Goal: Obtain resource: Download file/media

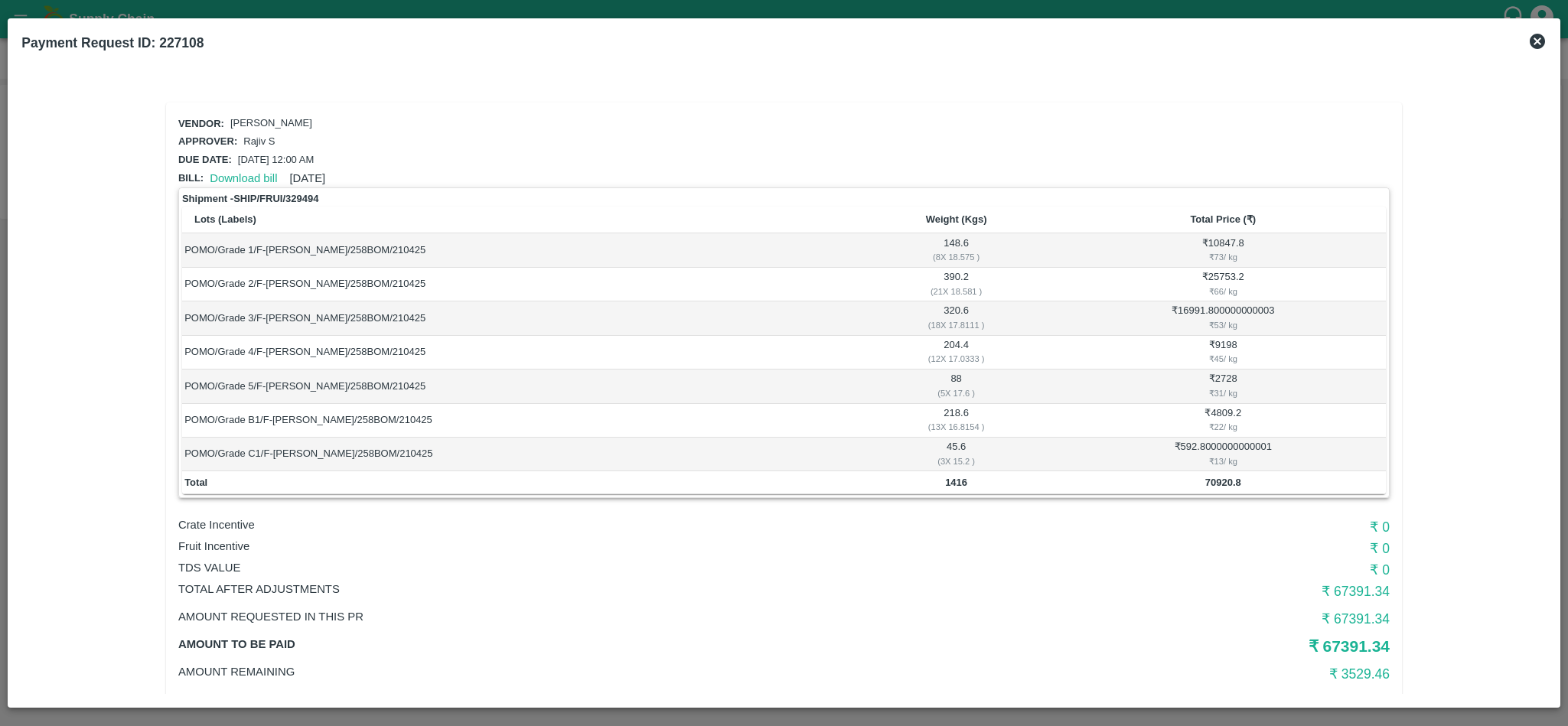
click at [1532, 39] on icon at bounding box center [1538, 41] width 16 height 16
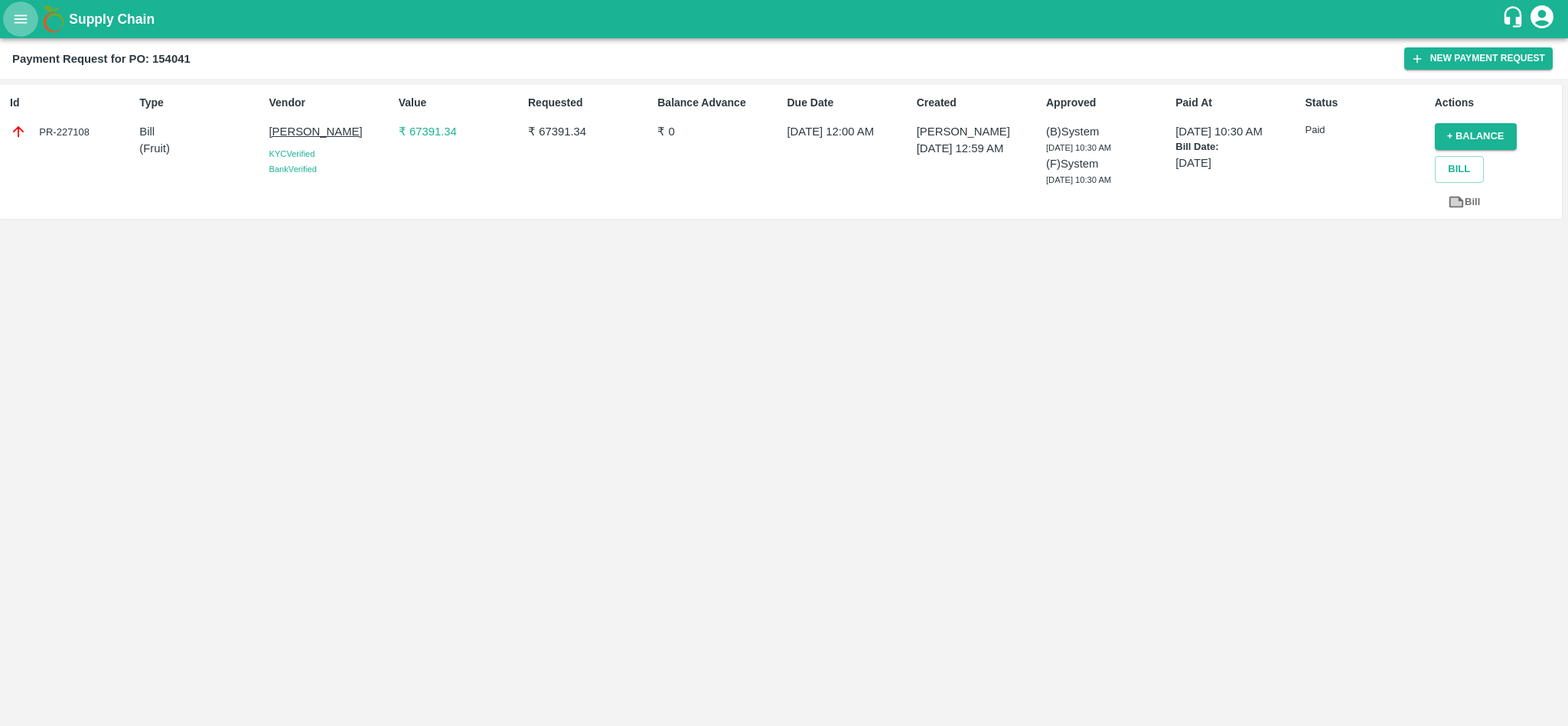
click at [17, 16] on icon "open drawer" at bounding box center [21, 18] width 13 height 8
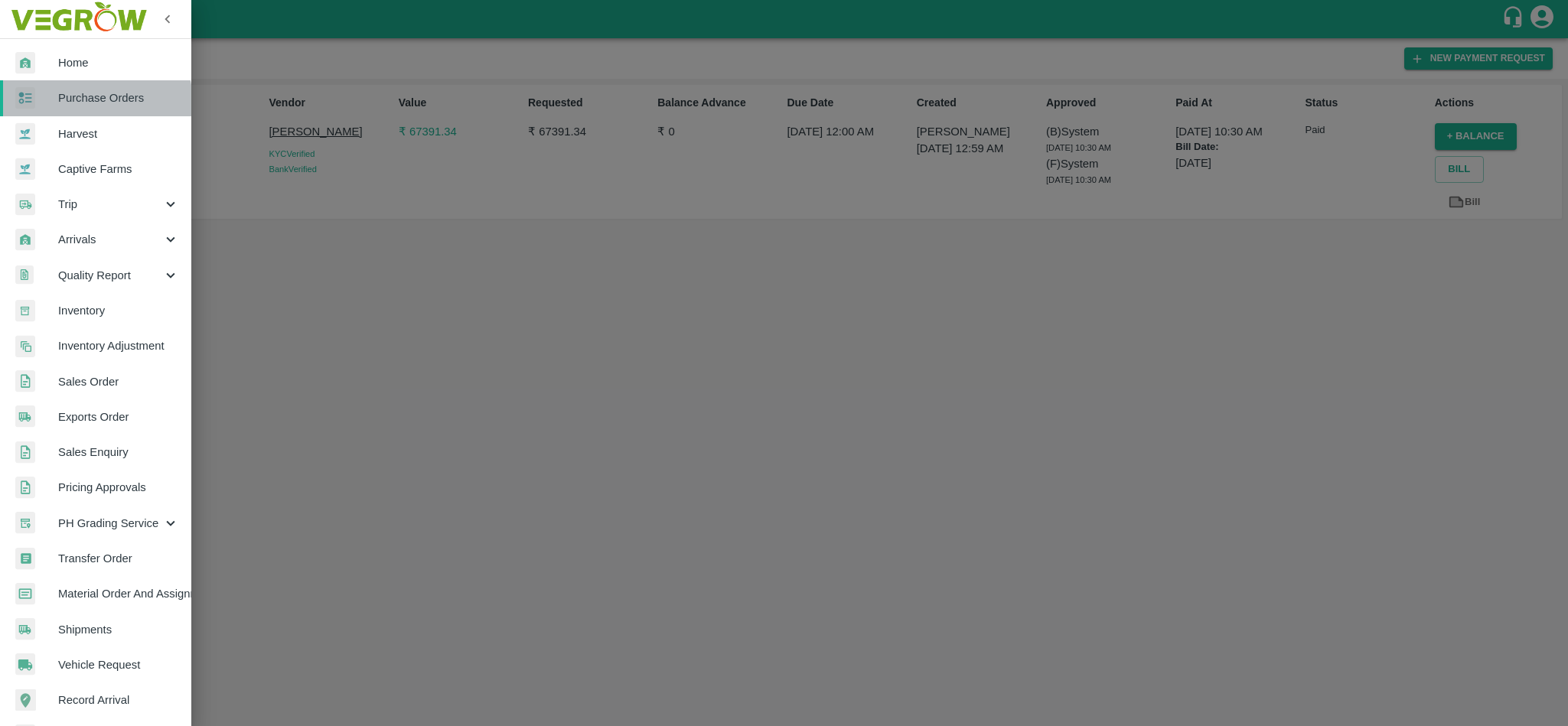
click at [87, 104] on span "Purchase Orders" at bounding box center [118, 98] width 121 height 16
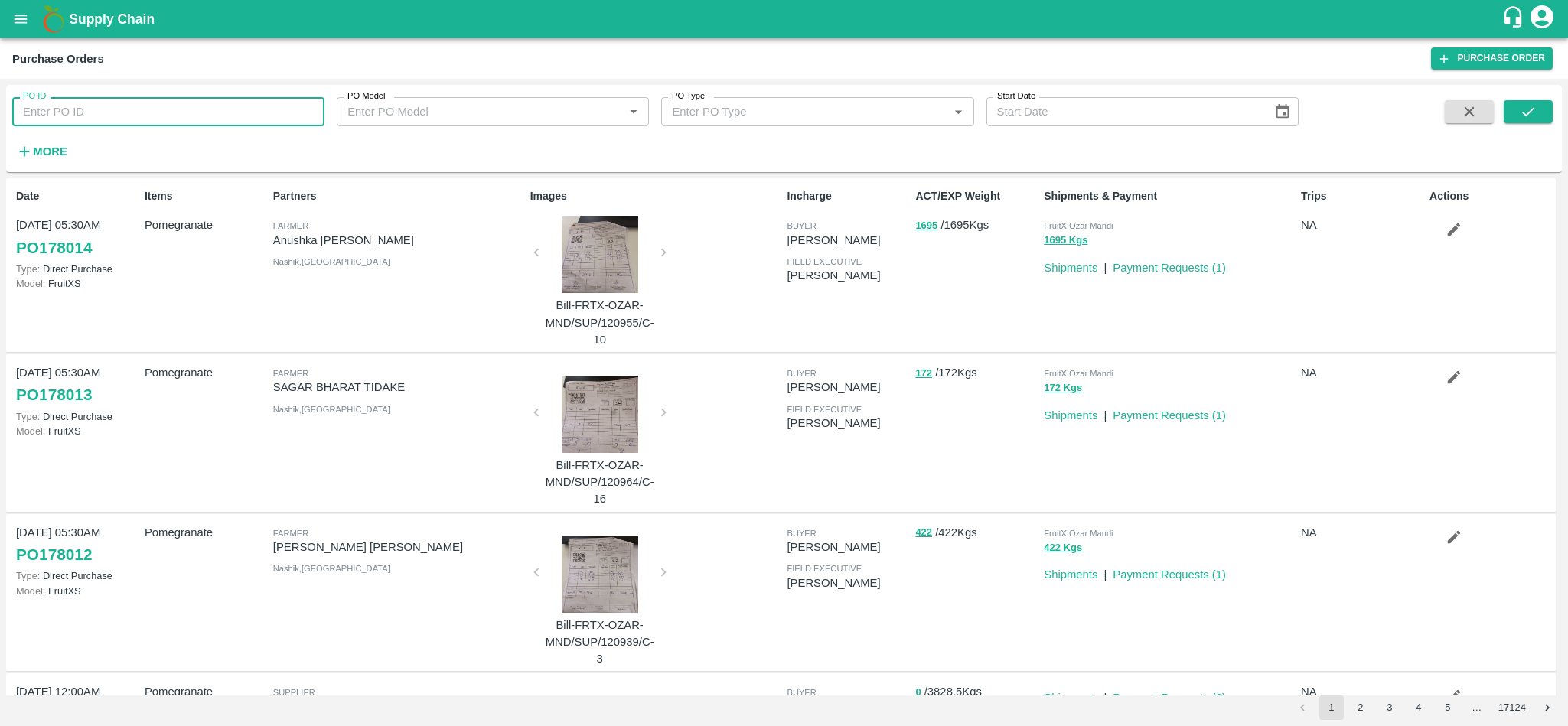
click at [129, 122] on input "PO ID" at bounding box center [168, 112] width 313 height 29
paste input "177274"
type input "177274"
click at [1539, 114] on button "submit" at bounding box center [1528, 111] width 49 height 23
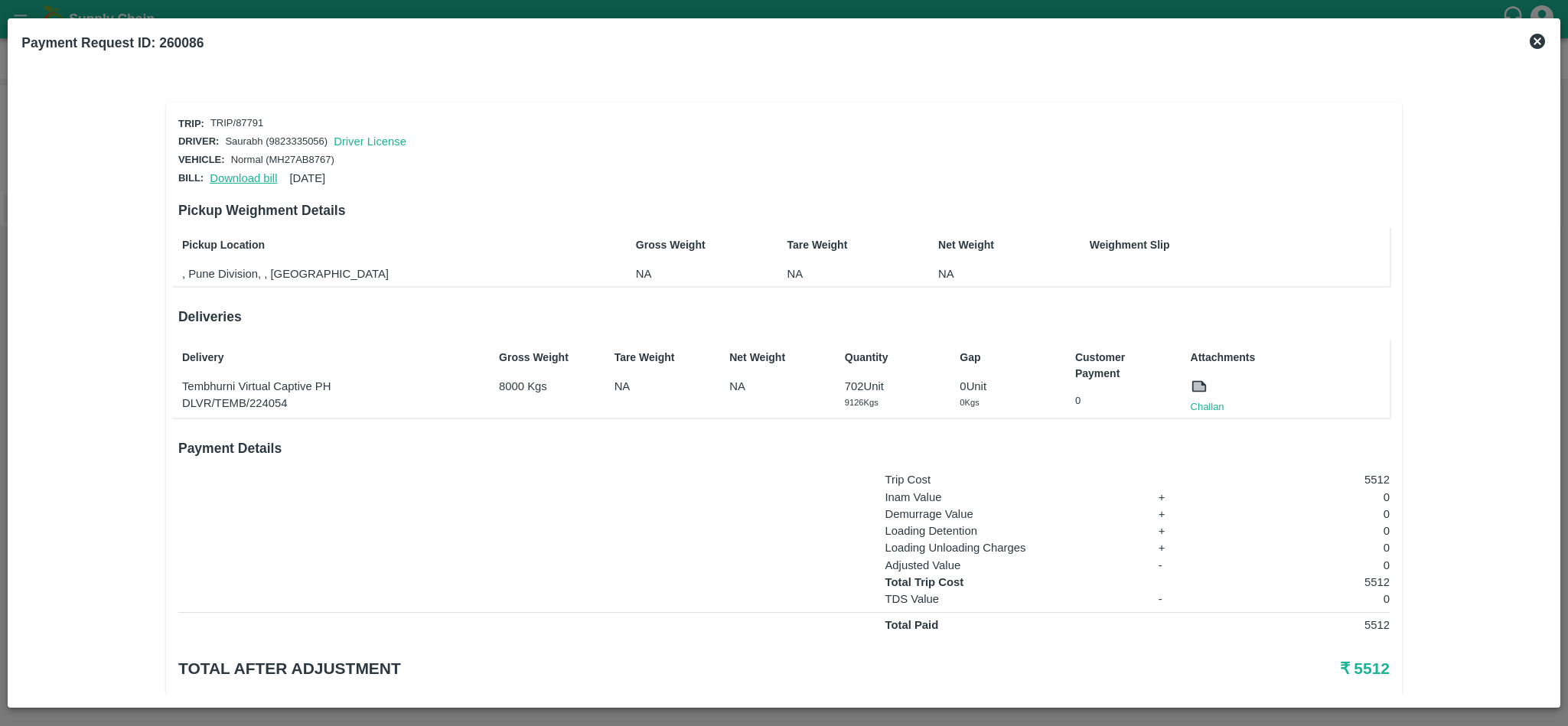
click at [239, 174] on link "Download bill" at bounding box center [243, 178] width 67 height 12
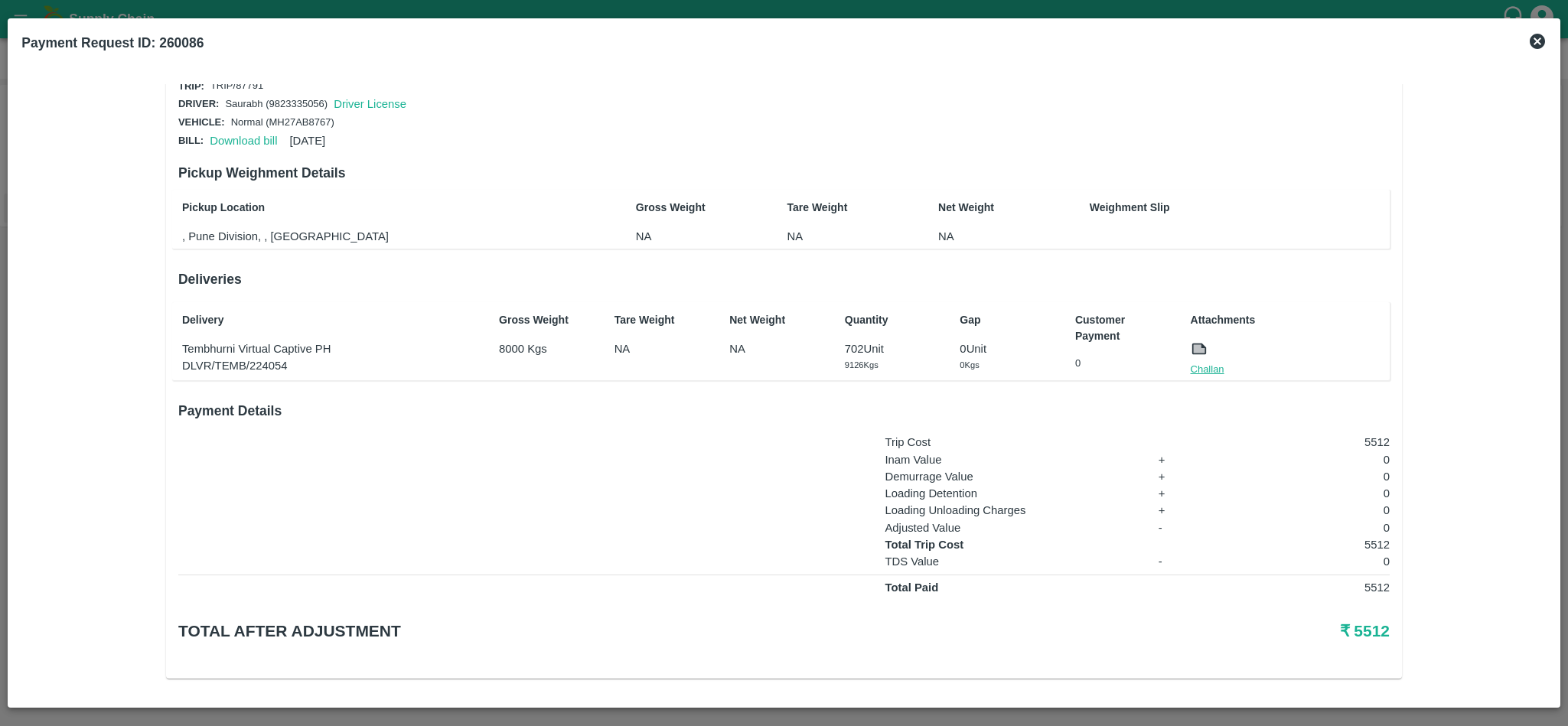
click at [1199, 362] on link "Challan" at bounding box center [1208, 369] width 34 height 16
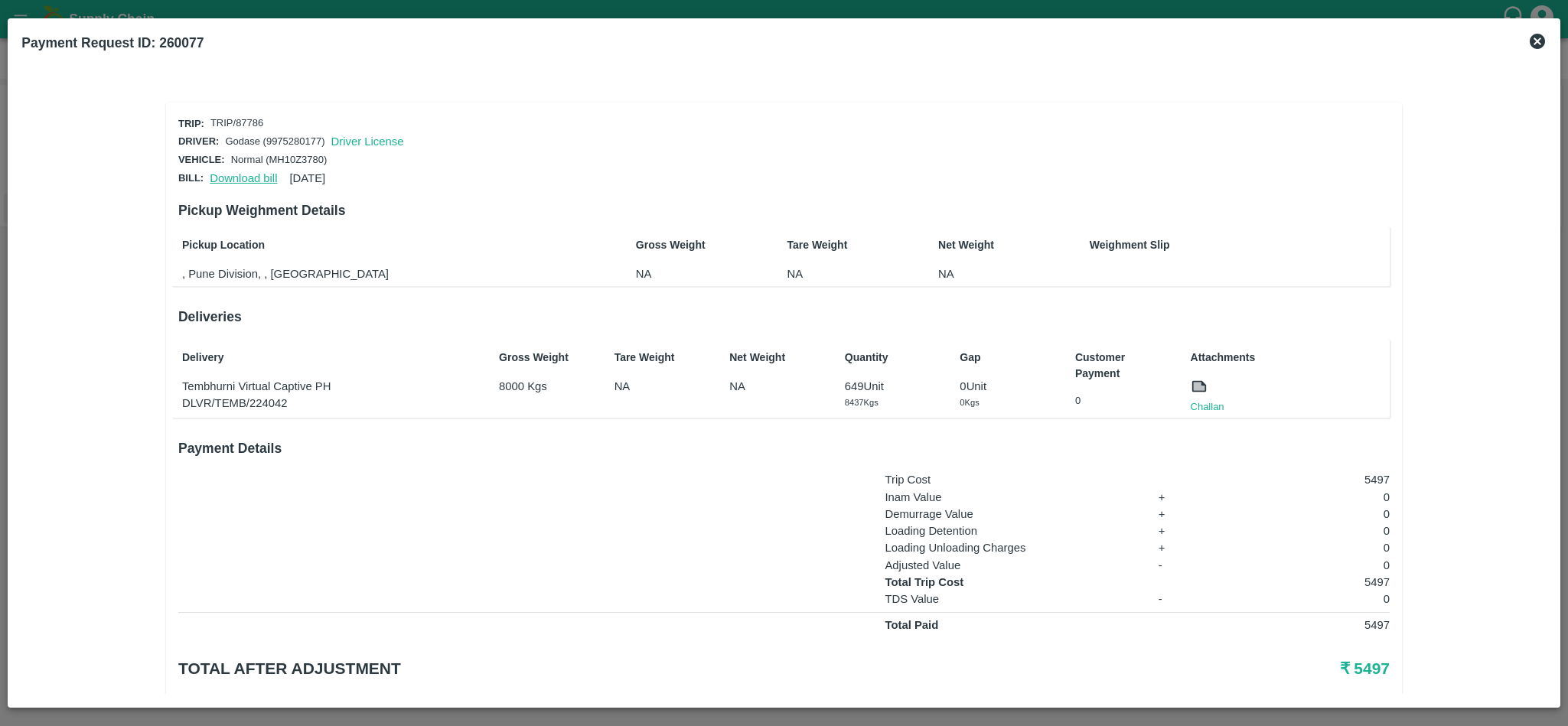
click at [233, 174] on link "Download bill" at bounding box center [243, 178] width 67 height 12
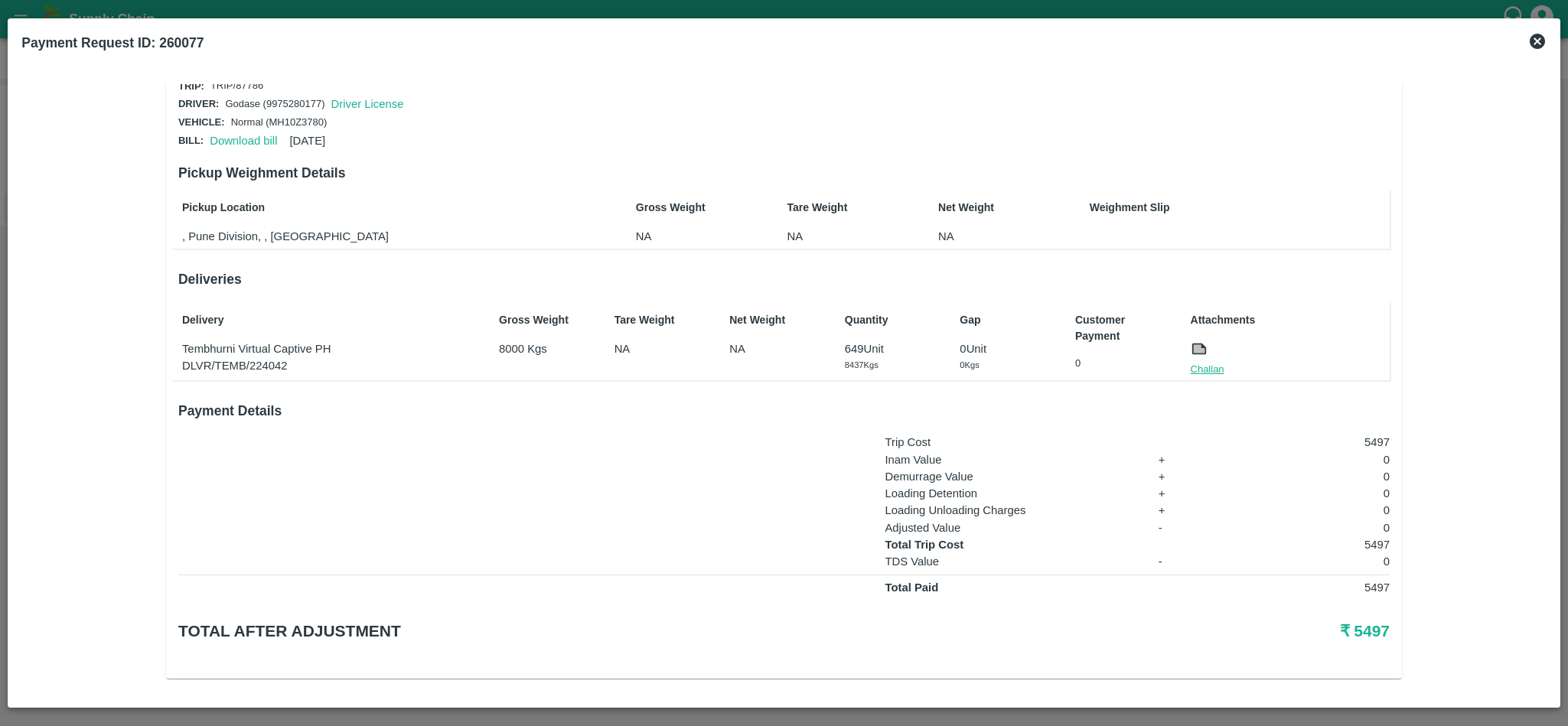
click at [1199, 365] on link "Challan" at bounding box center [1208, 369] width 34 height 16
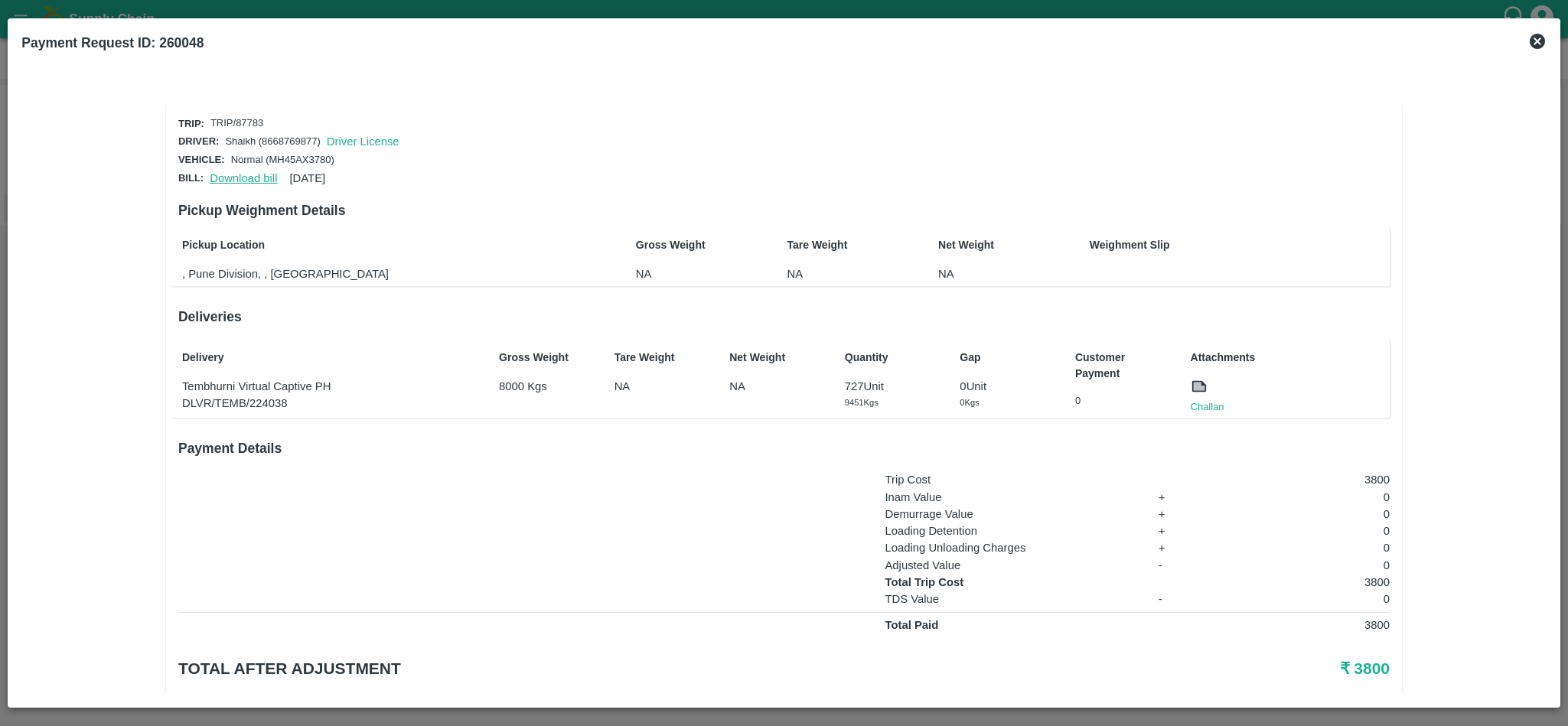
click at [228, 172] on link "Download bill" at bounding box center [243, 178] width 67 height 12
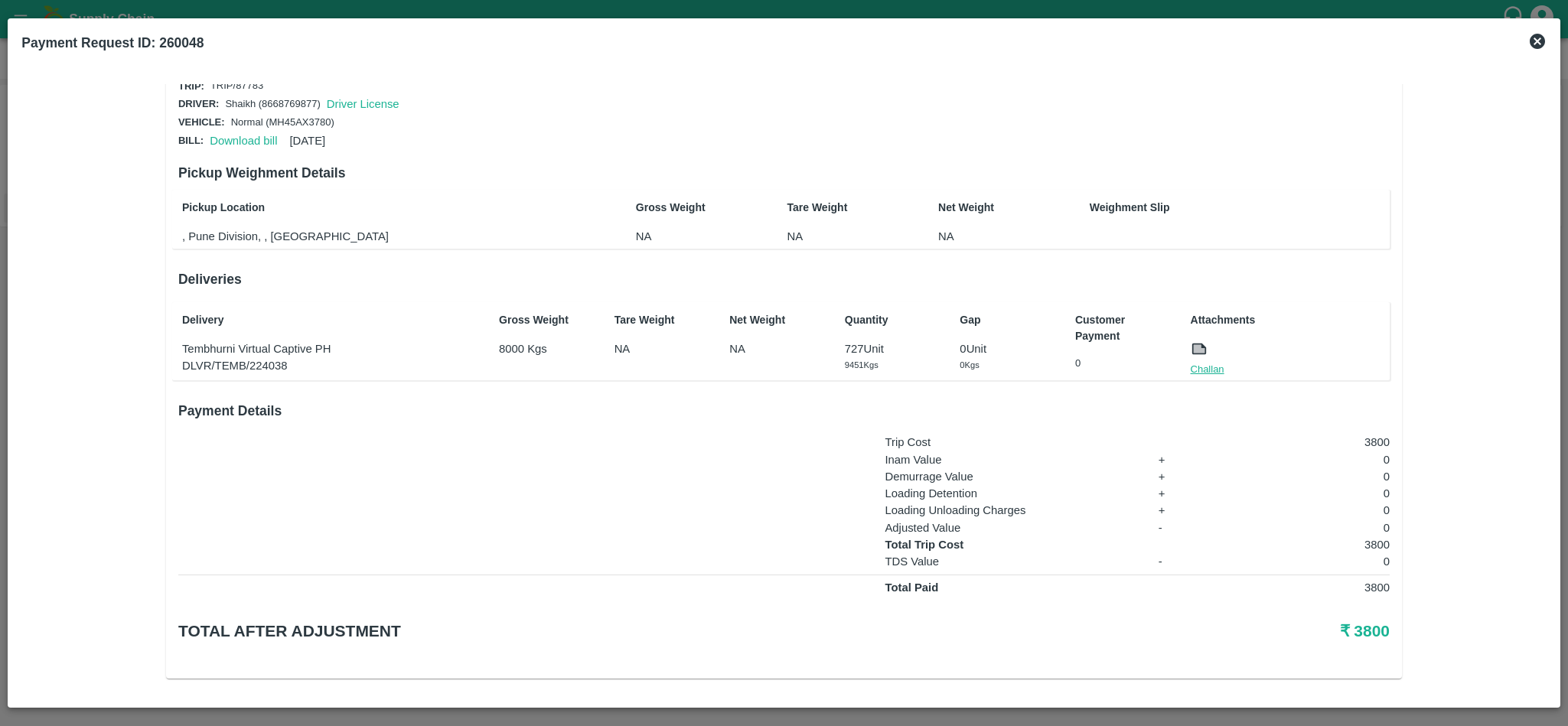
click at [1206, 365] on link "Challan" at bounding box center [1208, 369] width 34 height 16
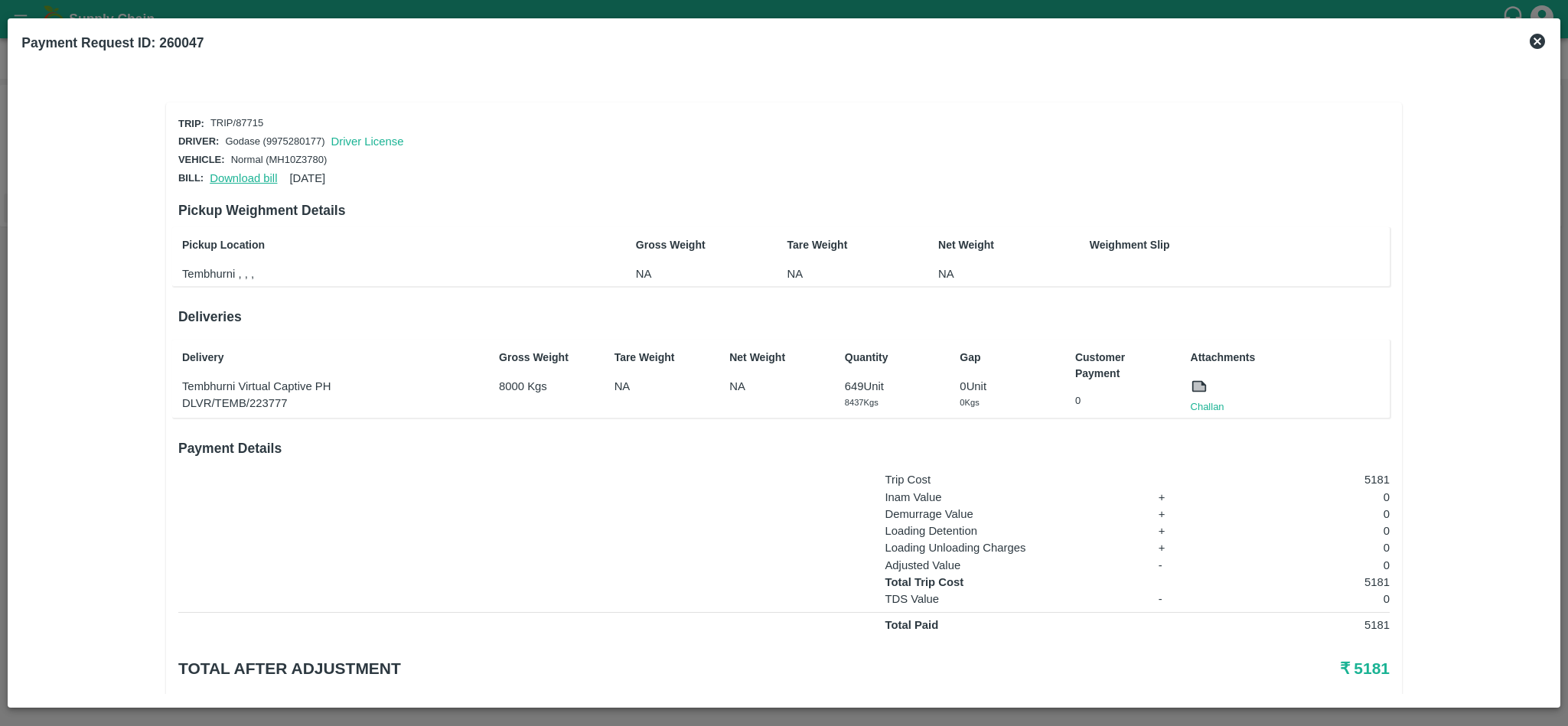
click at [237, 172] on link "Download bill" at bounding box center [243, 178] width 67 height 12
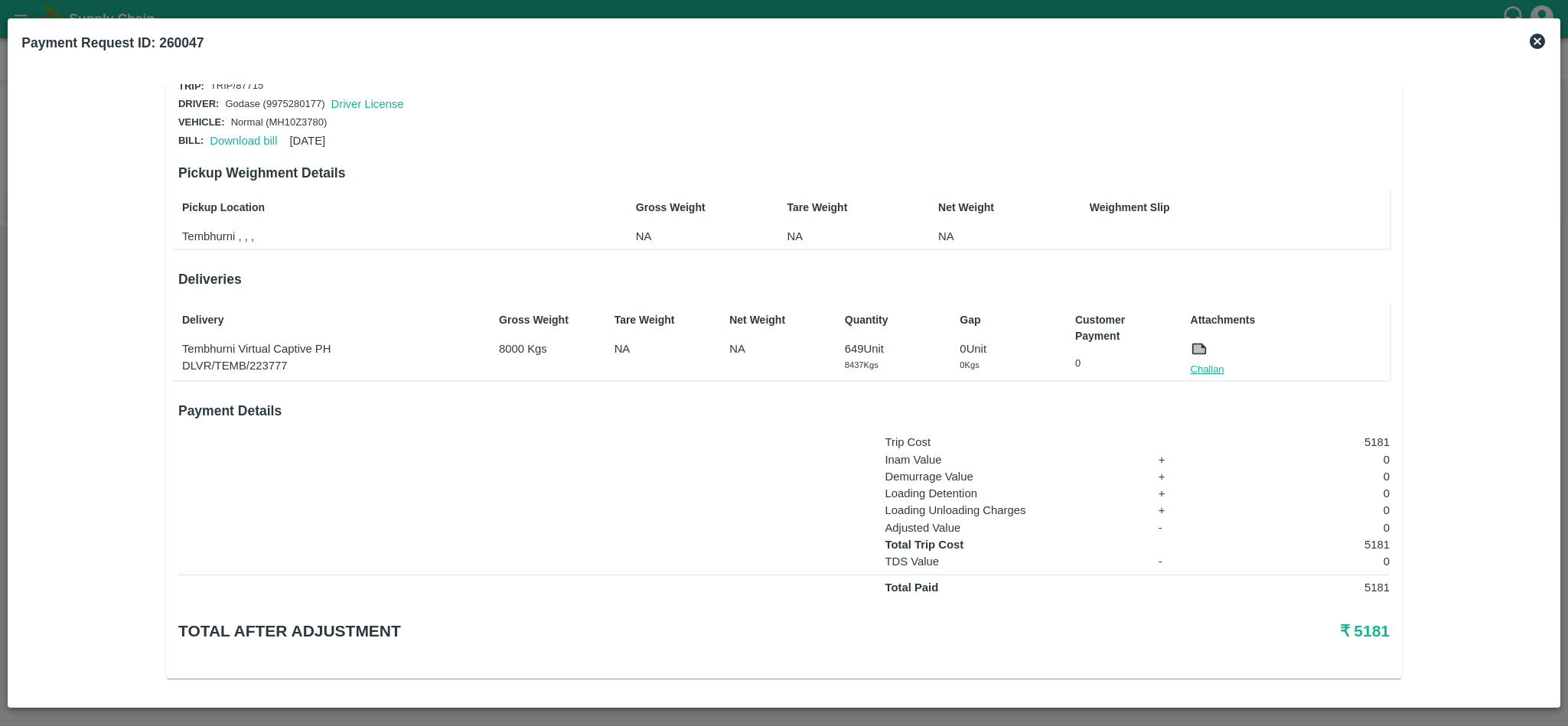
click at [1206, 362] on link "Challan" at bounding box center [1208, 369] width 34 height 16
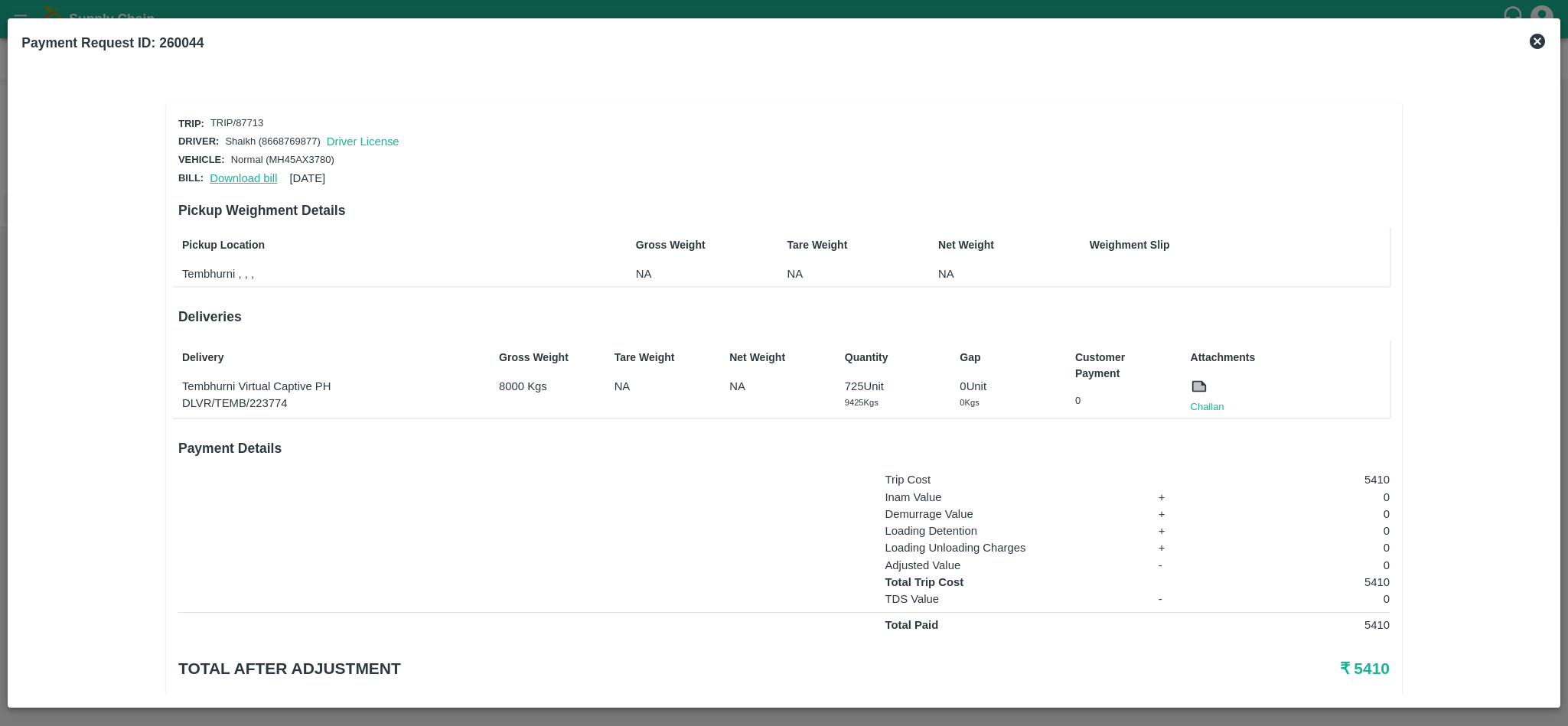
click at [248, 172] on link "Download bill" at bounding box center [243, 178] width 67 height 12
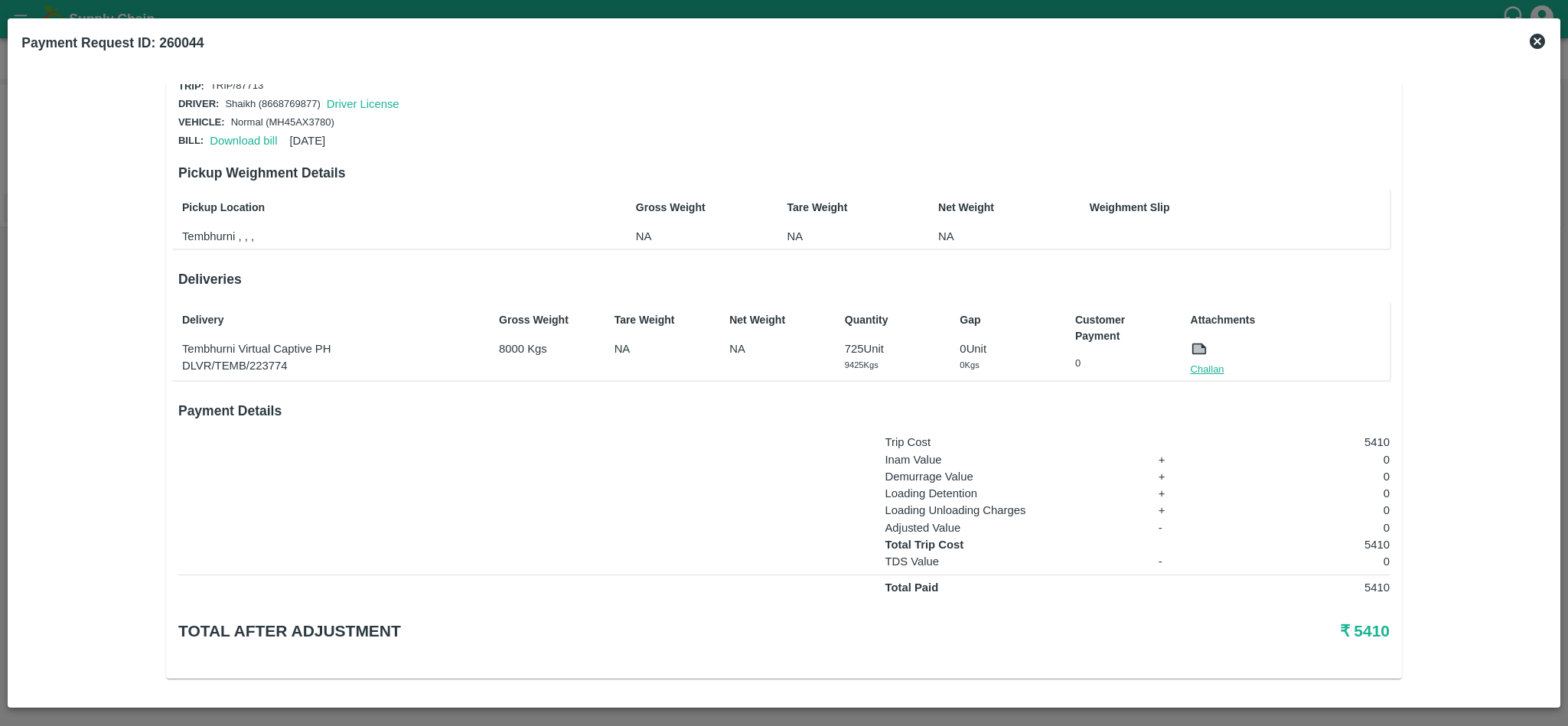
click at [1201, 363] on link "Challan" at bounding box center [1208, 369] width 34 height 16
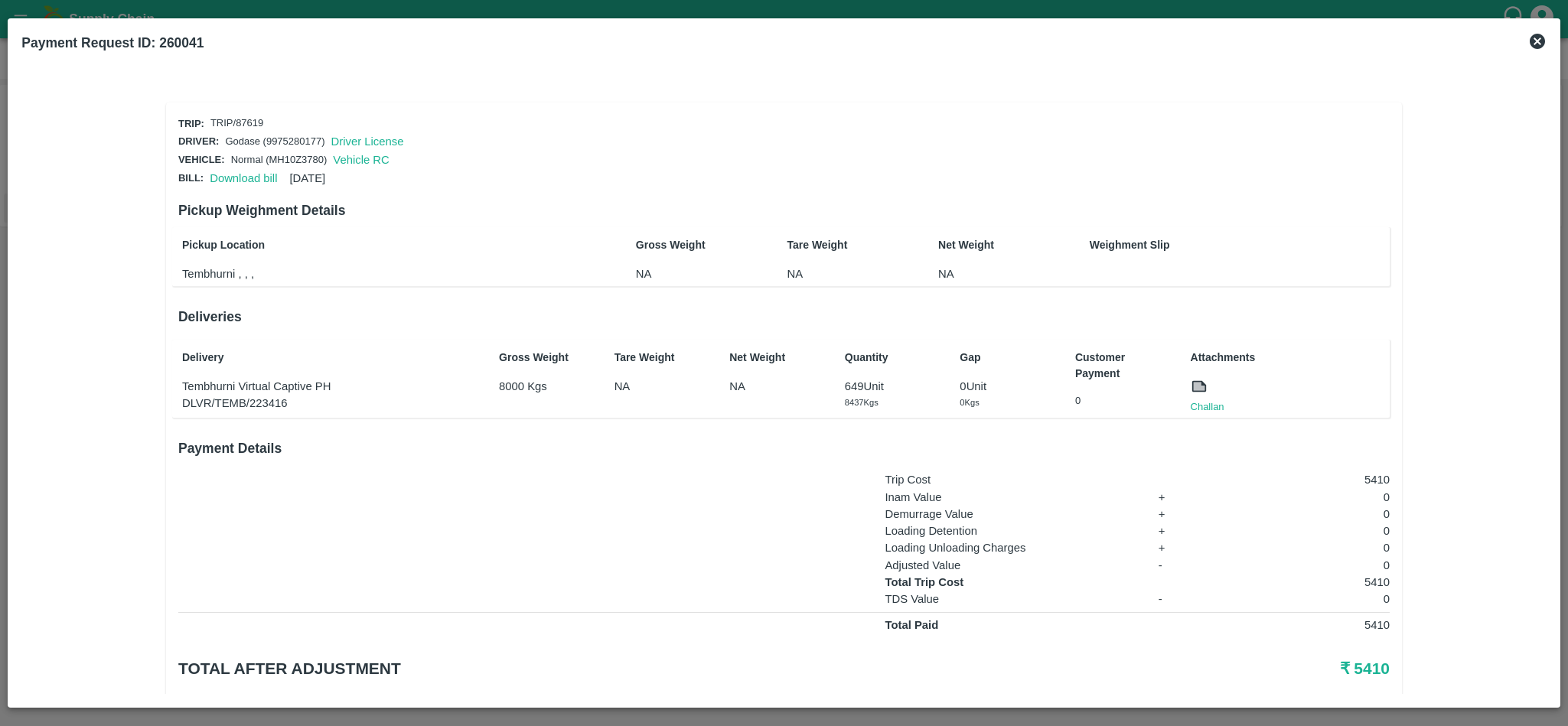
click at [235, 166] on div "Download bill [DATE]" at bounding box center [264, 175] width 122 height 23
click at [235, 173] on link "Download bill" at bounding box center [243, 178] width 67 height 12
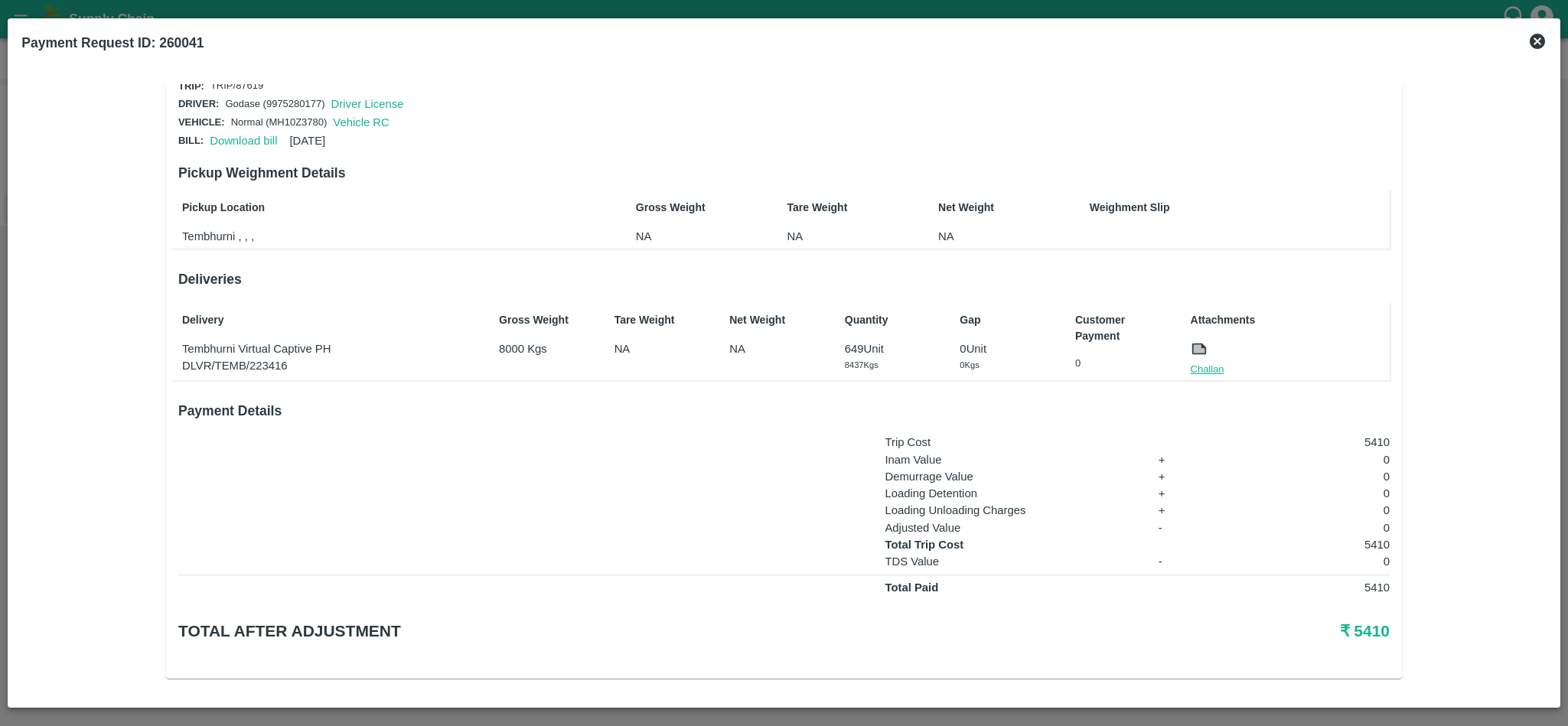
click at [1211, 363] on link "Challan" at bounding box center [1208, 369] width 34 height 16
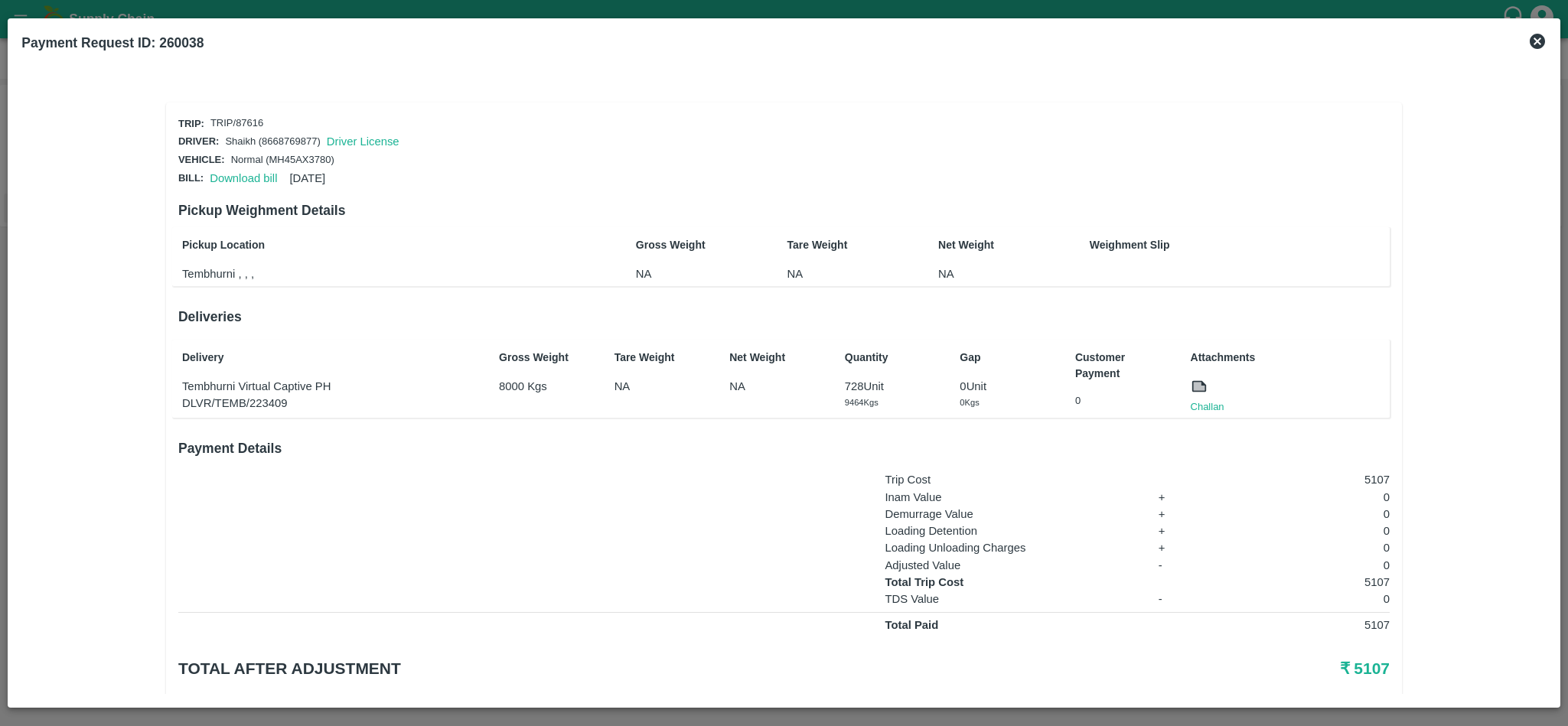
click at [226, 166] on div "Download bill 05 Sep 2025" at bounding box center [264, 175] width 122 height 23
click at [227, 174] on link "Download bill" at bounding box center [243, 178] width 67 height 12
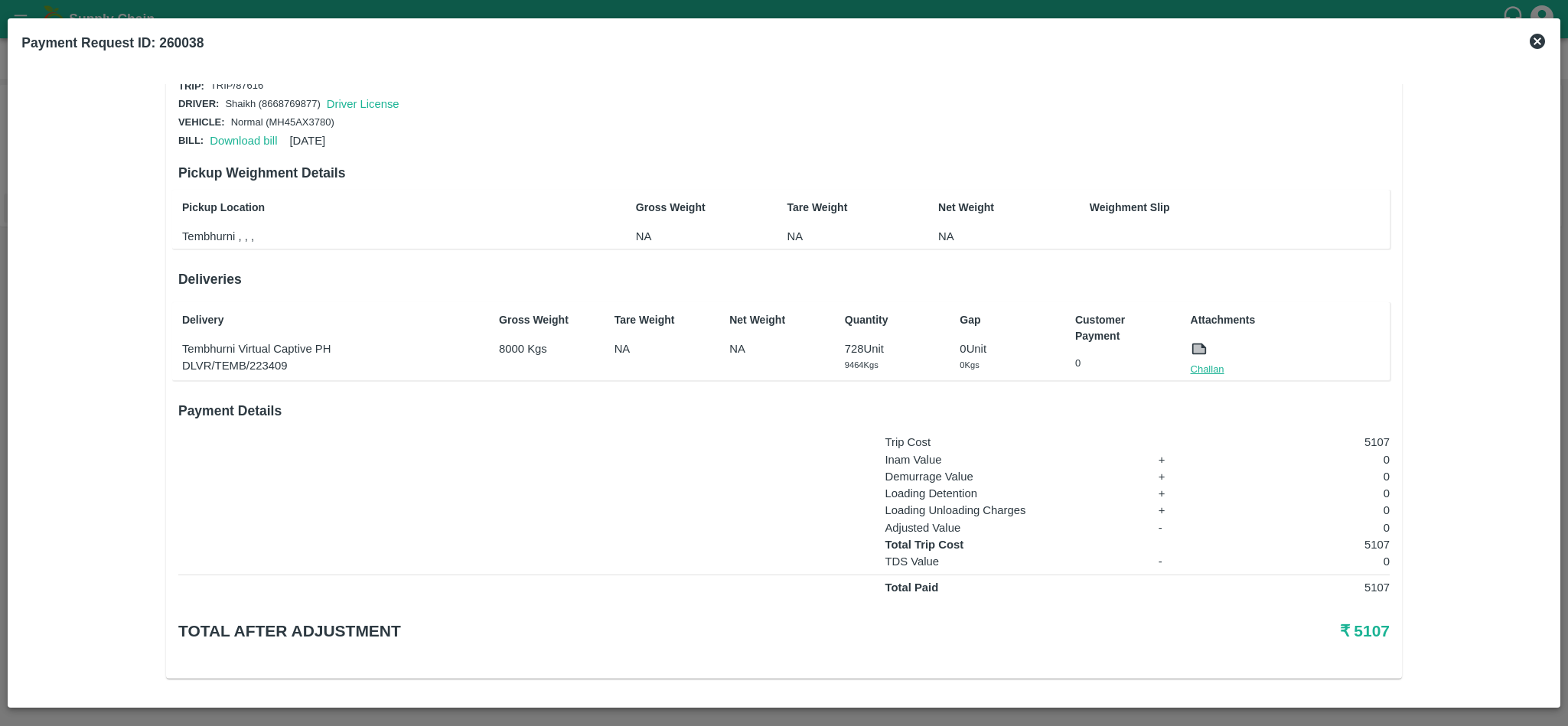
click at [1217, 364] on link "Challan" at bounding box center [1208, 369] width 34 height 16
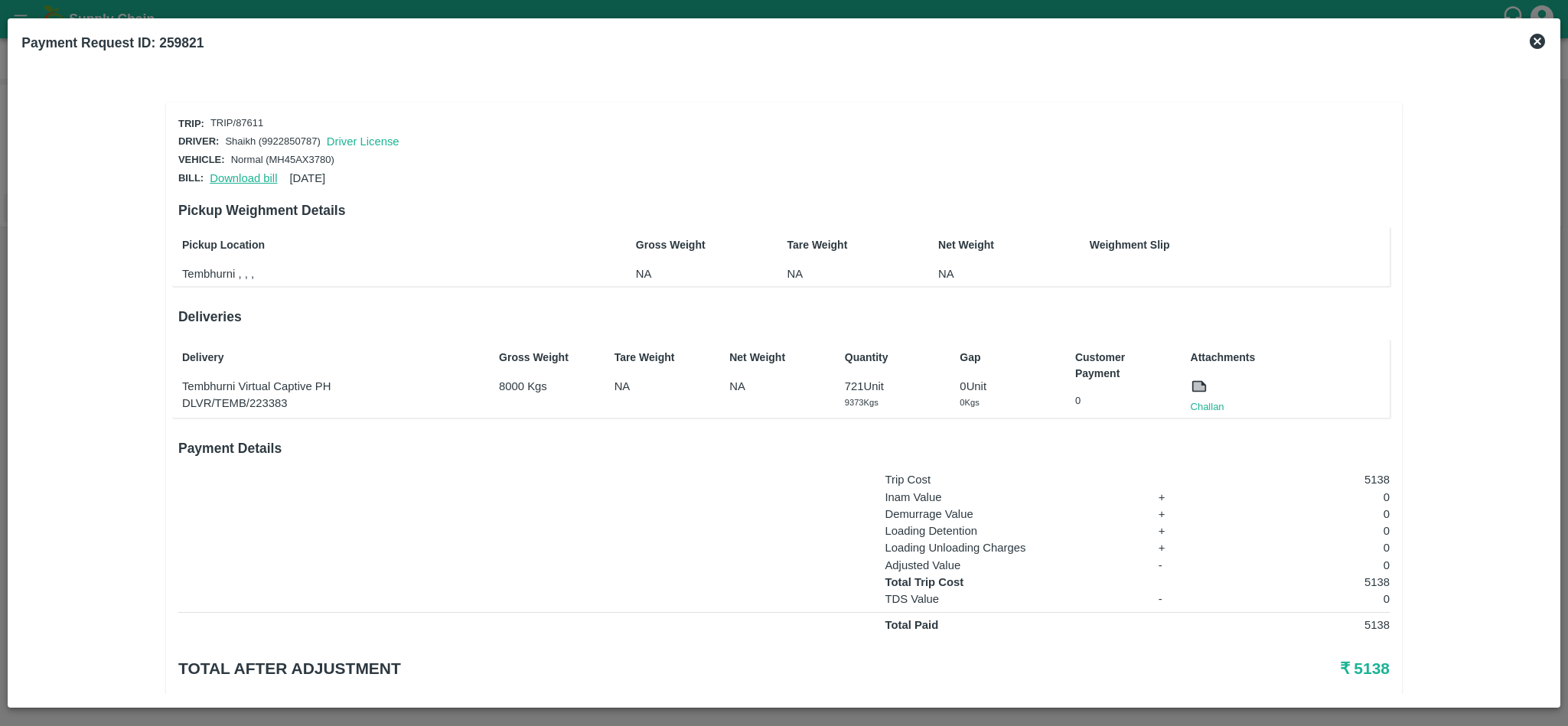
click at [233, 174] on link "Download bill" at bounding box center [243, 178] width 67 height 12
click at [1220, 402] on link "Challan" at bounding box center [1208, 407] width 34 height 16
click at [237, 172] on link "Download bill" at bounding box center [243, 178] width 67 height 12
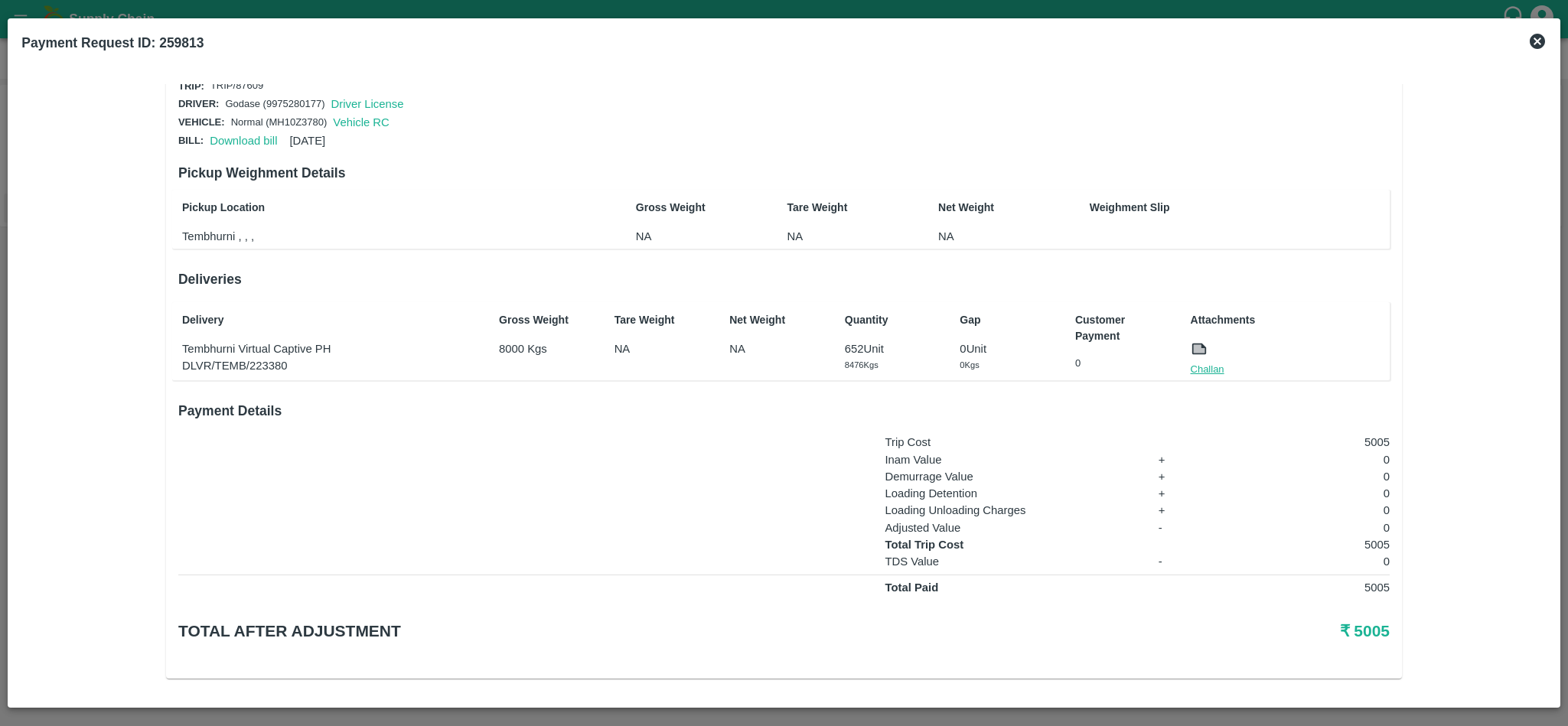
click at [1211, 362] on link "Challan" at bounding box center [1208, 369] width 34 height 16
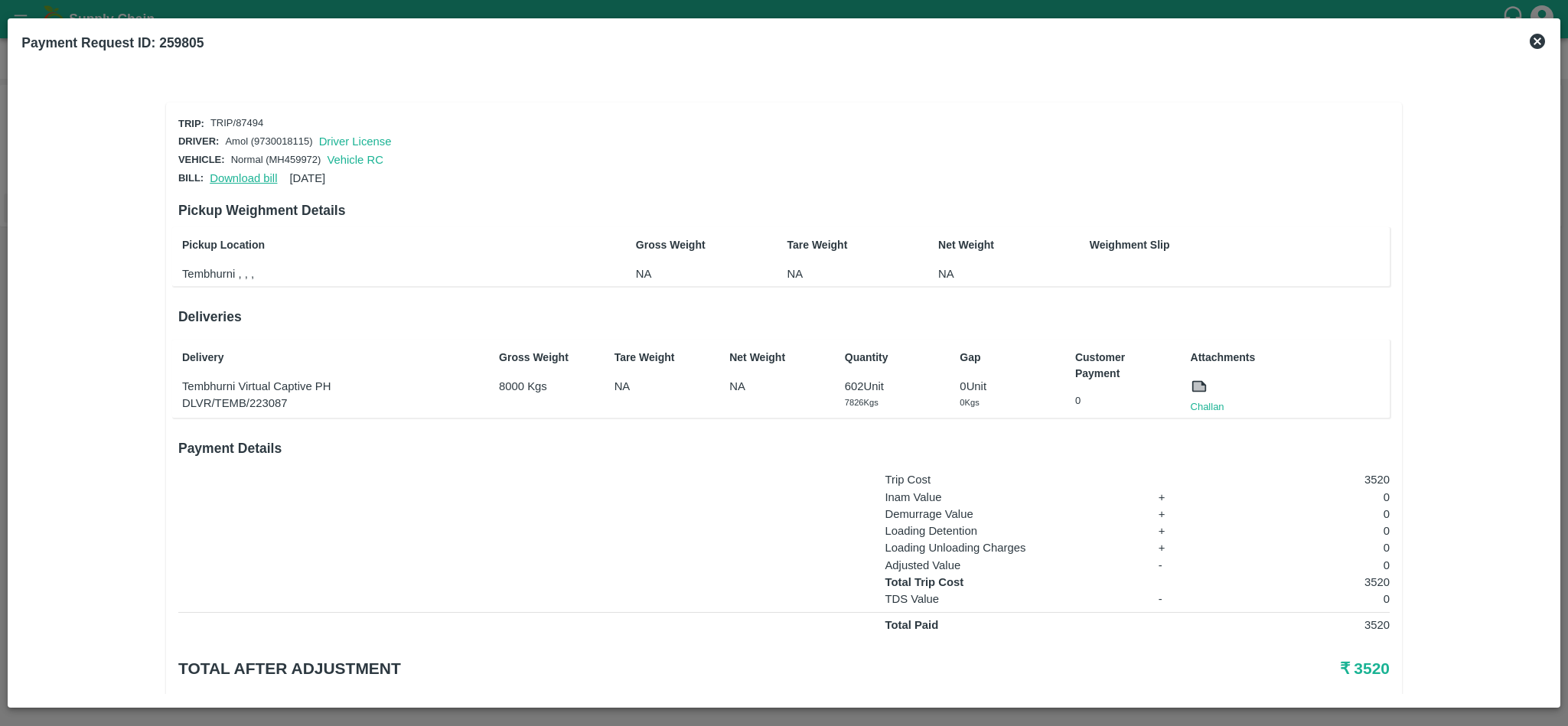
click at [224, 172] on link "Download bill" at bounding box center [243, 178] width 67 height 12
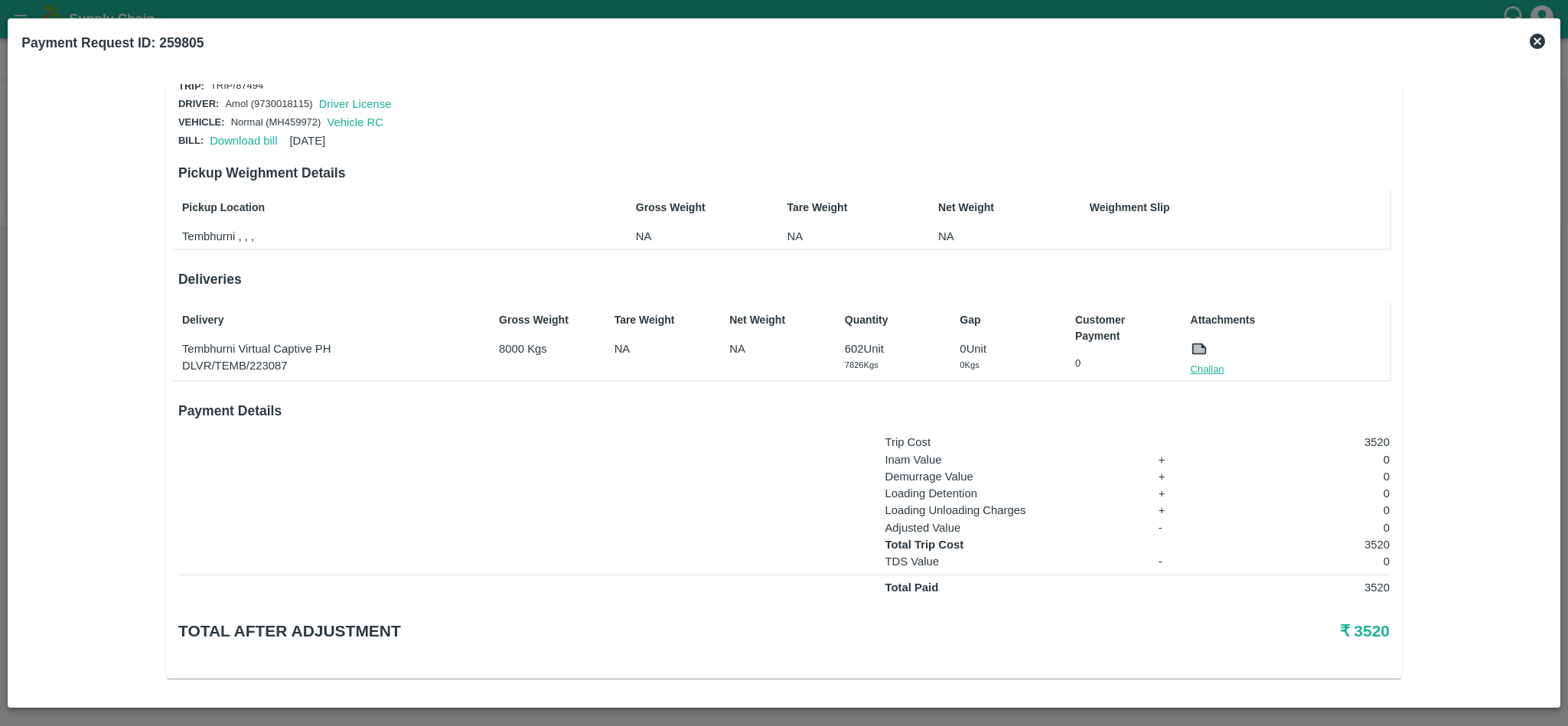
click at [1201, 364] on link "Challan" at bounding box center [1208, 369] width 34 height 16
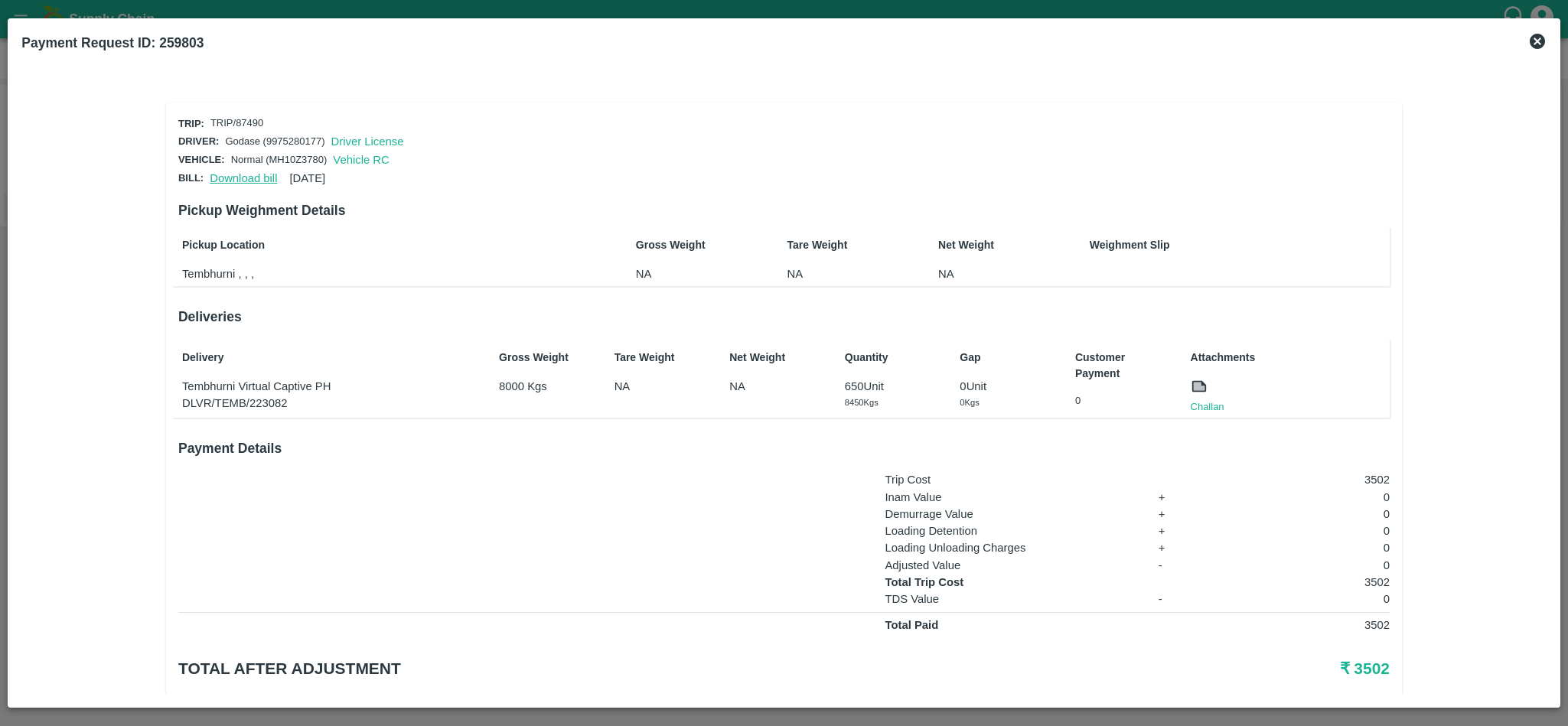
click at [242, 172] on link "Download bill" at bounding box center [243, 178] width 67 height 12
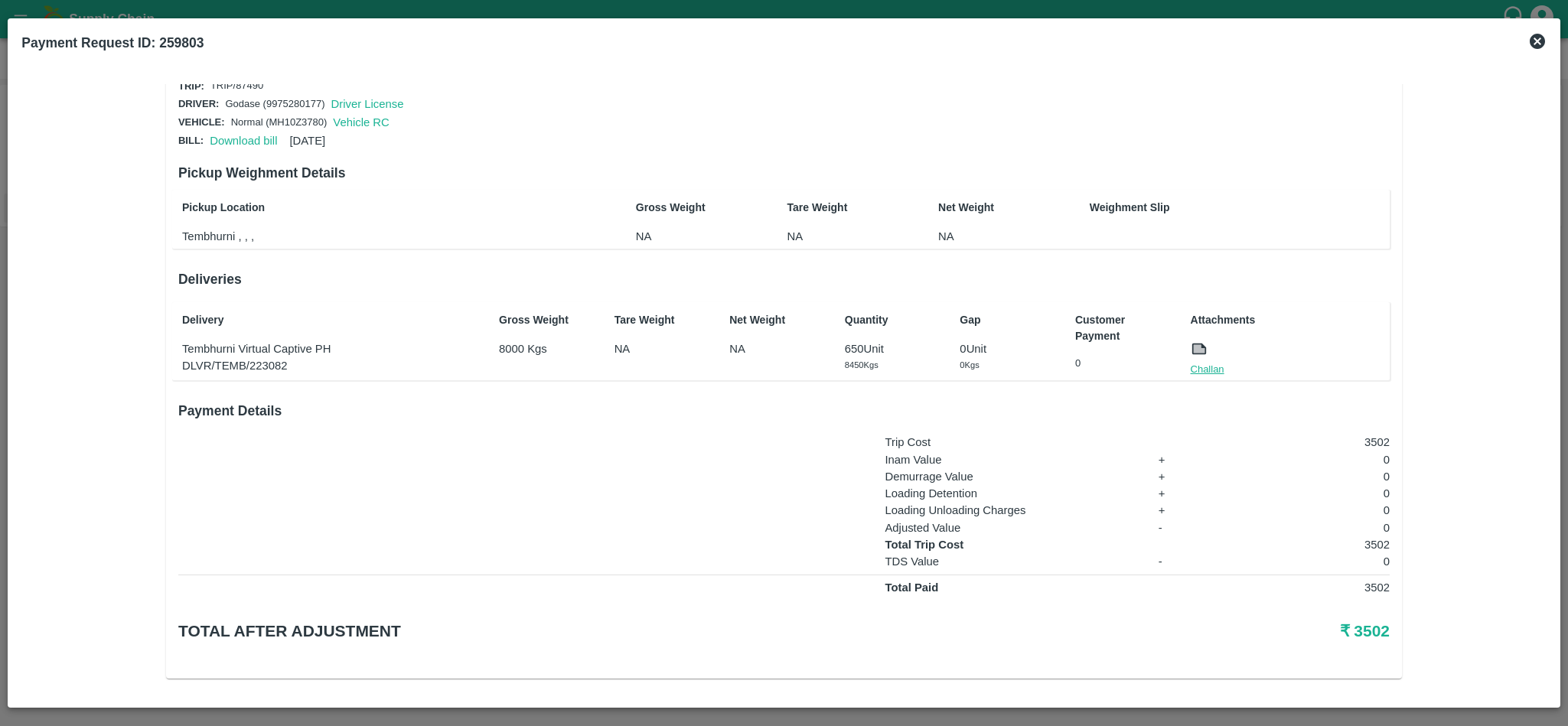
click at [1199, 366] on link "Challan" at bounding box center [1208, 369] width 34 height 16
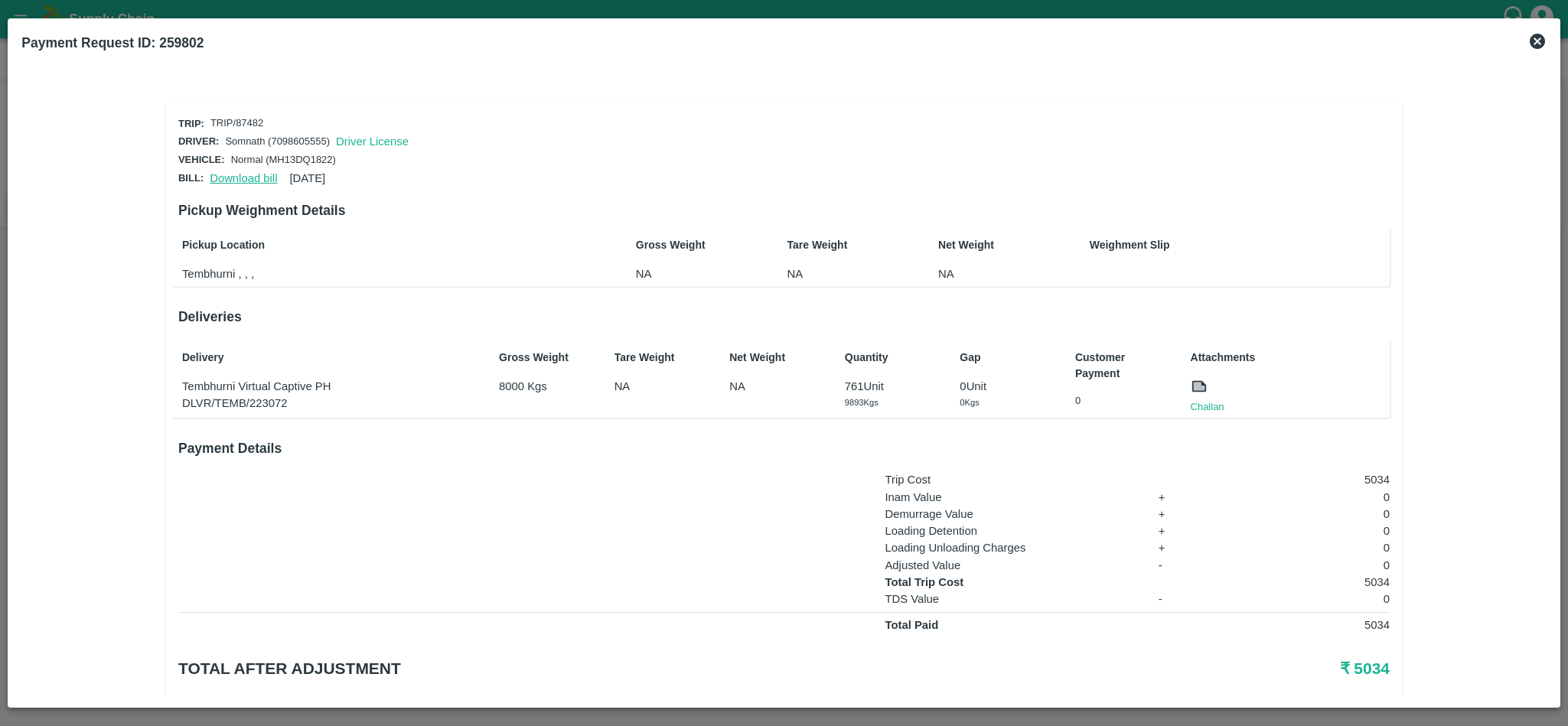
click at [237, 174] on link "Download bill" at bounding box center [243, 178] width 67 height 12
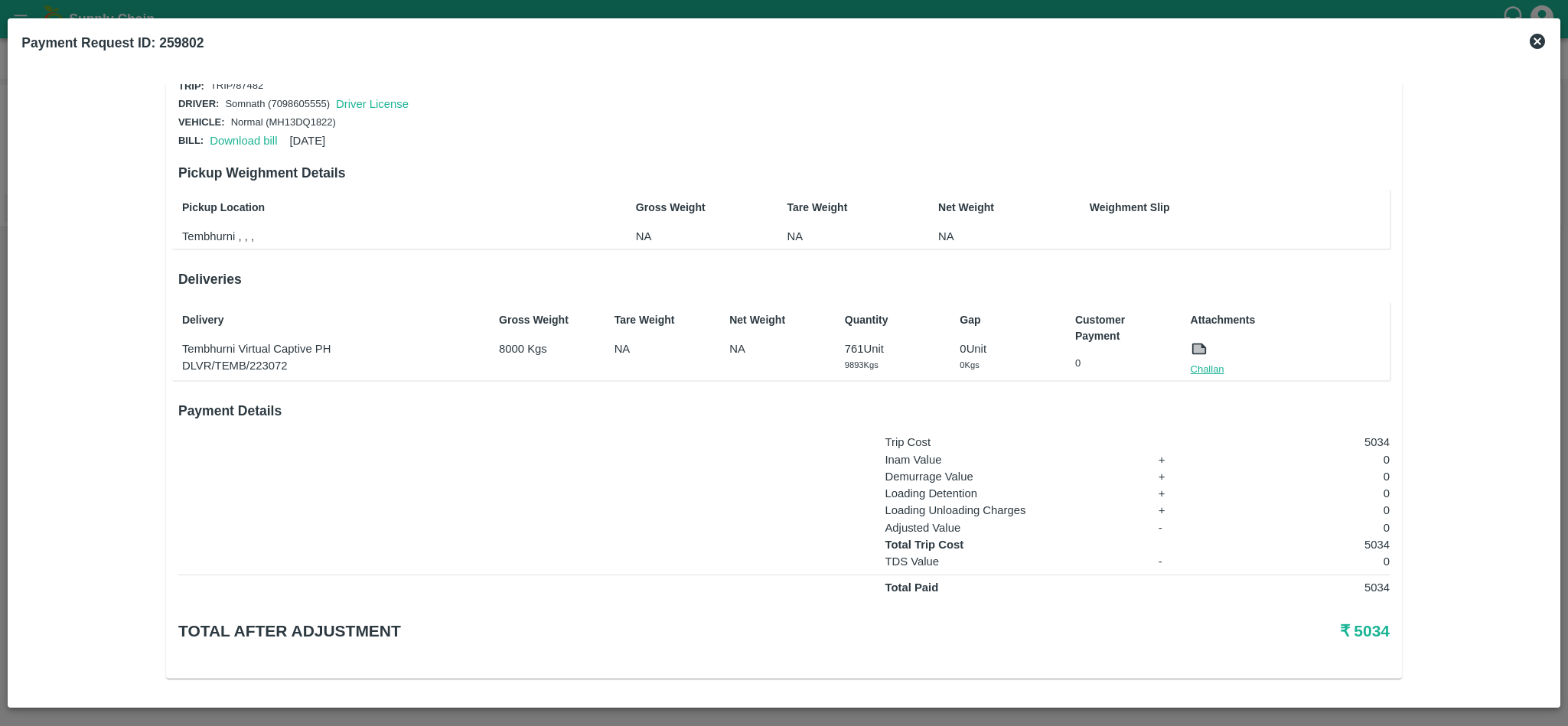
click at [1206, 368] on link "Challan" at bounding box center [1208, 369] width 34 height 16
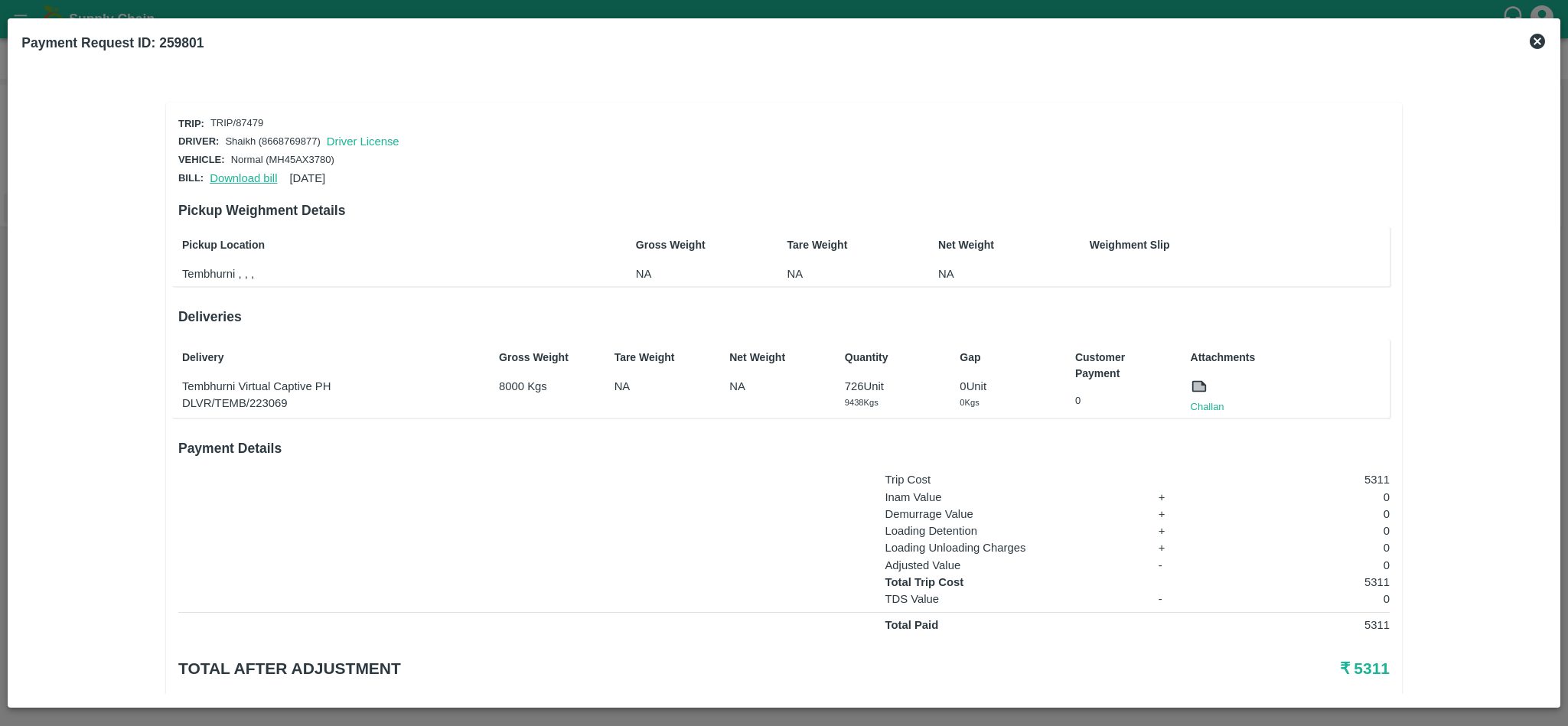
click at [232, 175] on link "Download bill" at bounding box center [243, 178] width 67 height 12
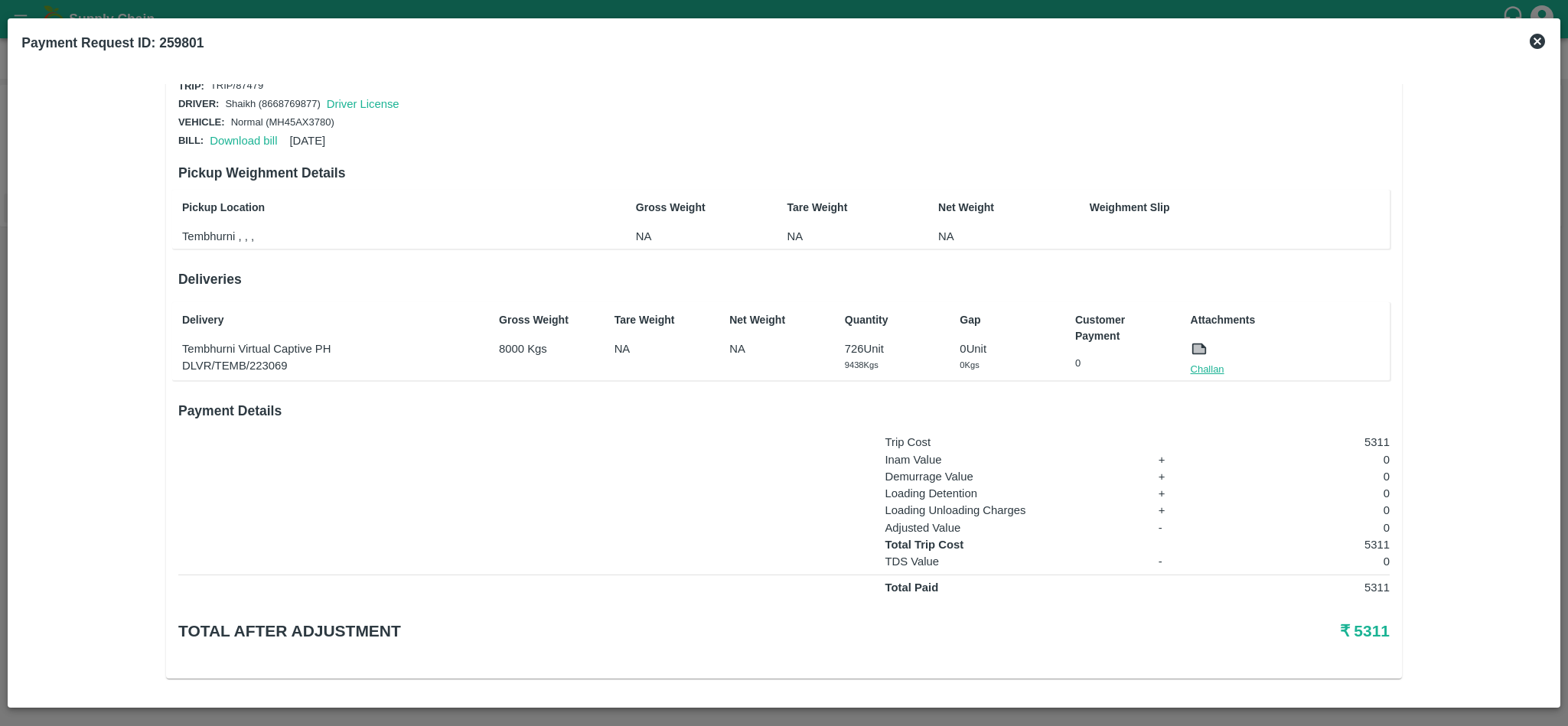
click at [1202, 364] on link "Challan" at bounding box center [1208, 369] width 34 height 16
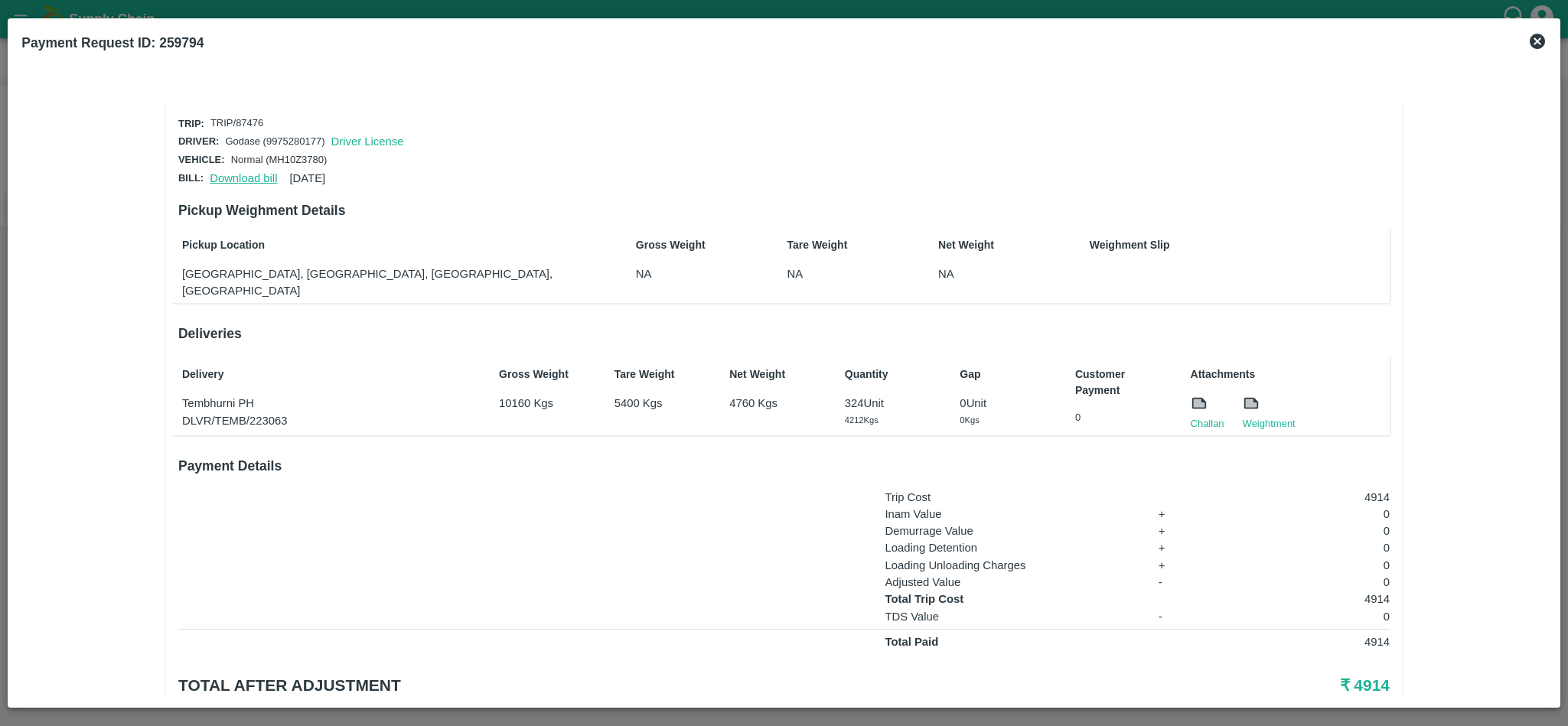
click at [239, 173] on link "Download bill" at bounding box center [243, 178] width 67 height 12
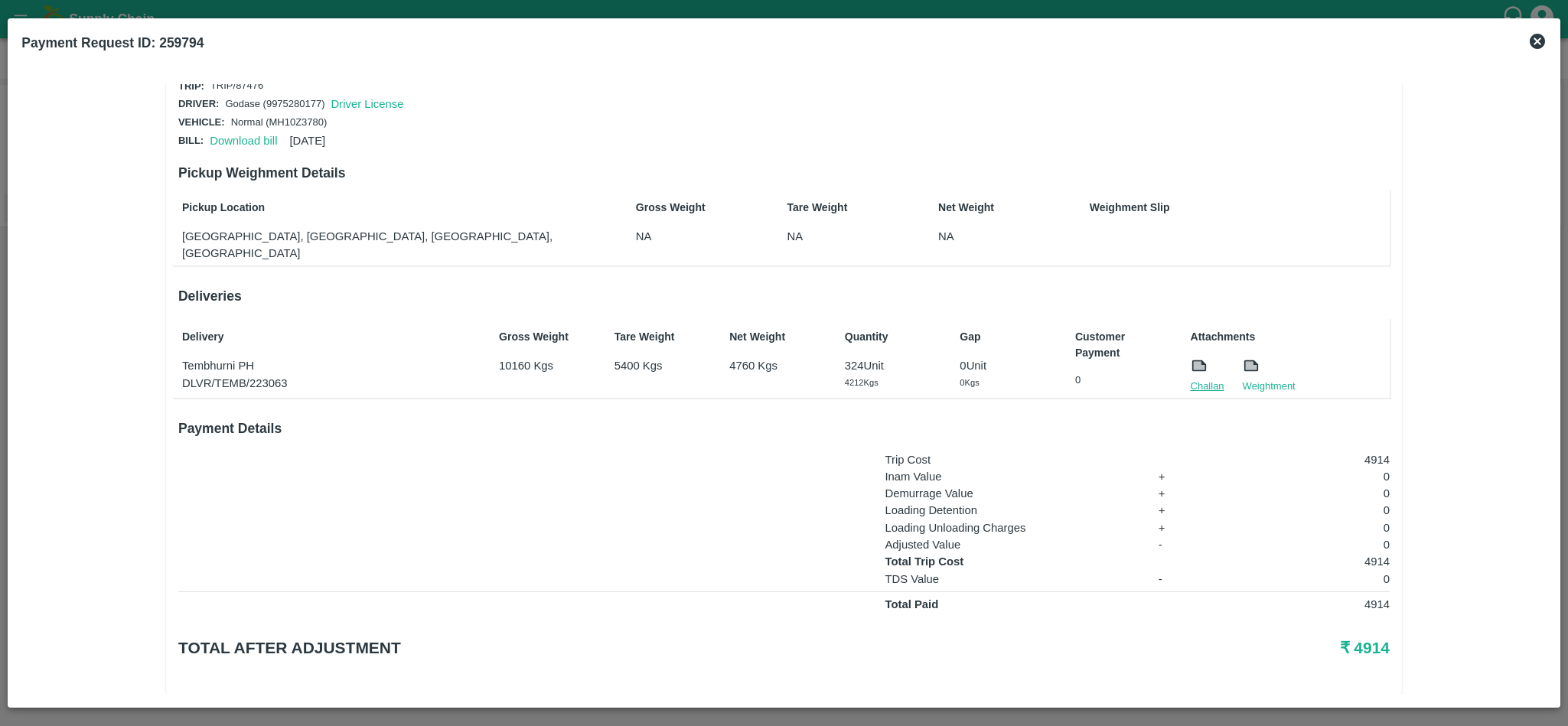
click at [1202, 379] on link "Challan" at bounding box center [1208, 386] width 34 height 16
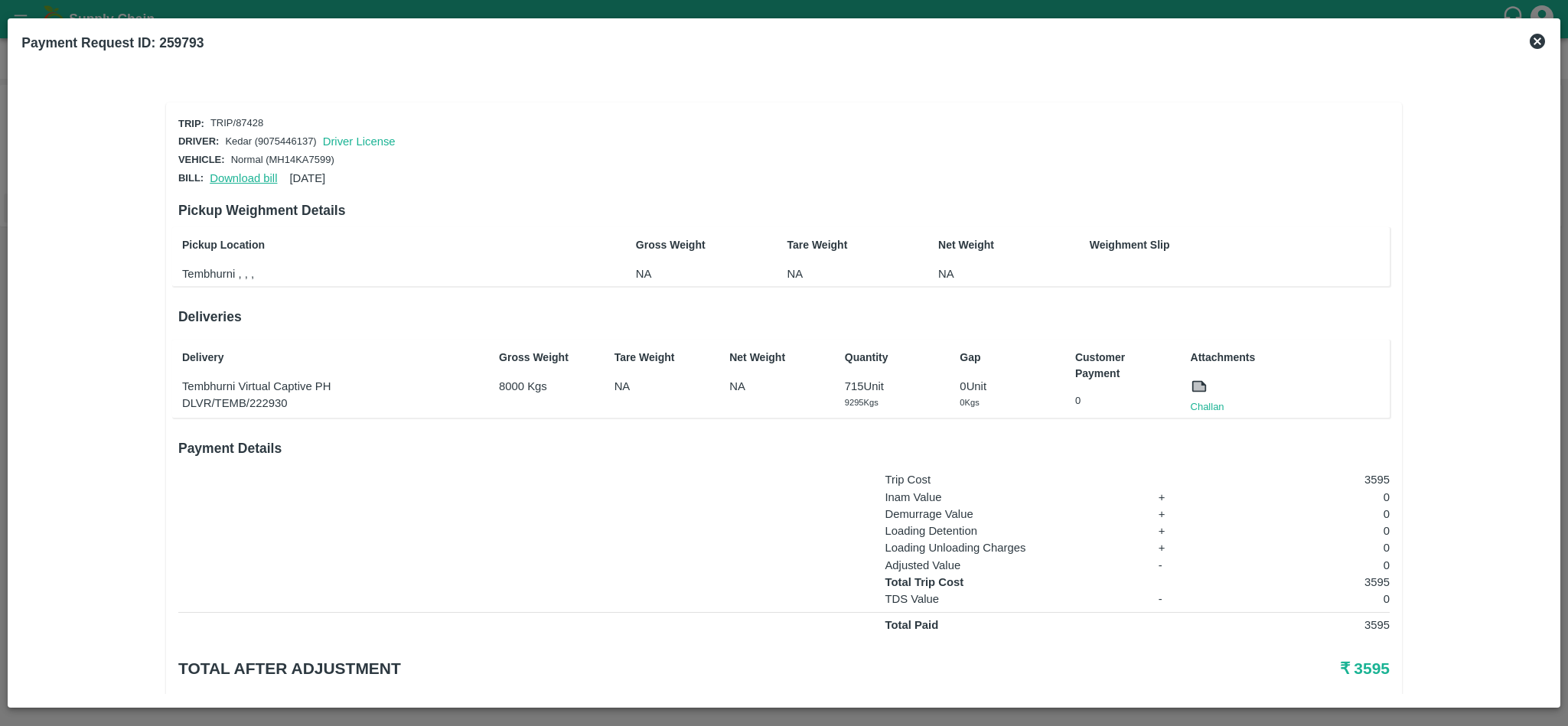
click at [242, 174] on link "Download bill" at bounding box center [243, 178] width 67 height 12
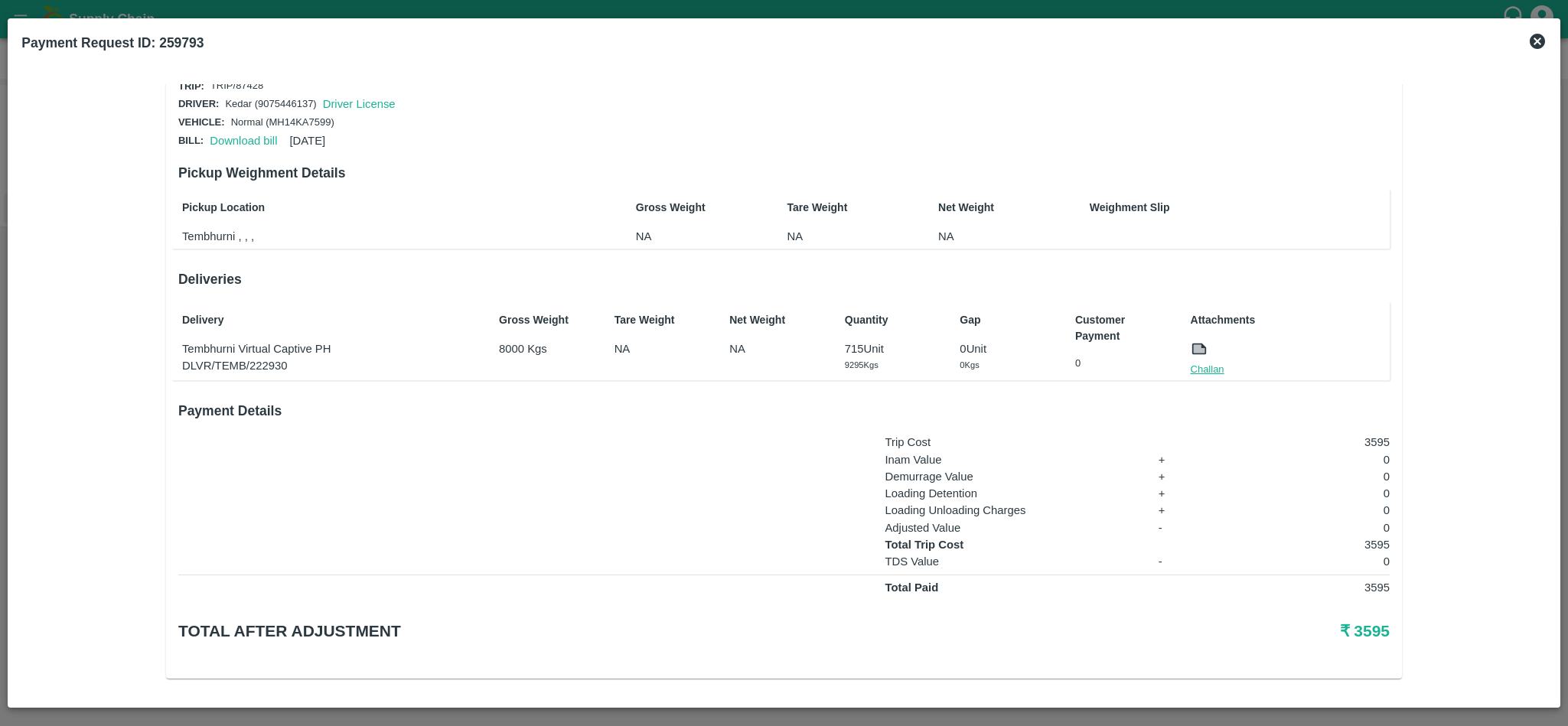
click at [1203, 364] on link "Challan" at bounding box center [1208, 369] width 34 height 16
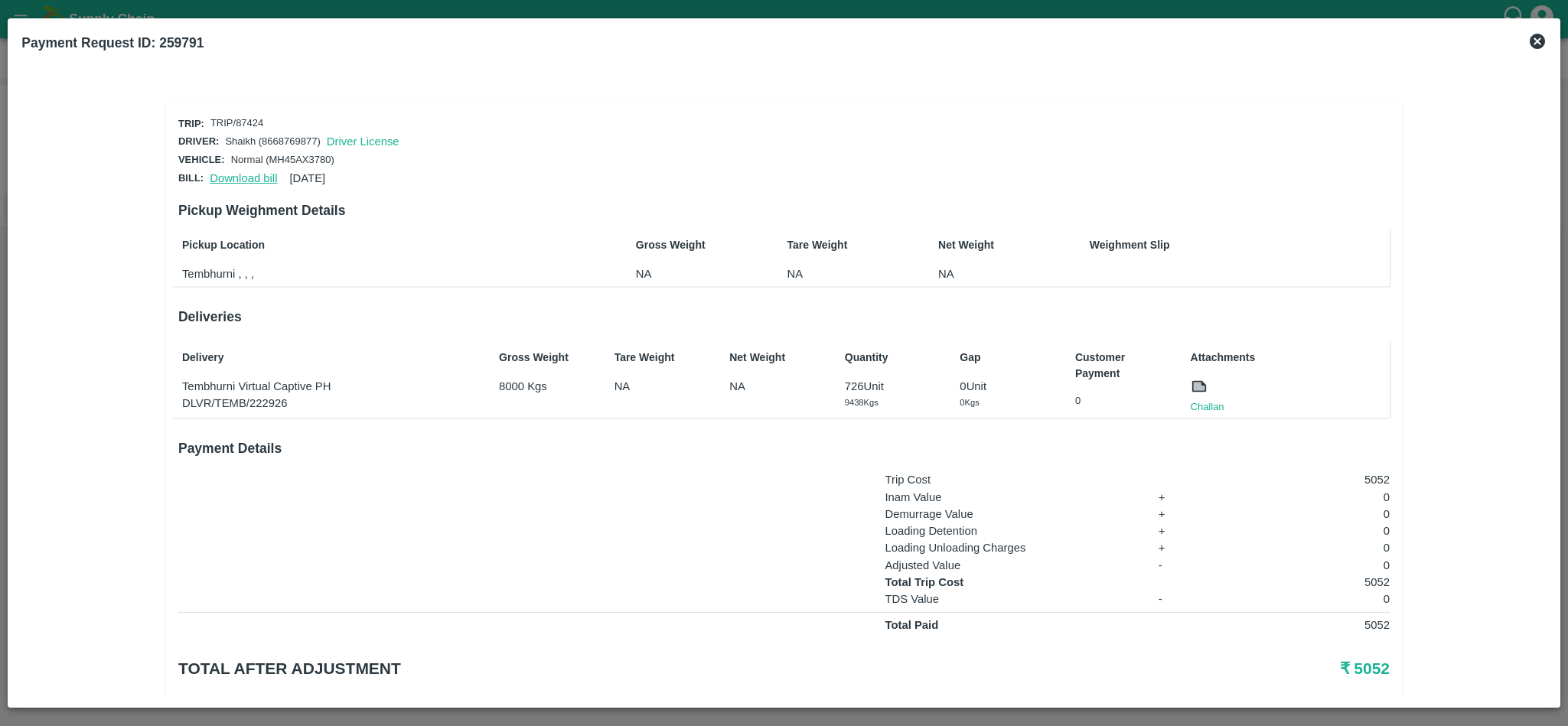
click at [248, 173] on link "Download bill" at bounding box center [243, 178] width 67 height 12
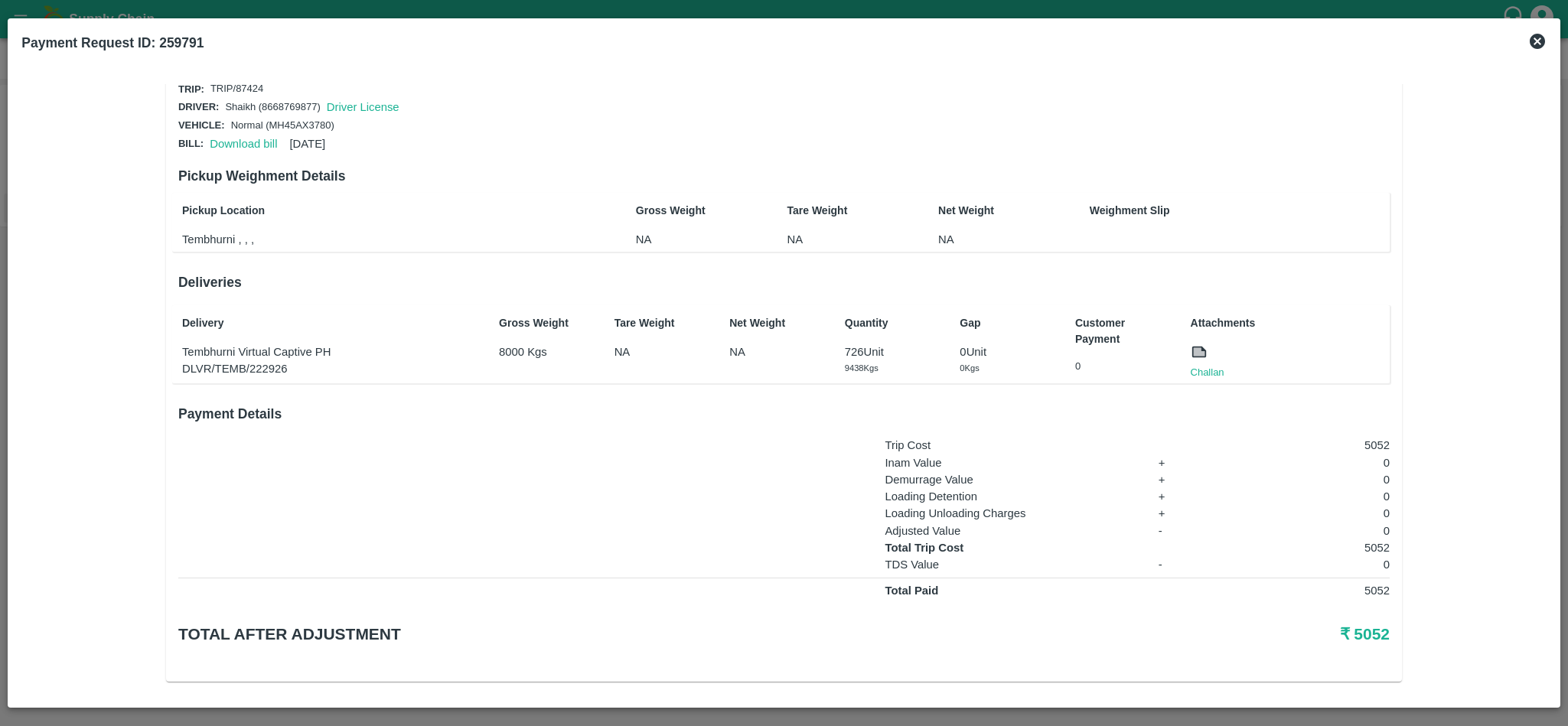
scroll to position [38, 0]
click at [1199, 362] on link "Challan" at bounding box center [1208, 369] width 34 height 16
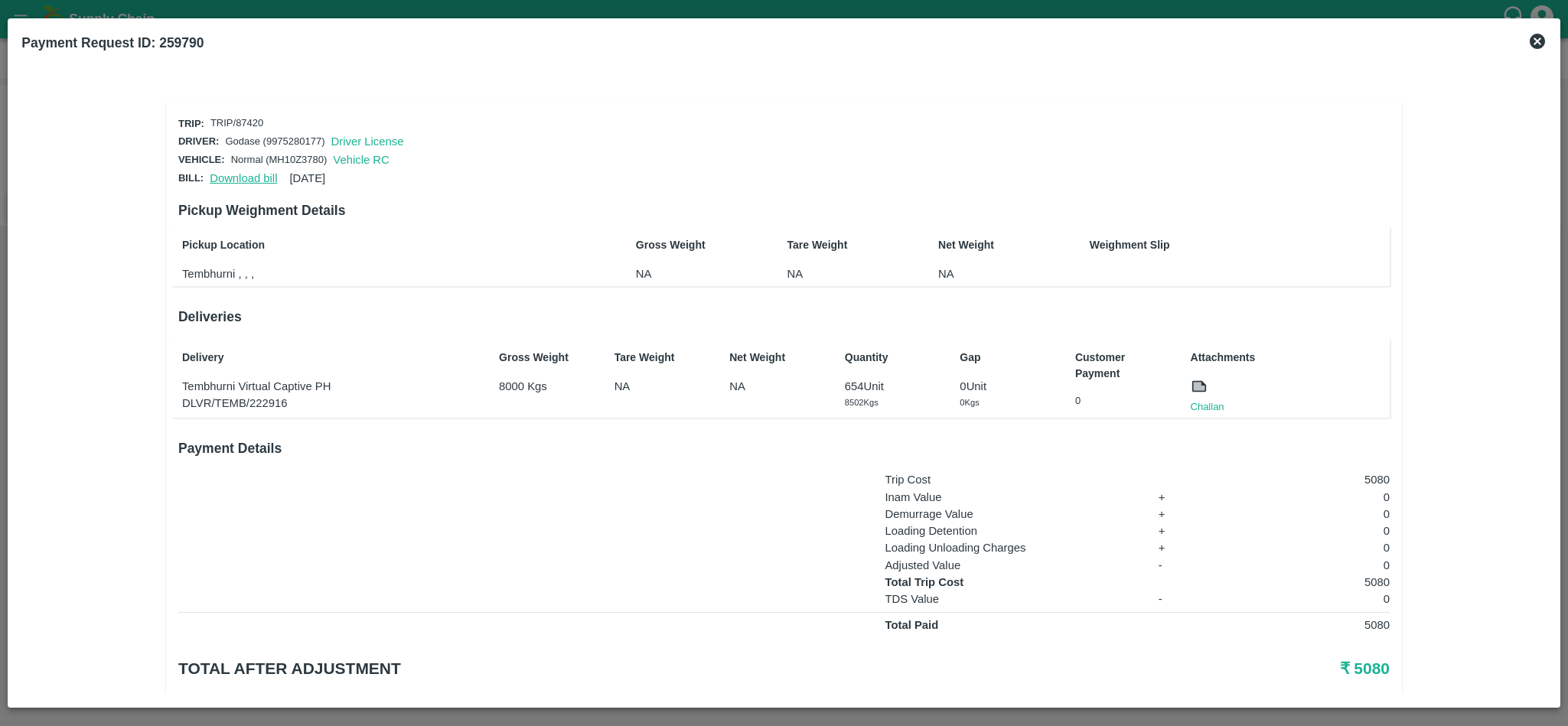
click at [237, 174] on link "Download bill" at bounding box center [243, 178] width 67 height 12
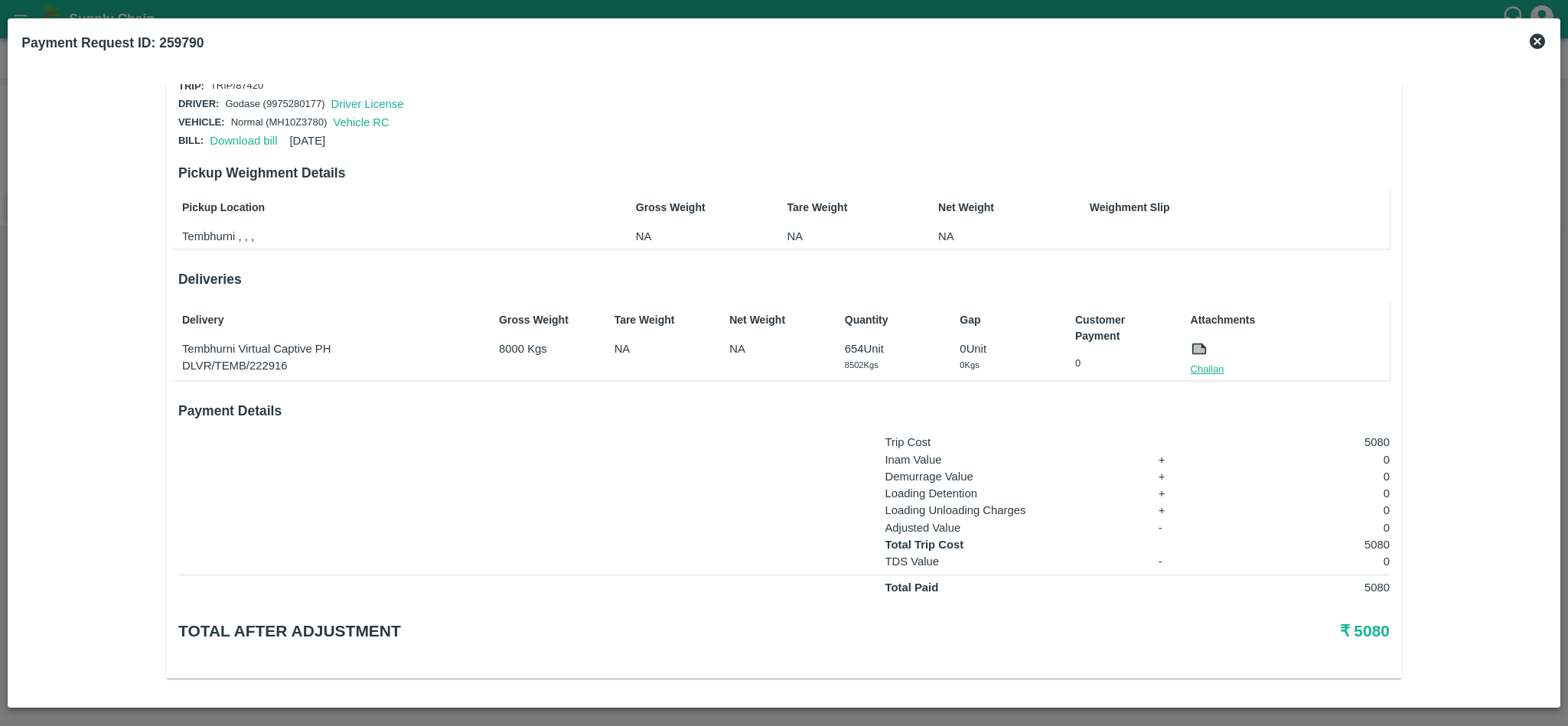
click at [1207, 370] on link "Challan" at bounding box center [1208, 369] width 34 height 16
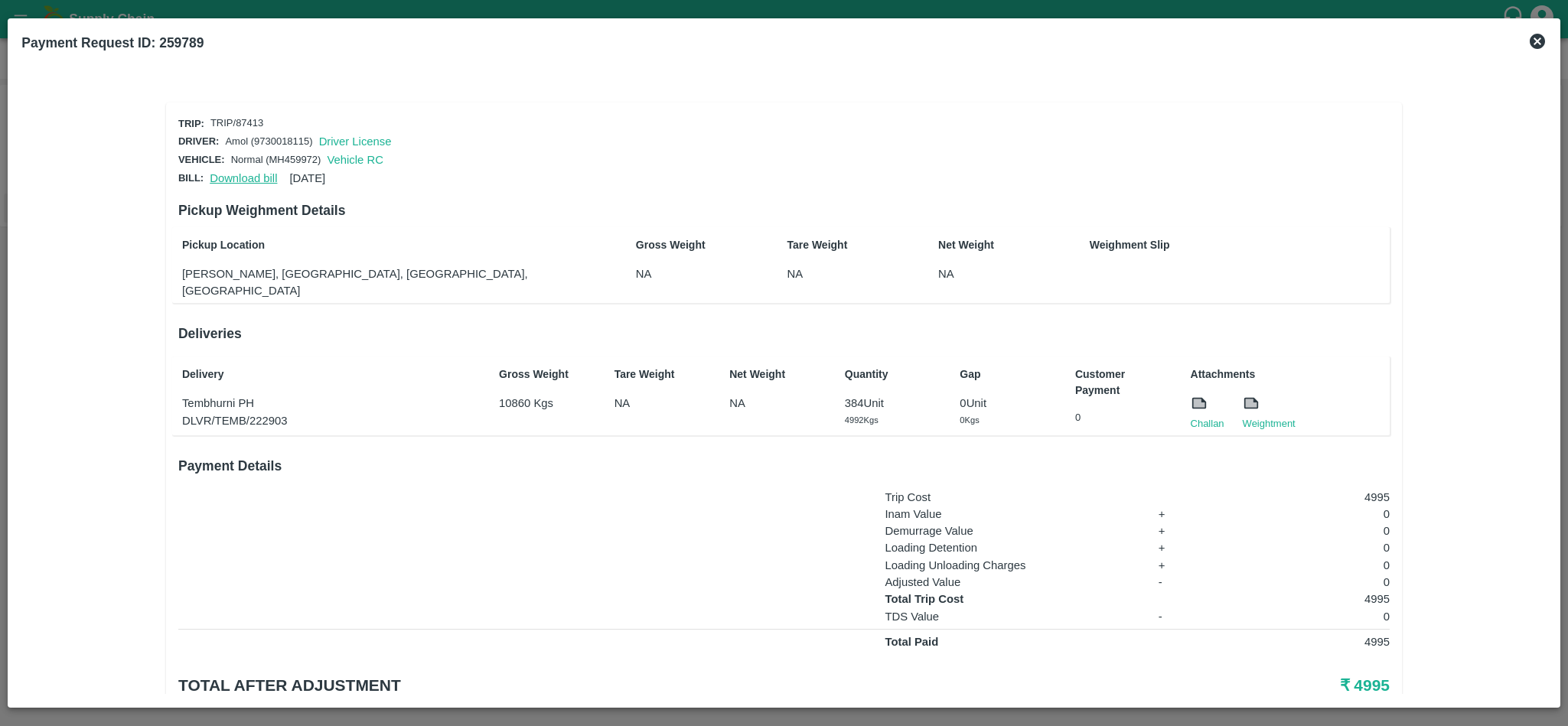
click at [239, 172] on link "Download bill" at bounding box center [243, 178] width 67 height 12
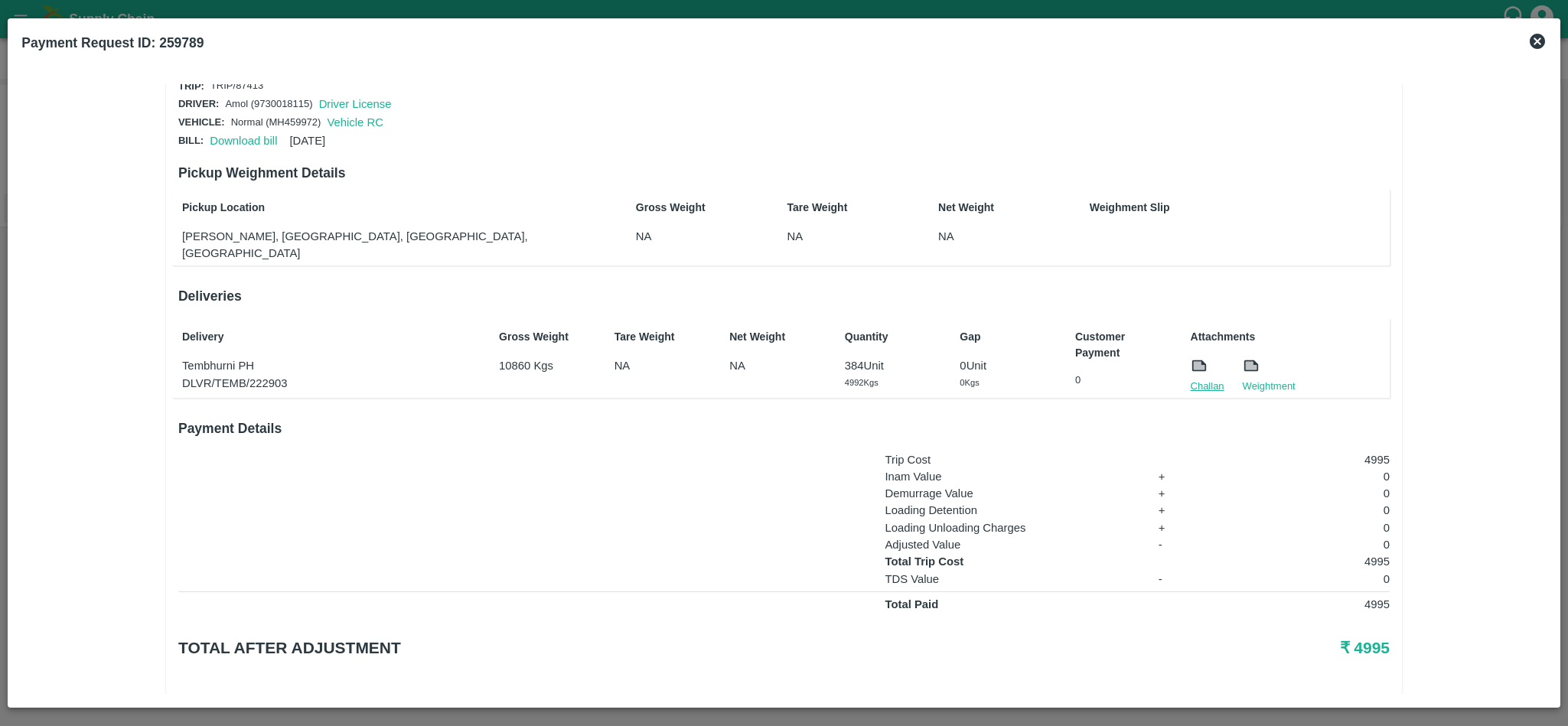
click at [1203, 379] on link "Challan" at bounding box center [1208, 386] width 34 height 16
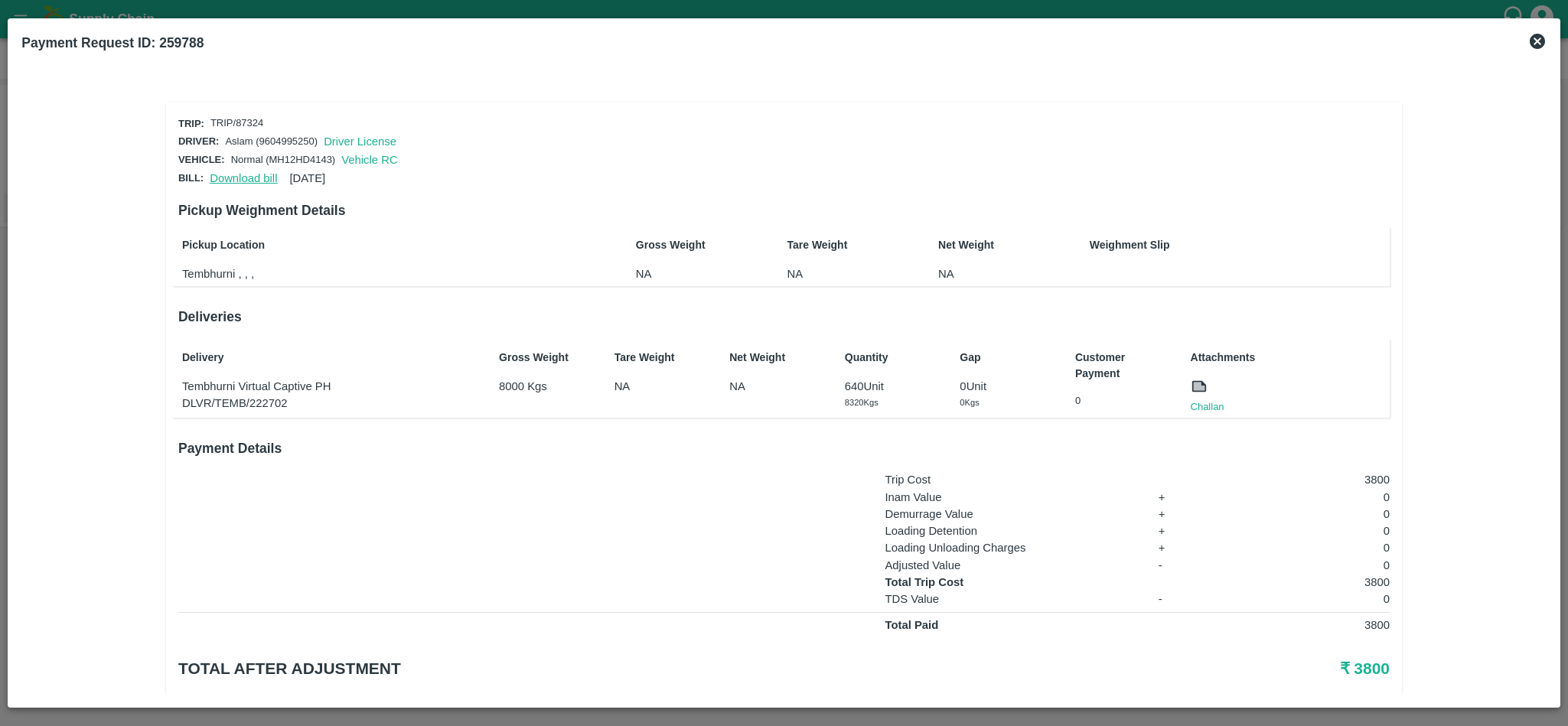
click at [256, 172] on link "Download bill" at bounding box center [243, 178] width 67 height 12
click at [1194, 400] on link "Challan" at bounding box center [1208, 407] width 34 height 16
click at [234, 177] on link "Download bill" at bounding box center [243, 178] width 67 height 12
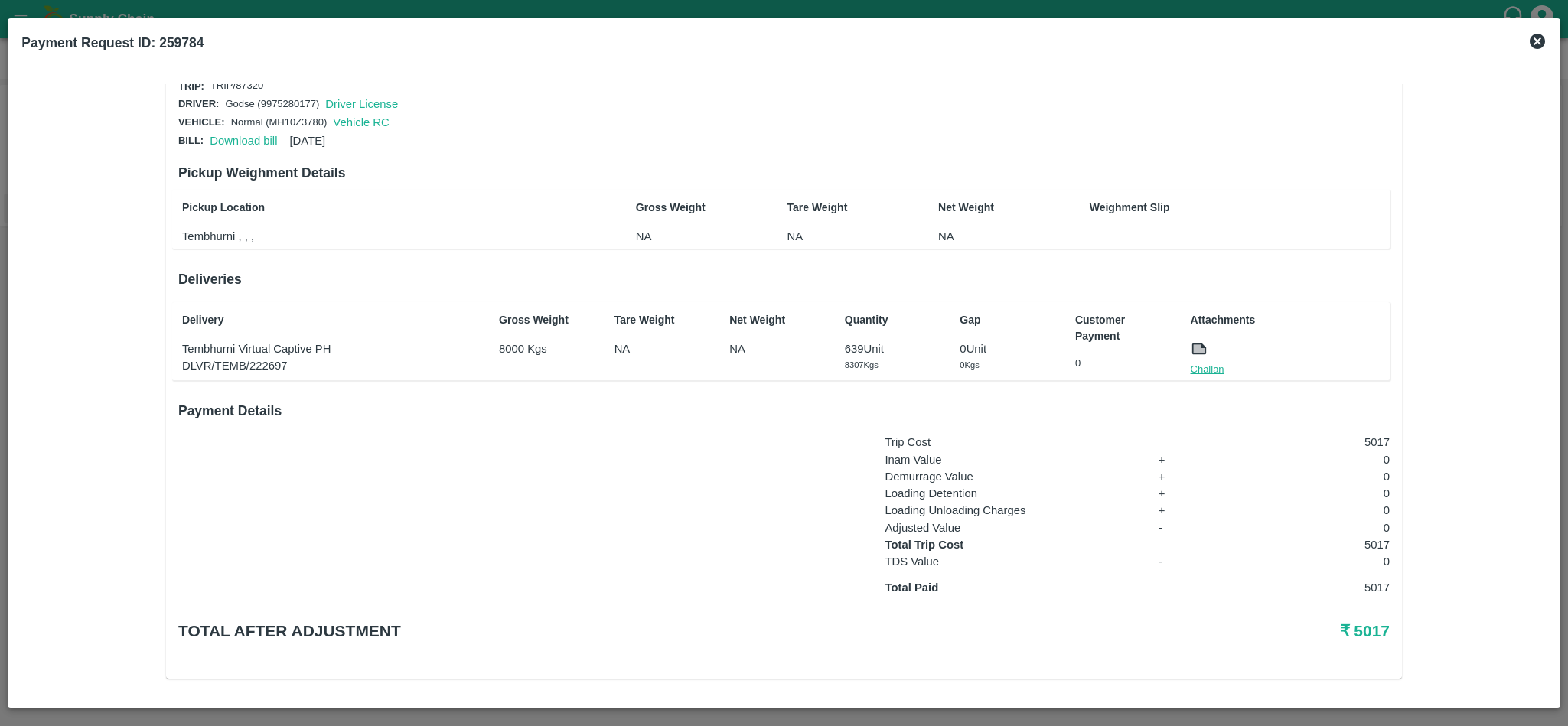
click at [1197, 370] on link "Challan" at bounding box center [1208, 369] width 34 height 16
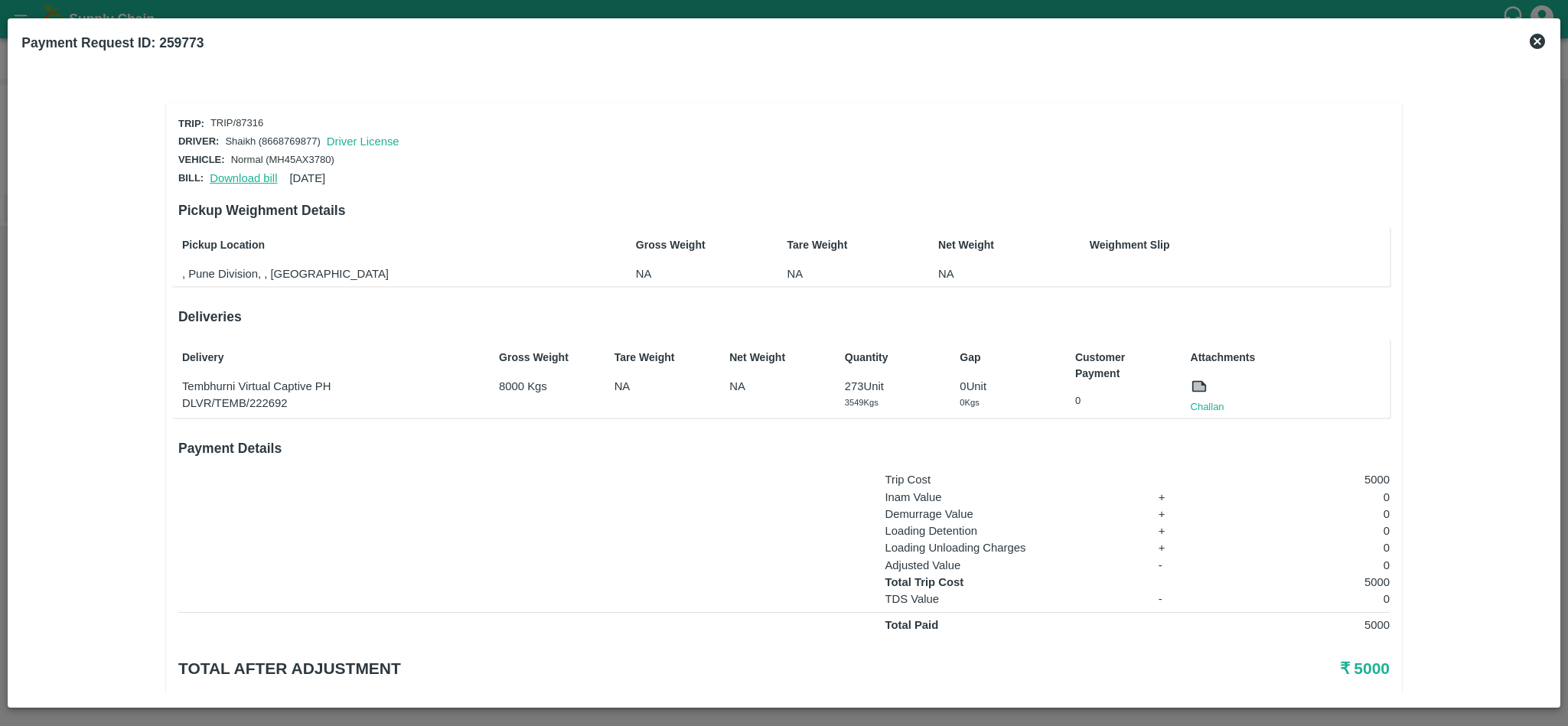
click at [227, 173] on link "Download bill" at bounding box center [243, 178] width 67 height 12
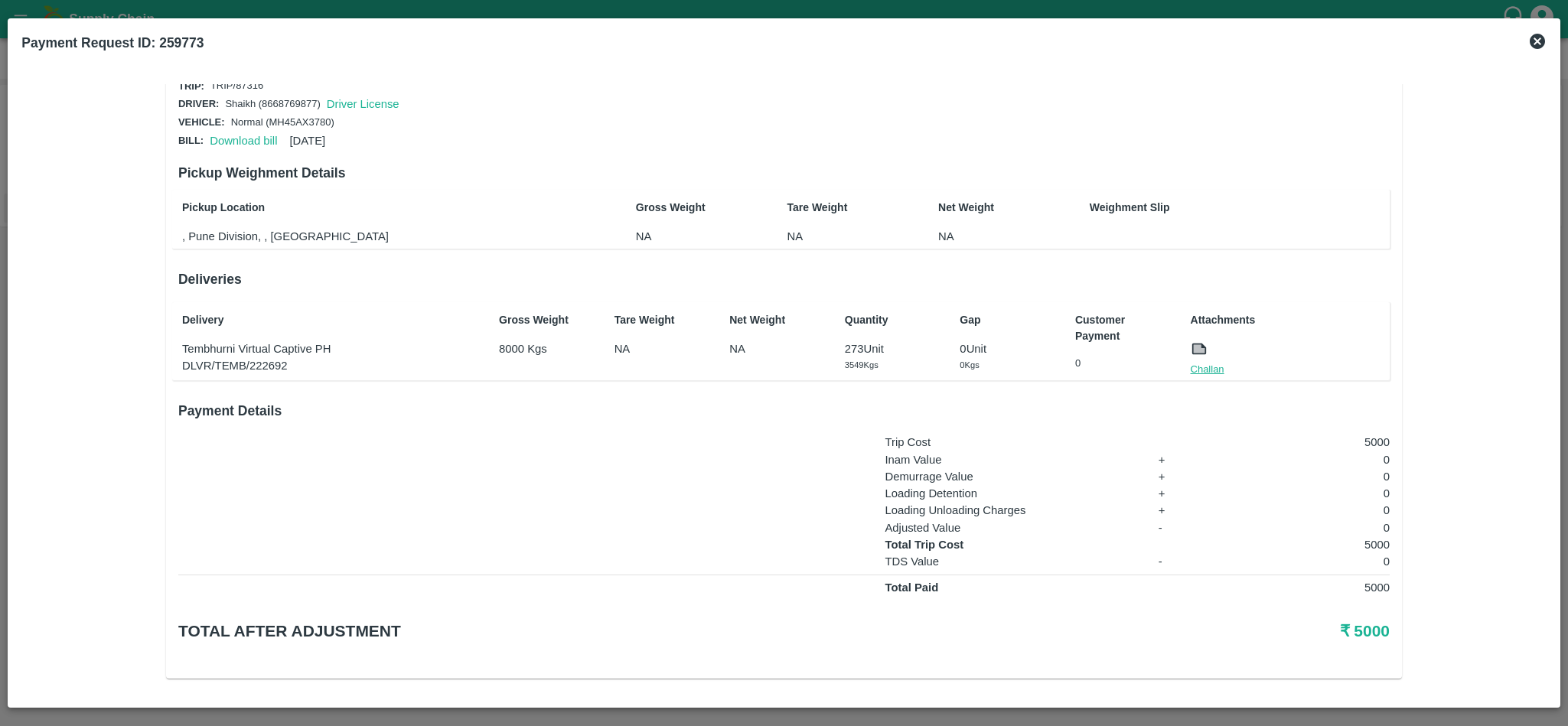
click at [1199, 362] on link "Challan" at bounding box center [1208, 369] width 34 height 16
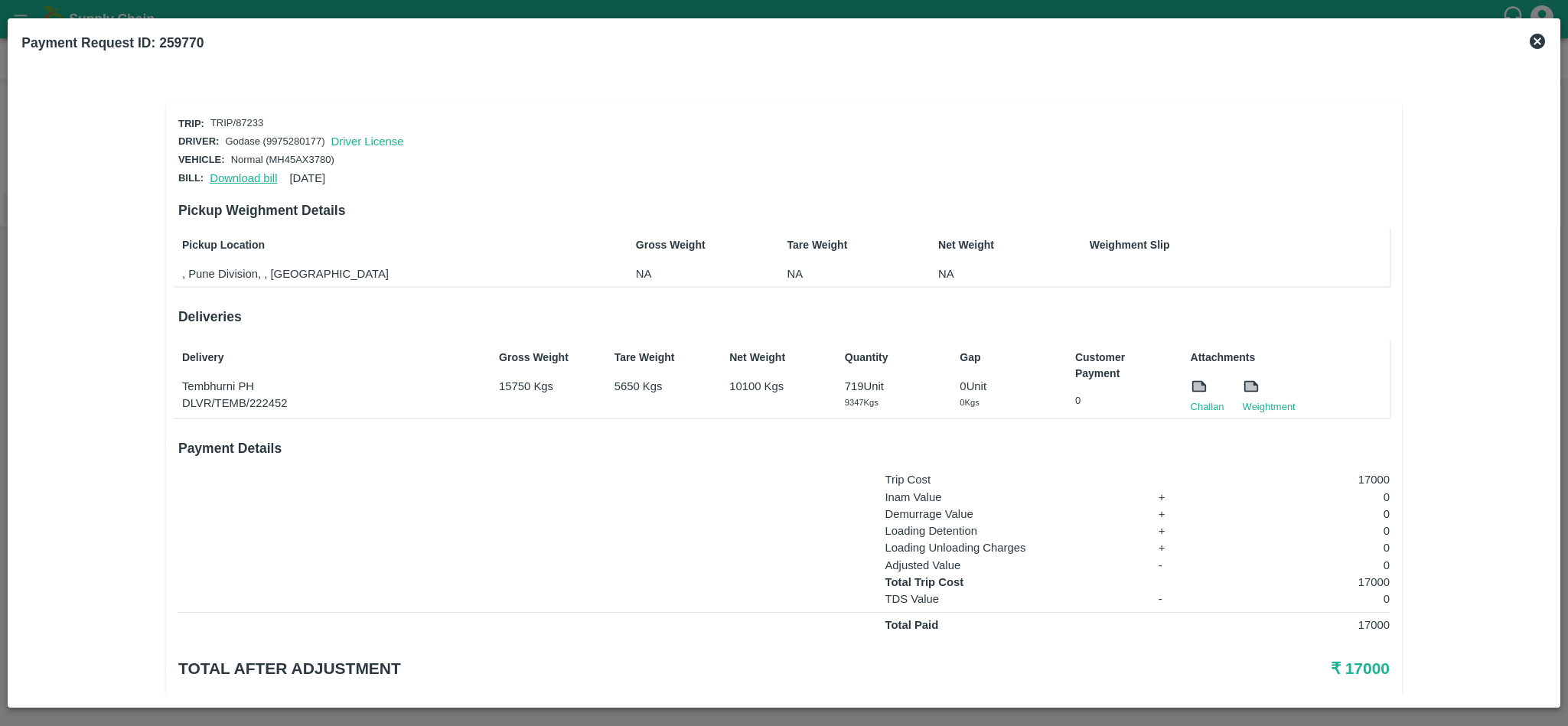
click at [237, 172] on link "Download bill" at bounding box center [243, 178] width 67 height 12
click at [1197, 401] on link "Challan" at bounding box center [1208, 407] width 34 height 16
click at [244, 172] on link "Download bill" at bounding box center [243, 178] width 67 height 12
click at [1203, 402] on link "Challan" at bounding box center [1208, 407] width 34 height 16
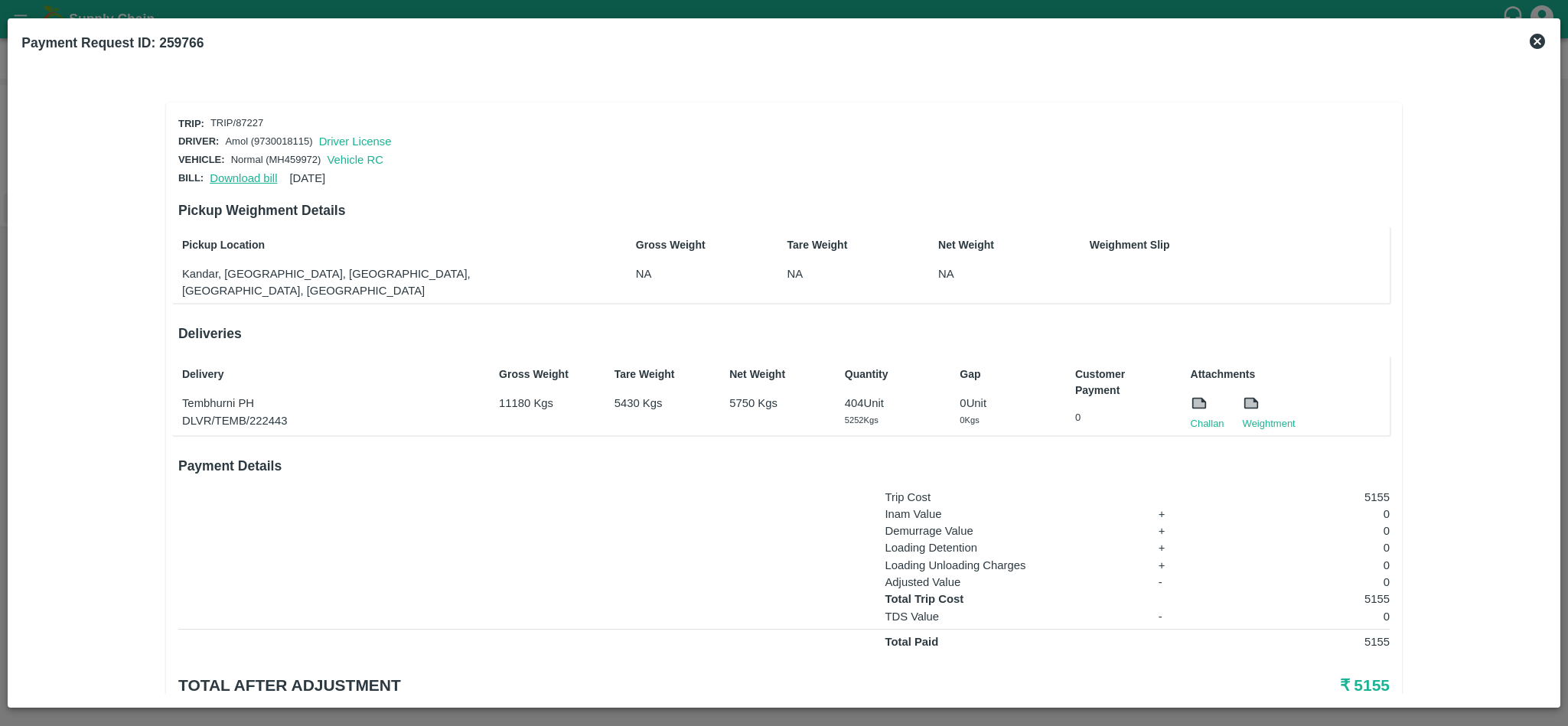
click at [233, 173] on link "Download bill" at bounding box center [243, 178] width 67 height 12
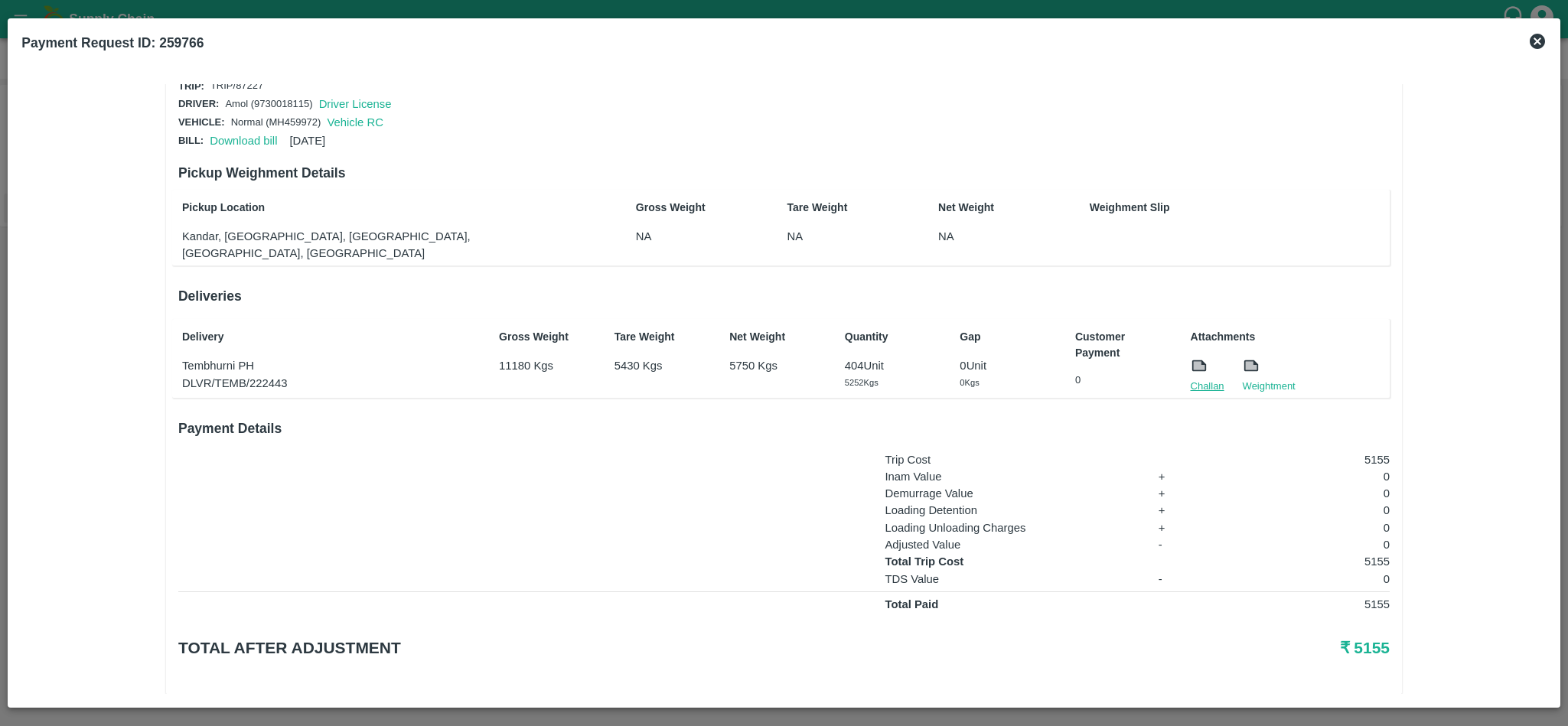
click at [1202, 379] on link "Challan" at bounding box center [1208, 386] width 34 height 16
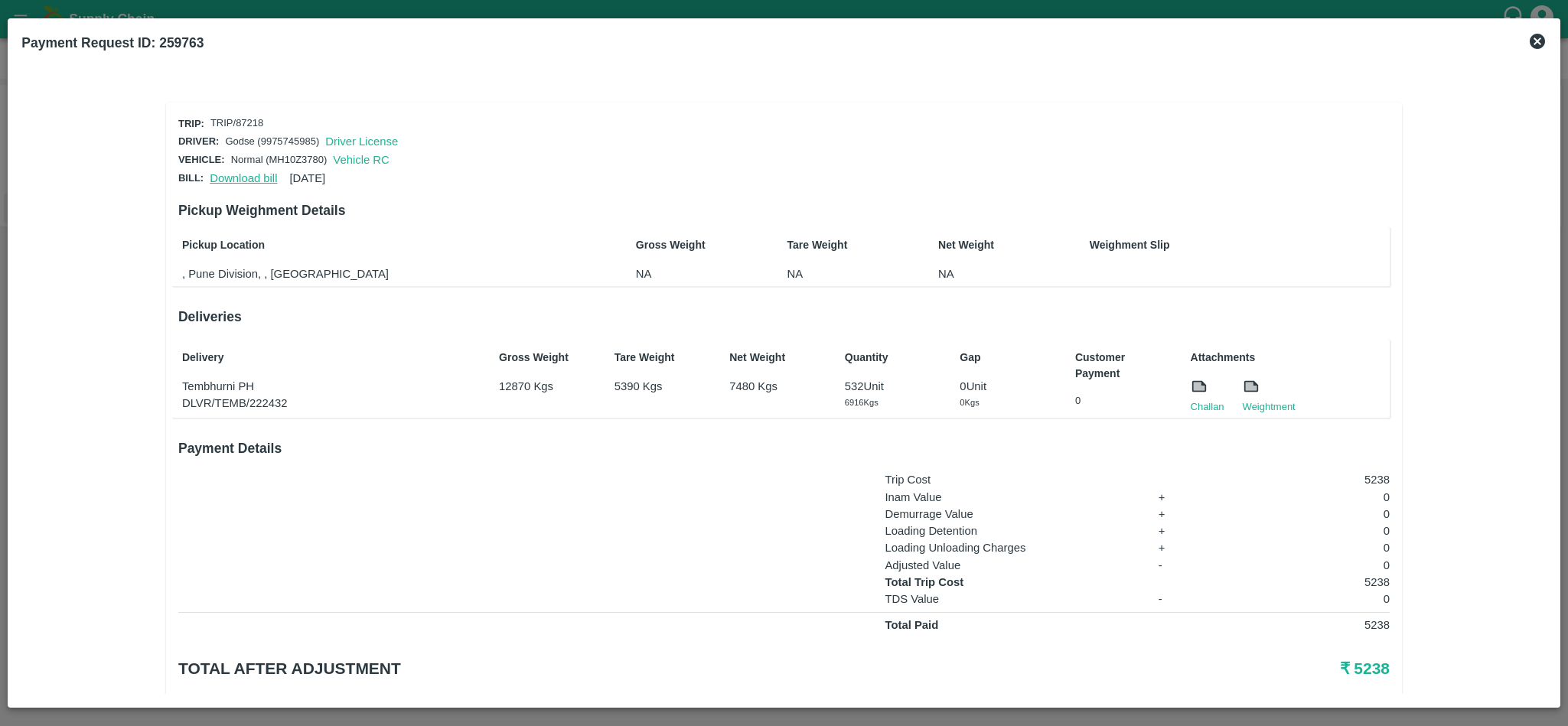
click at [251, 172] on link "Download bill" at bounding box center [243, 178] width 67 height 12
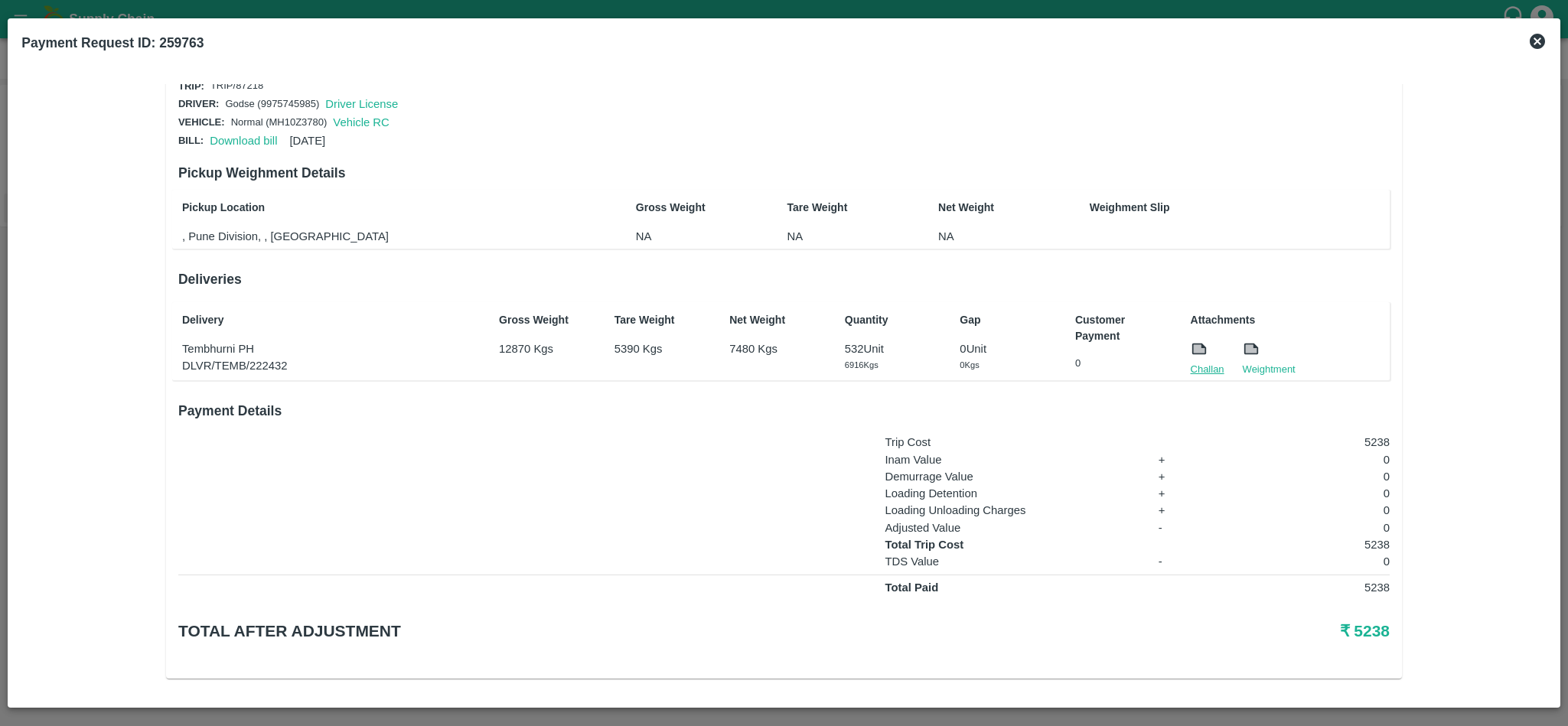
click at [1199, 363] on link "Challan" at bounding box center [1208, 369] width 34 height 16
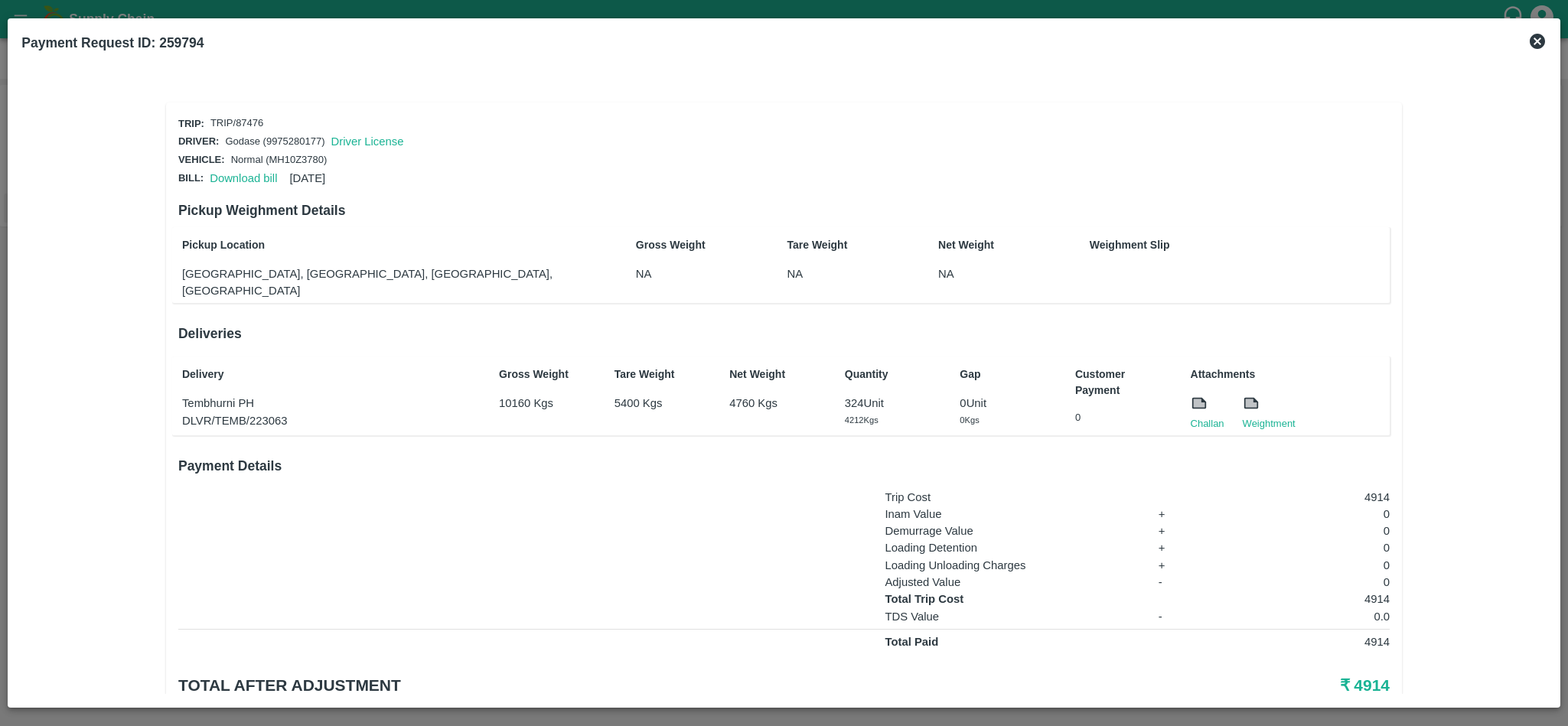
scroll to position [38, 0]
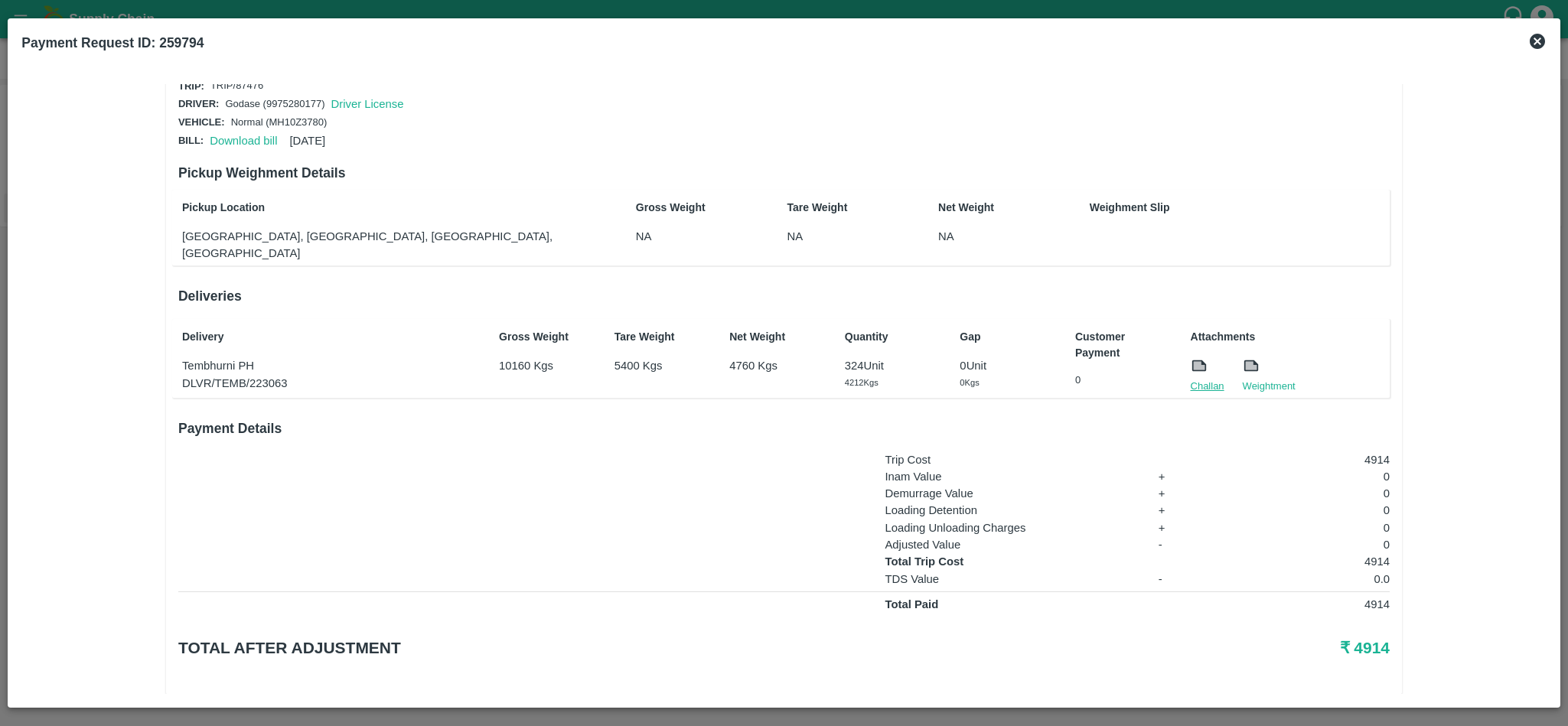
click at [1202, 379] on link "Challan" at bounding box center [1208, 386] width 34 height 16
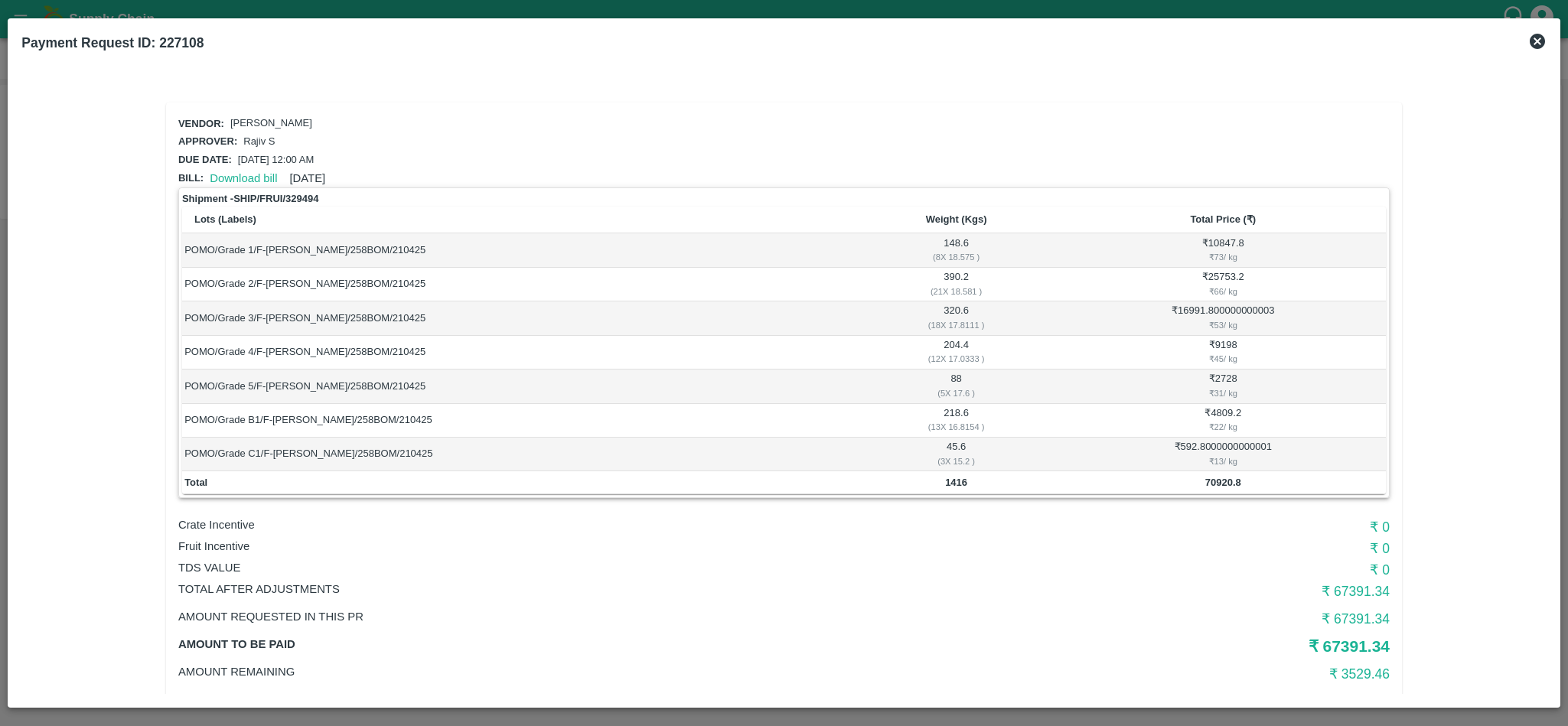
click at [1537, 37] on icon at bounding box center [1538, 41] width 16 height 16
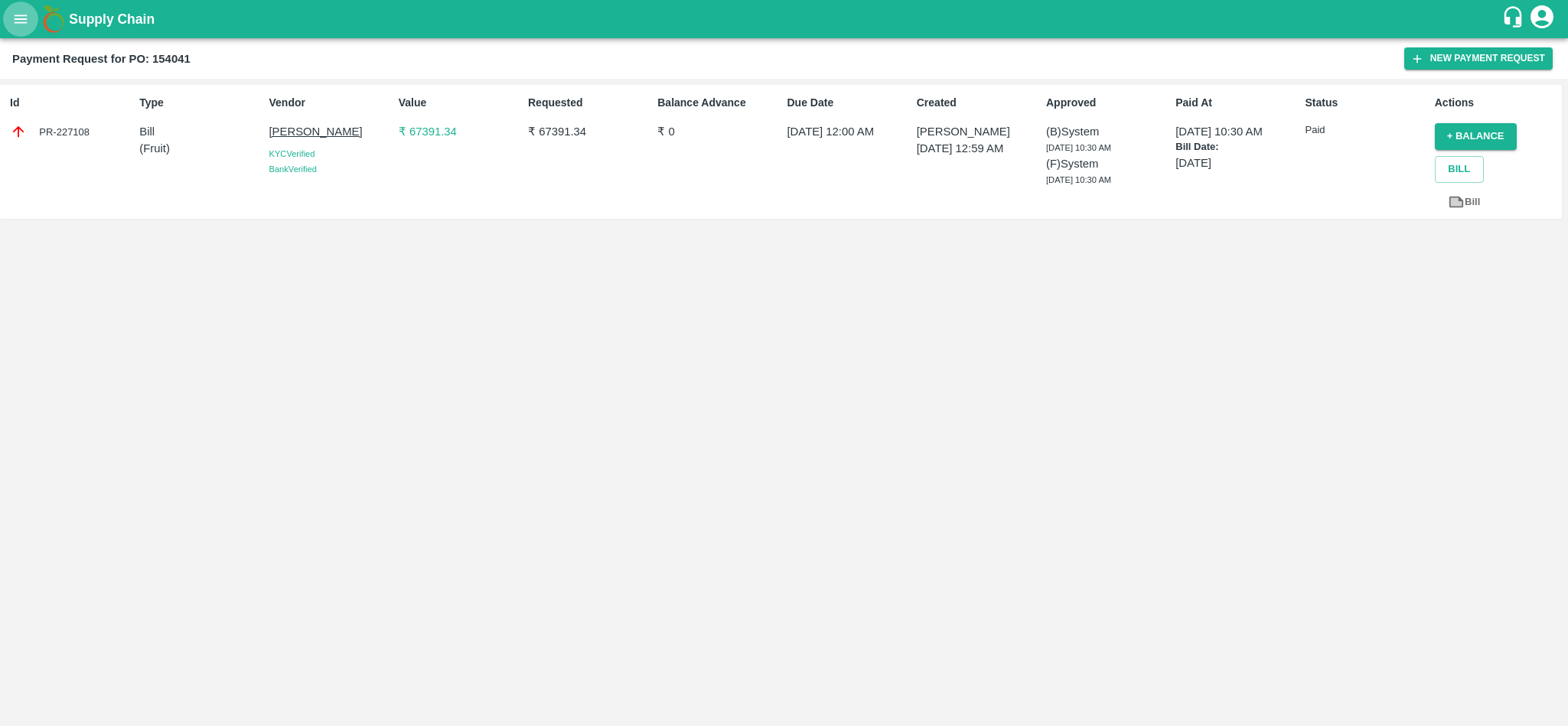
click at [10, 7] on button "open drawer" at bounding box center [20, 19] width 35 height 35
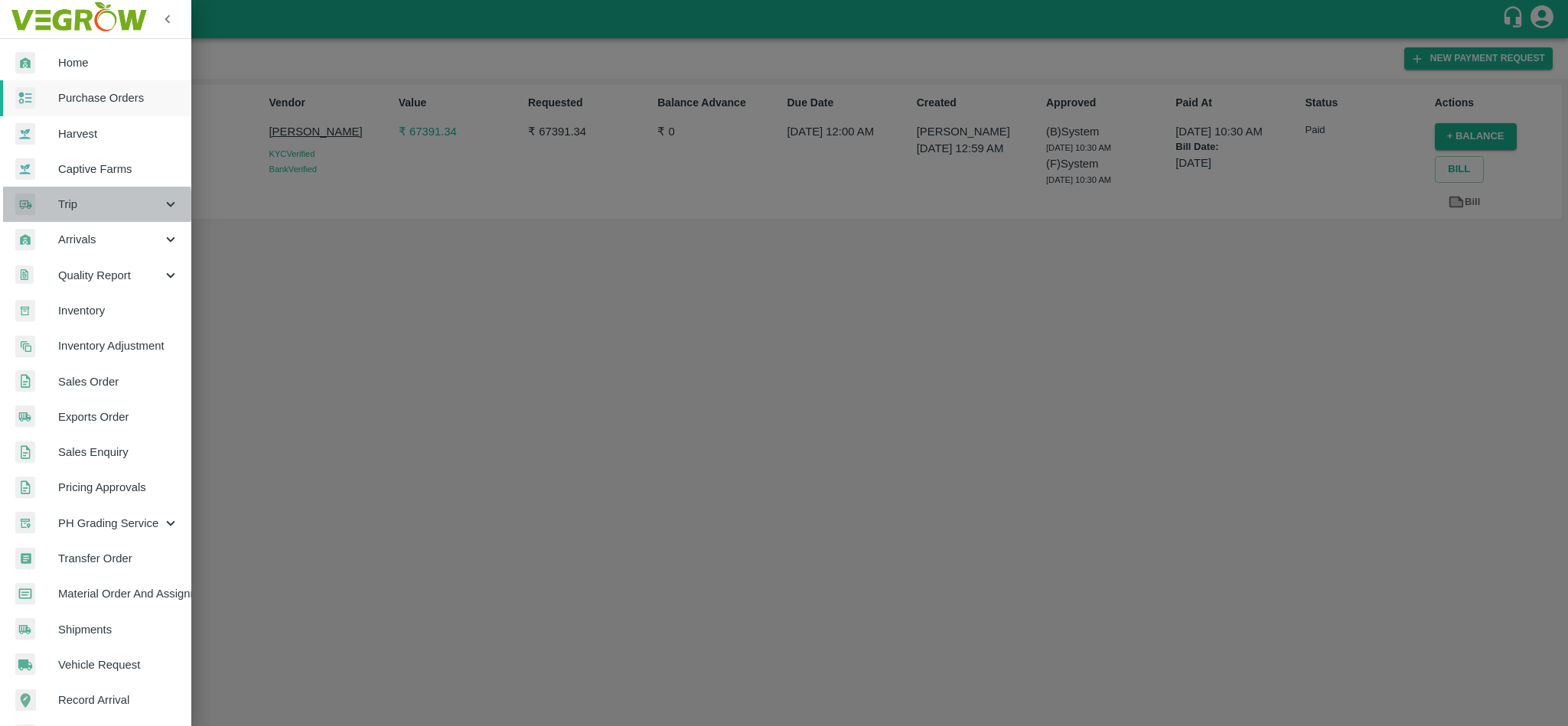
click at [72, 205] on span "Trip" at bounding box center [110, 204] width 105 height 16
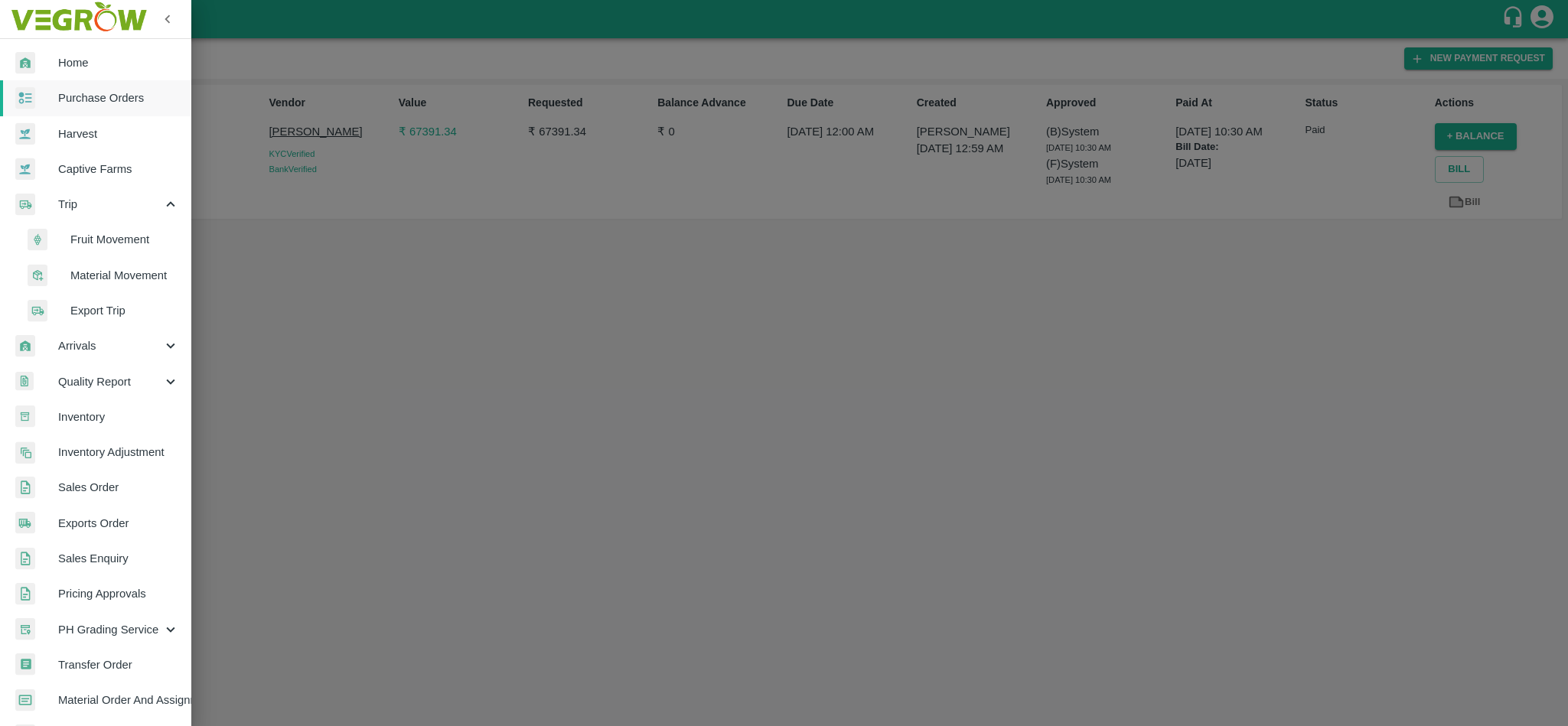
click at [105, 233] on span "Fruit Movement" at bounding box center [125, 239] width 109 height 16
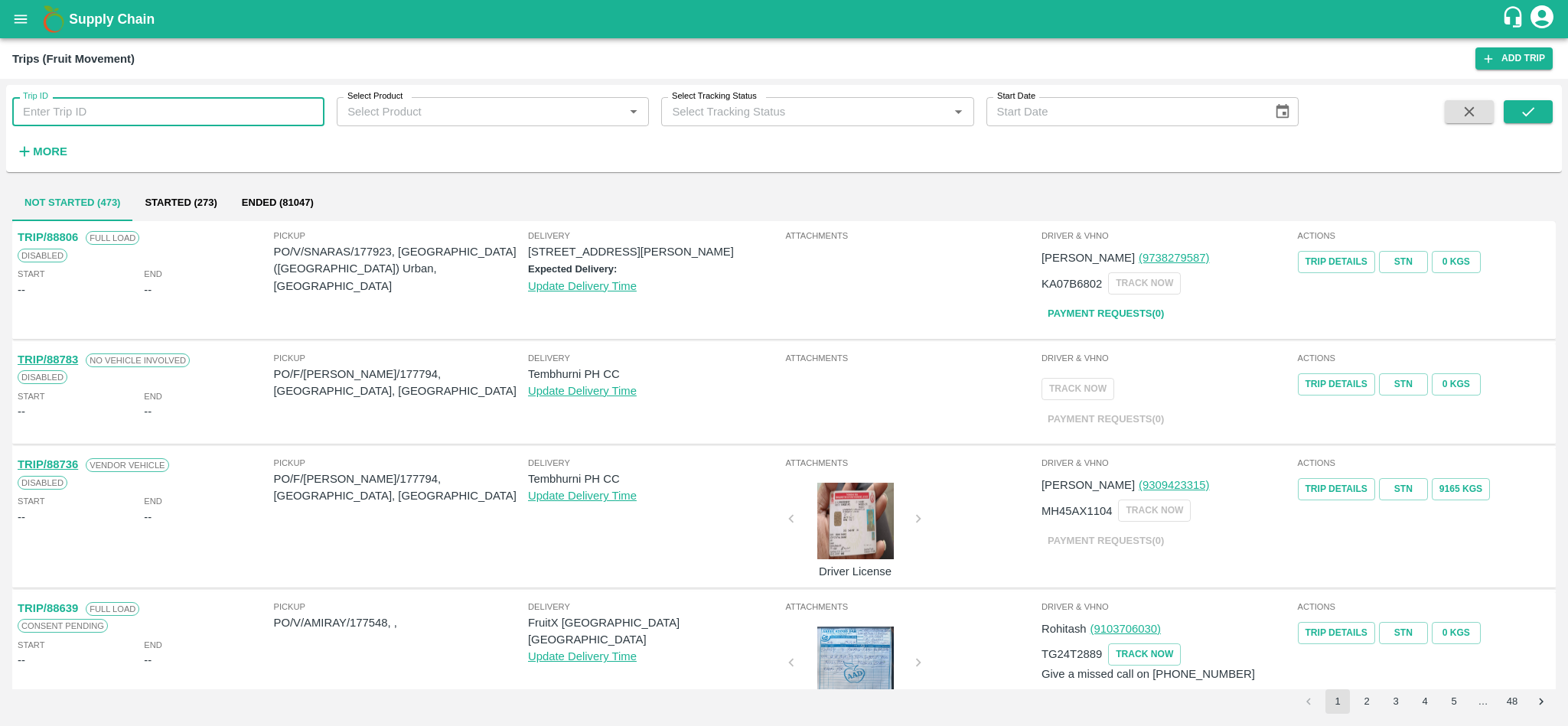
click at [207, 117] on input "Trip ID" at bounding box center [168, 112] width 313 height 29
paste input "87482"
type input "87482"
click at [1534, 111] on icon "submit" at bounding box center [1529, 112] width 17 height 16
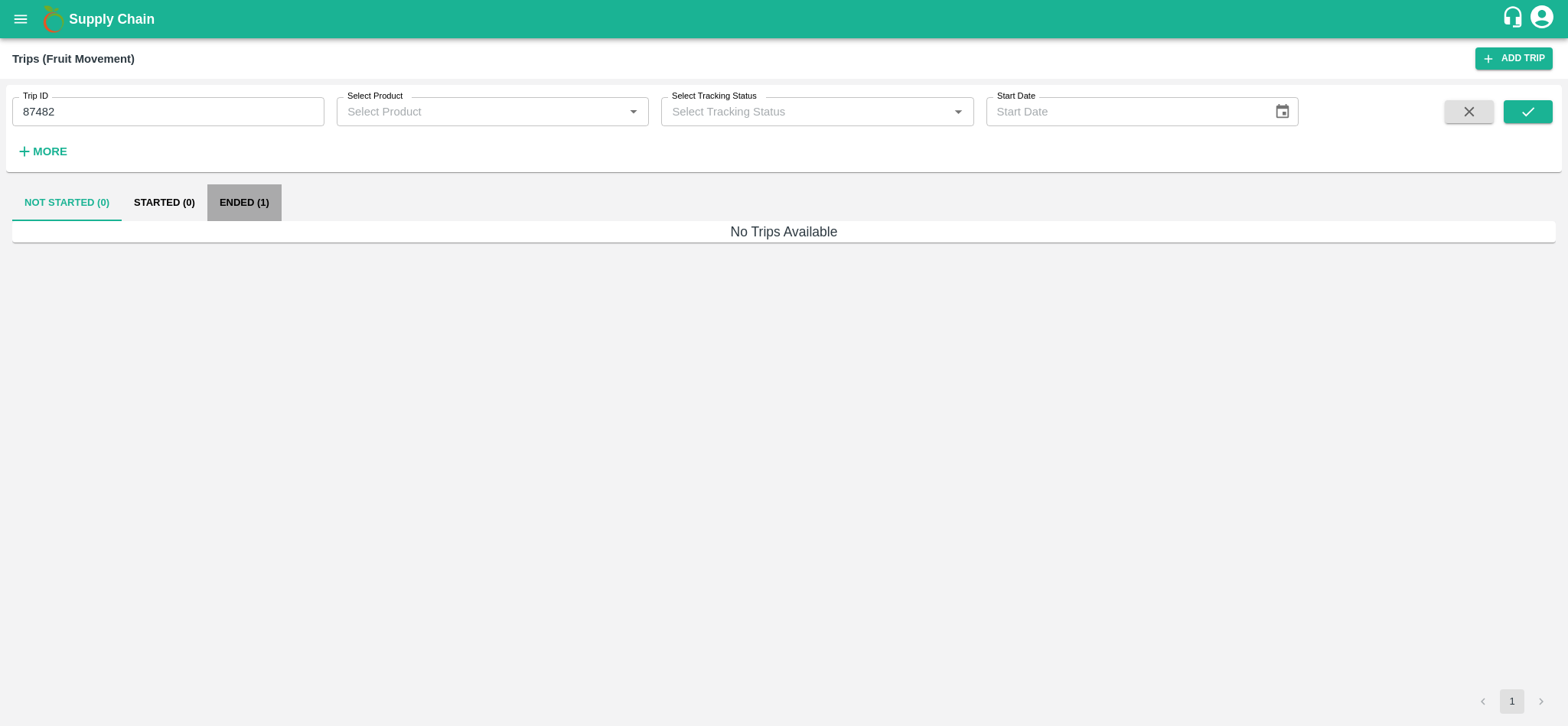
click at [248, 201] on button "Ended (1)" at bounding box center [244, 203] width 74 height 37
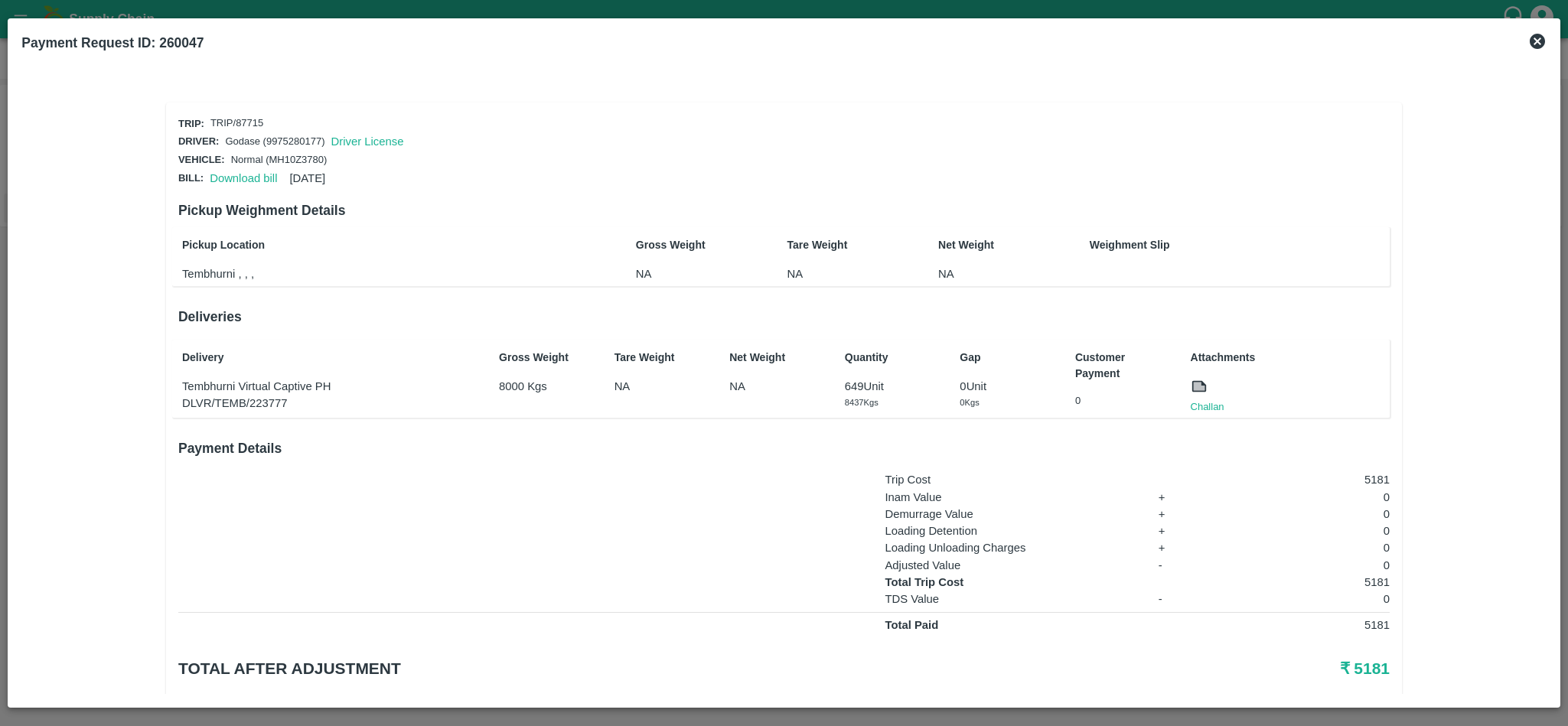
scroll to position [38, 0]
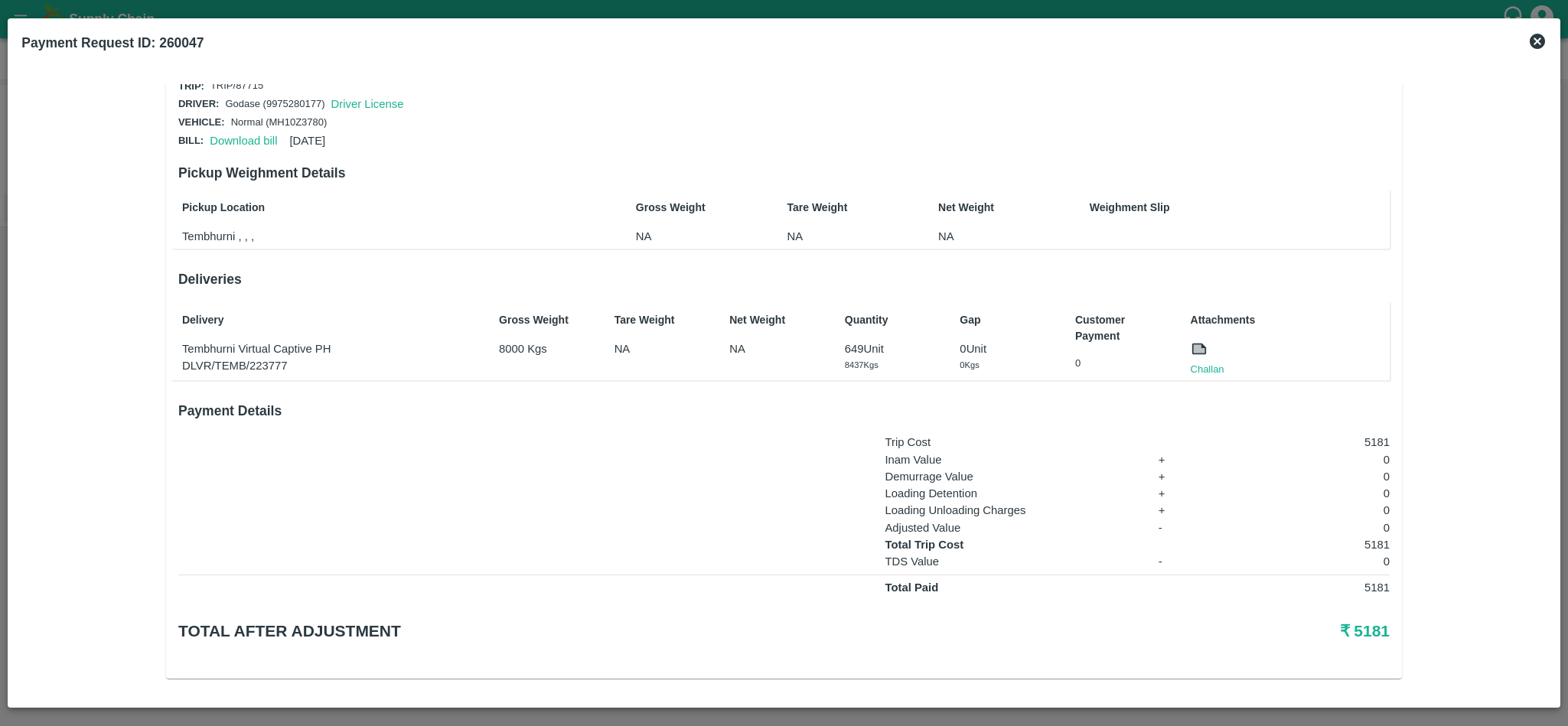
click at [1535, 44] on icon at bounding box center [1538, 41] width 18 height 18
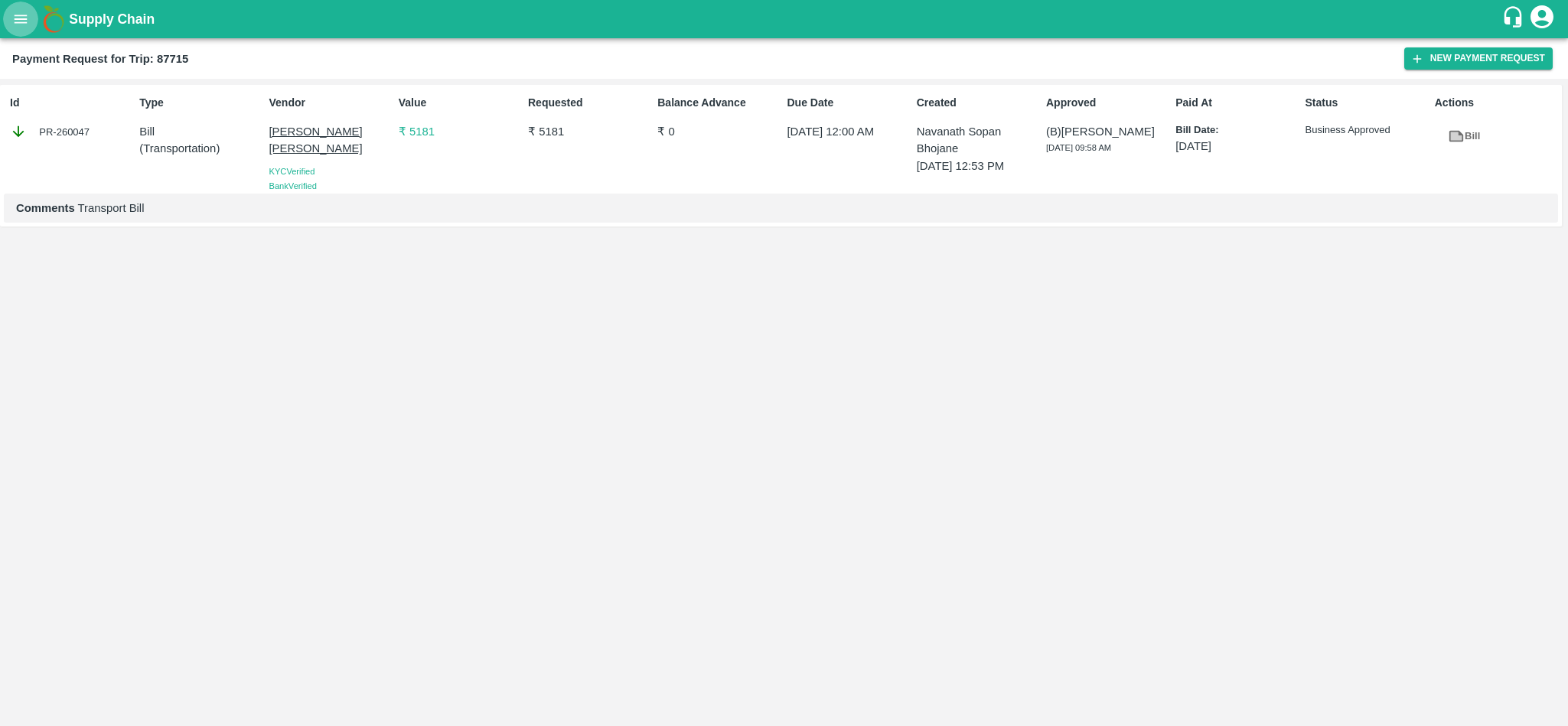
click at [19, 21] on icon "open drawer" at bounding box center [20, 19] width 17 height 16
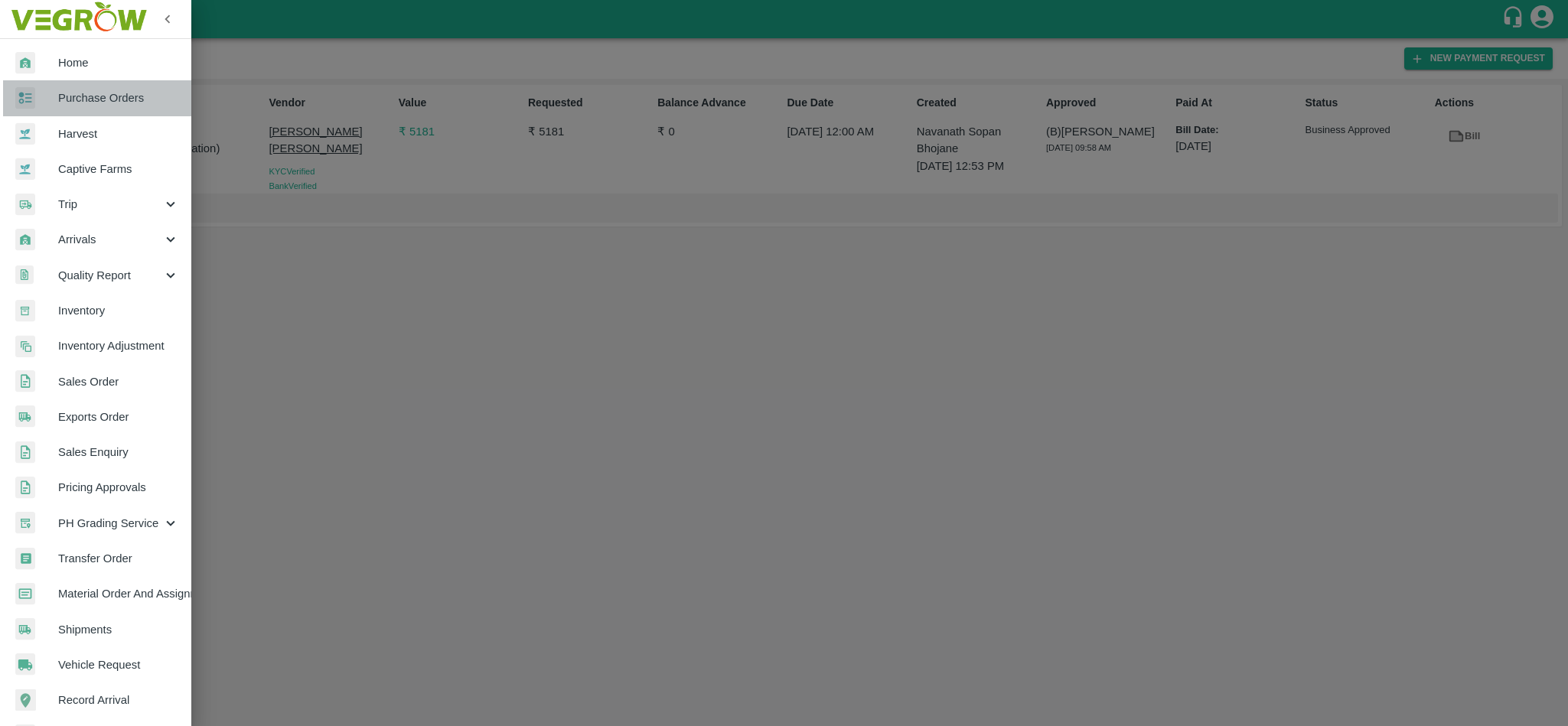
click at [106, 101] on span "Purchase Orders" at bounding box center [118, 98] width 121 height 16
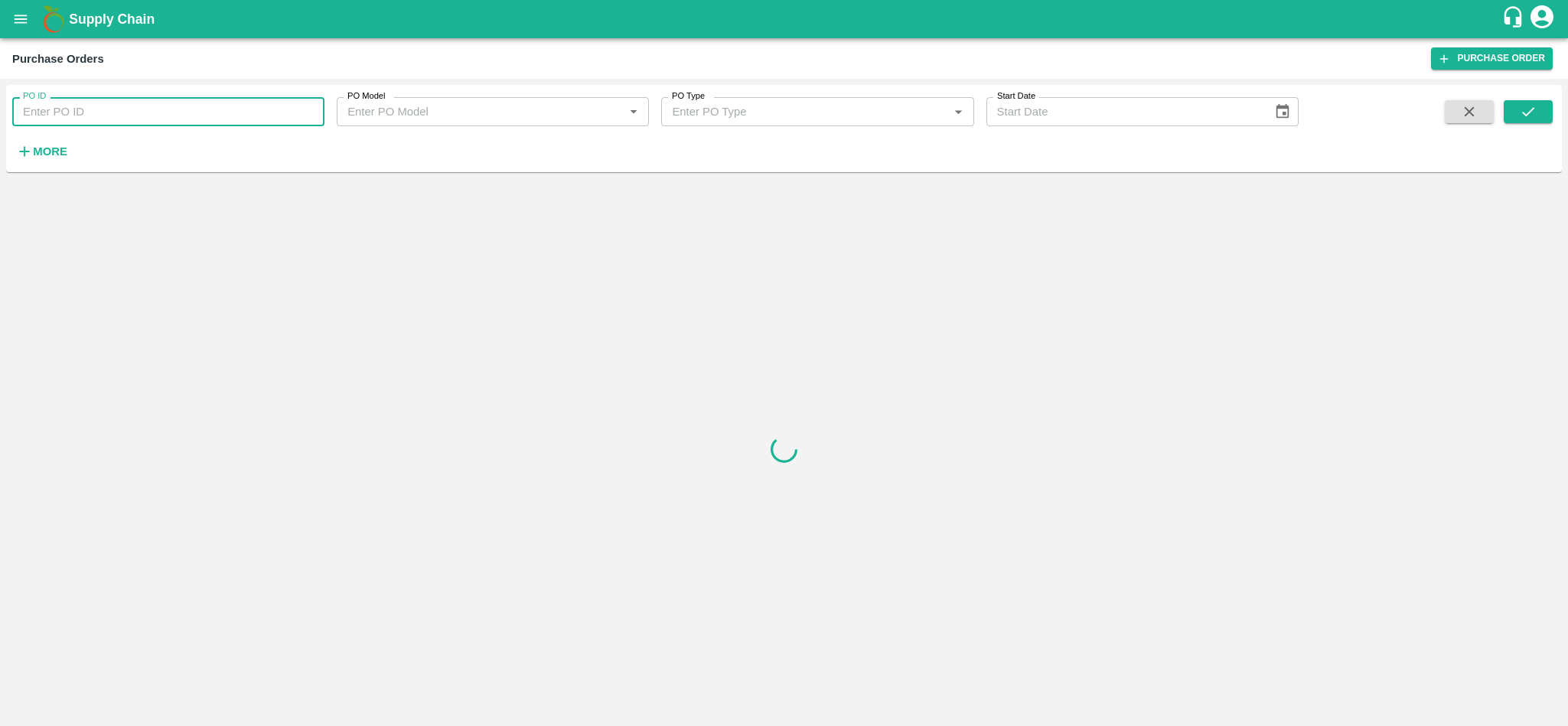
click at [161, 115] on input "PO ID" at bounding box center [168, 112] width 313 height 29
click at [30, 16] on button "open drawer" at bounding box center [20, 19] width 35 height 35
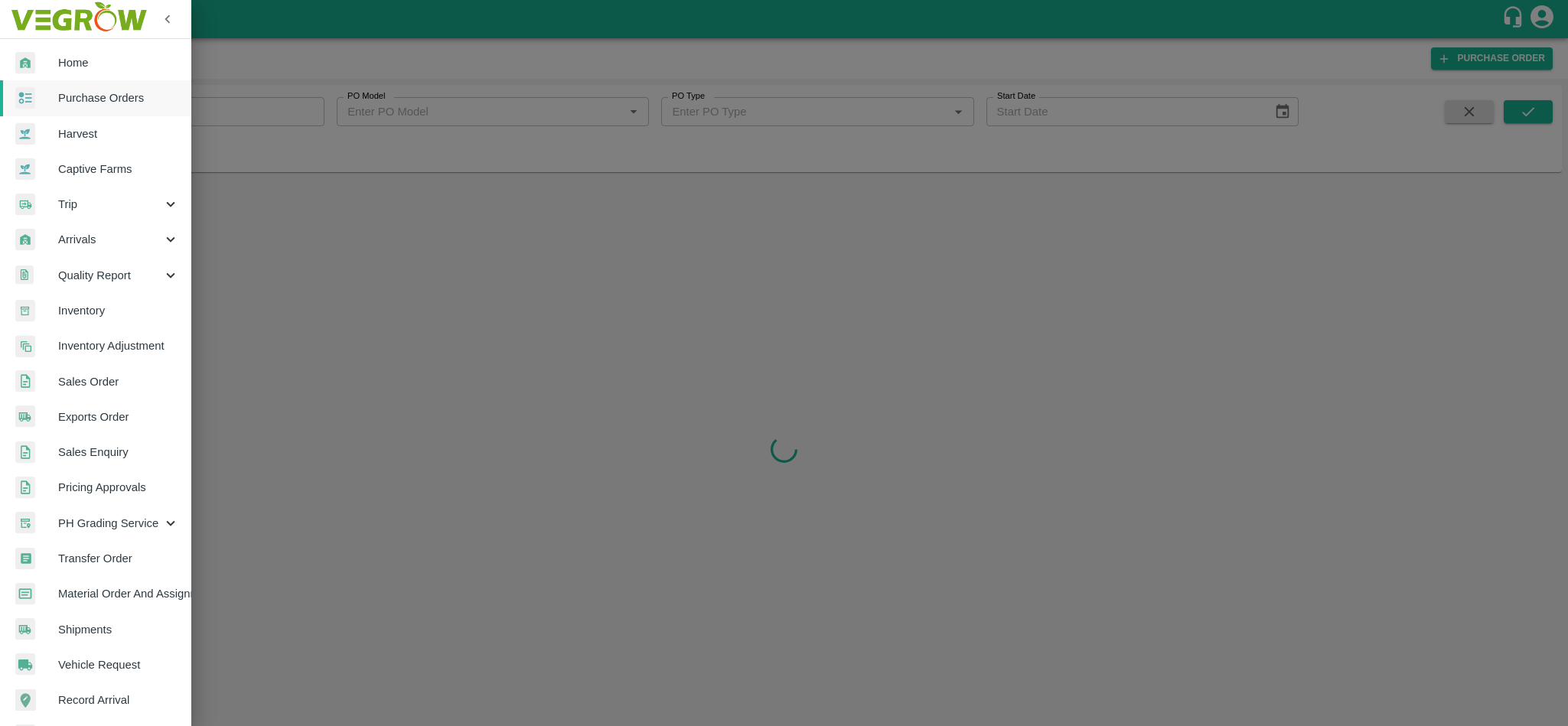
click at [87, 215] on div "Trip" at bounding box center [95, 204] width 192 height 35
click at [90, 229] on li "Fruit Movement" at bounding box center [101, 239] width 179 height 35
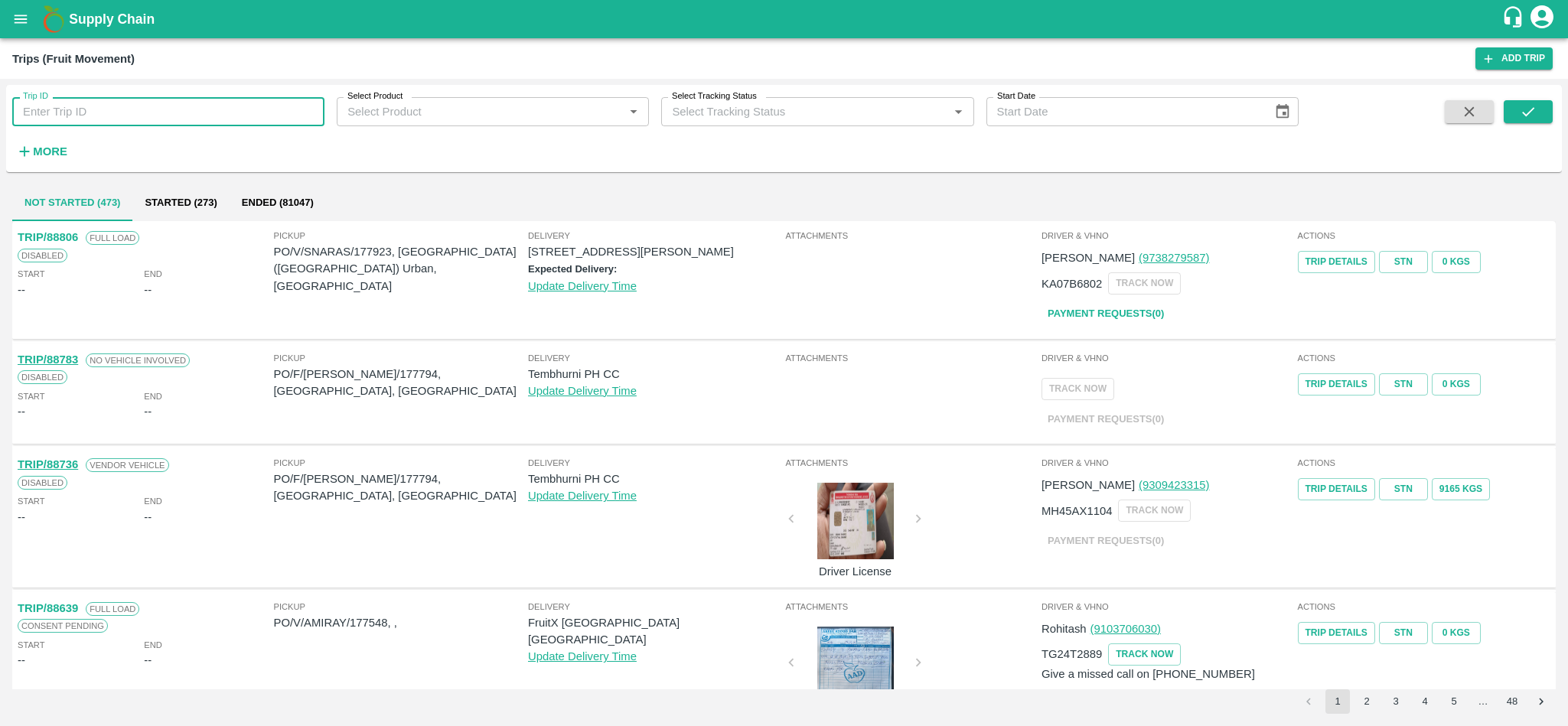
click at [141, 113] on input "Trip ID" at bounding box center [168, 112] width 313 height 29
paste input "87428"
click at [1520, 115] on icon "submit" at bounding box center [1529, 112] width 17 height 16
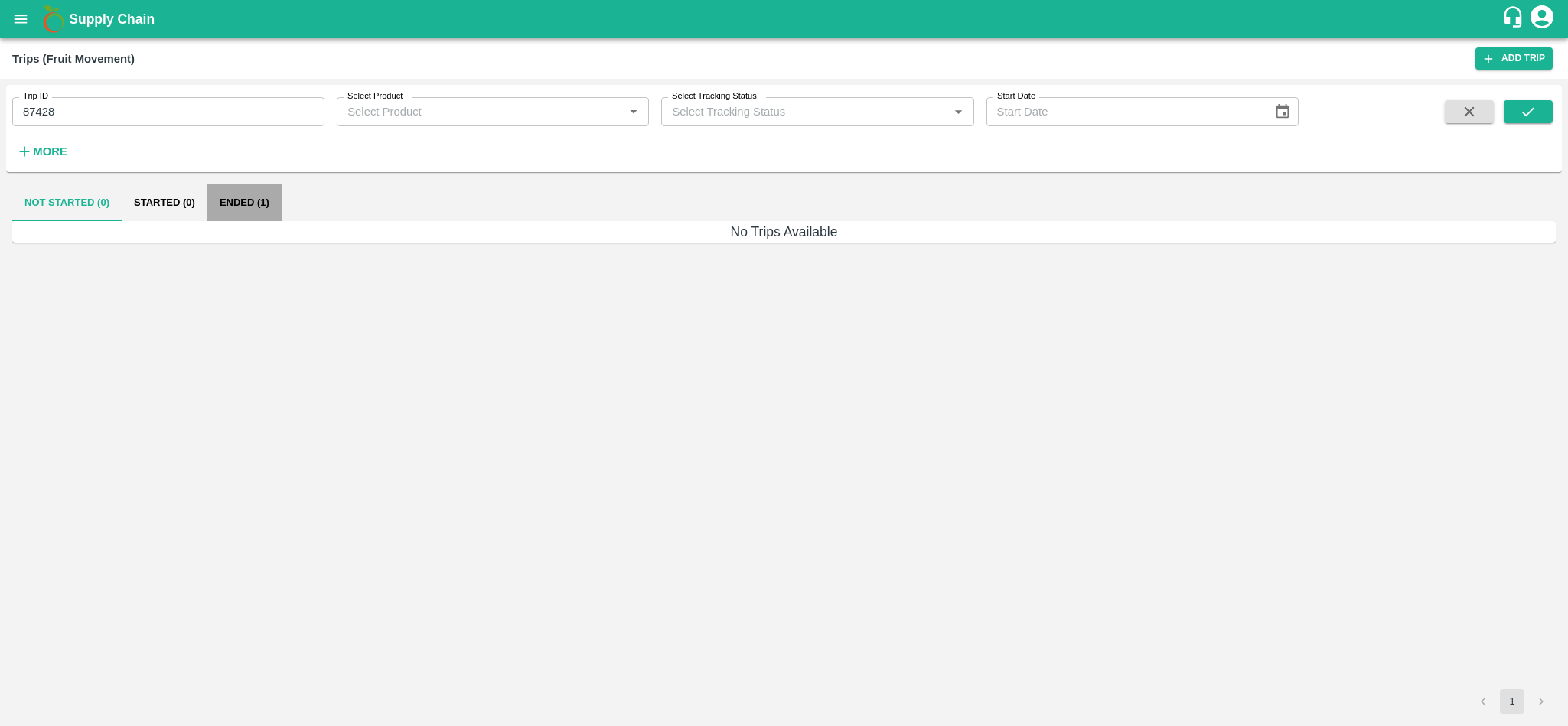
click at [235, 196] on button "Ended (1)" at bounding box center [244, 203] width 74 height 37
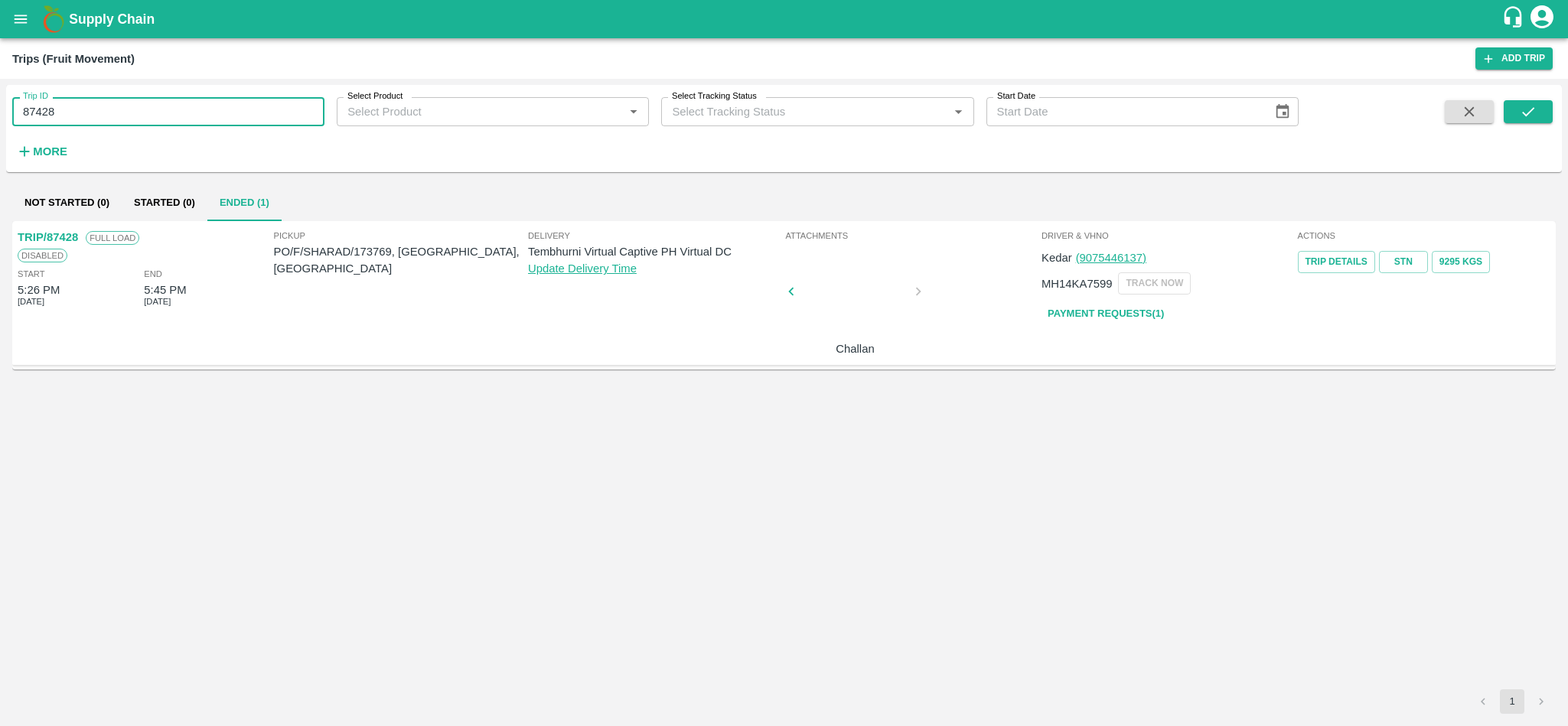
click at [171, 116] on input "87428" at bounding box center [168, 112] width 313 height 29
paste input "text"
type input "87476"
click at [1540, 101] on button "submit" at bounding box center [1528, 111] width 49 height 23
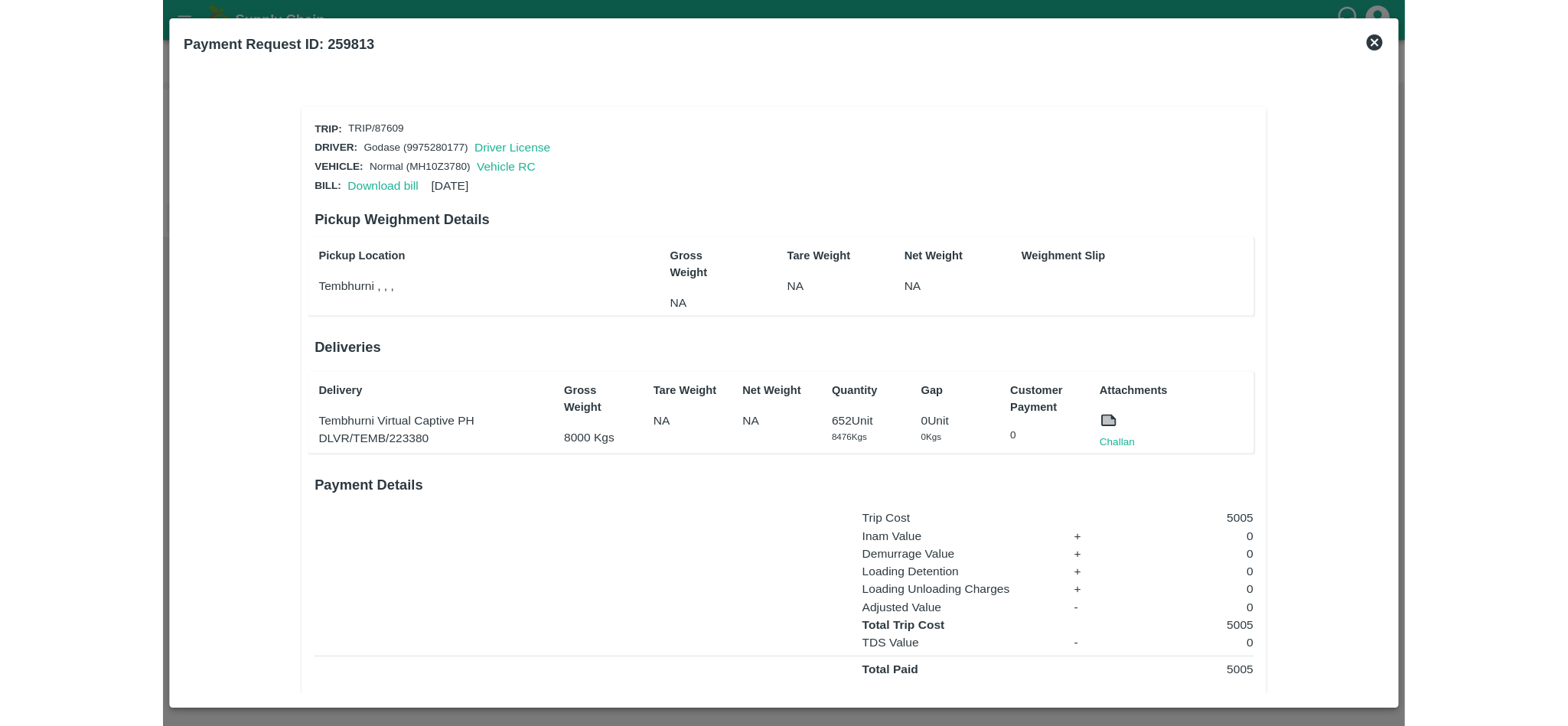
scroll to position [38, 0]
